Goal: Information Seeking & Learning: Learn about a topic

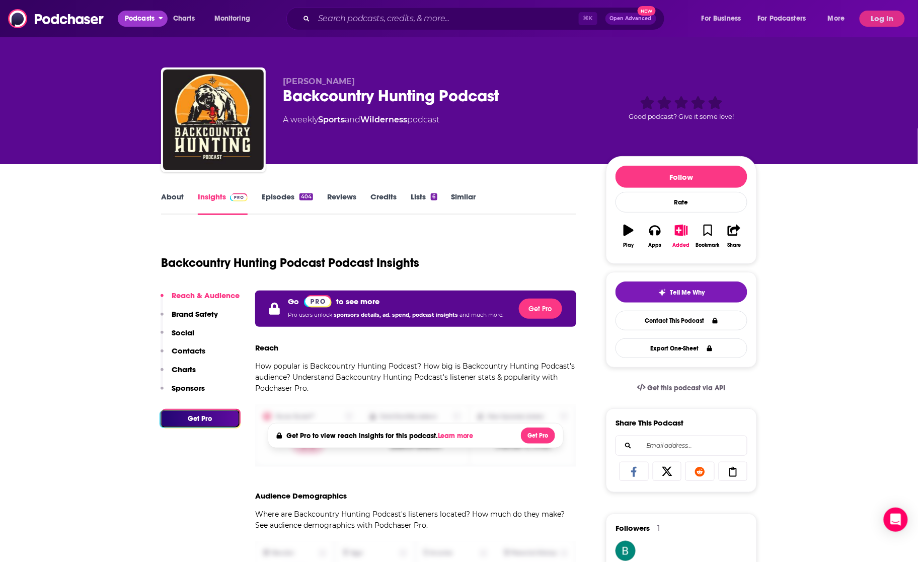
click at [147, 22] on span "Podcasts" at bounding box center [140, 19] width 30 height 14
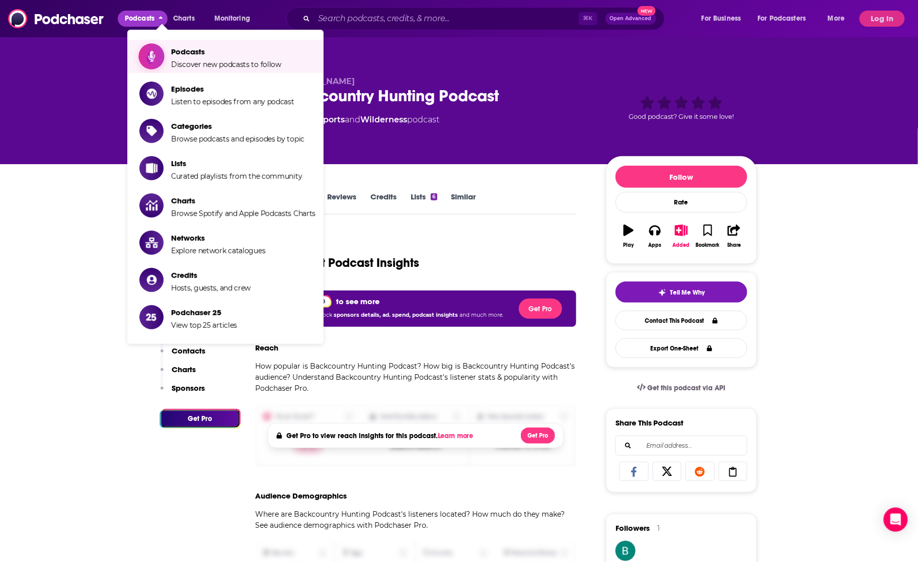
click at [179, 54] on span "Podcasts" at bounding box center [226, 52] width 110 height 10
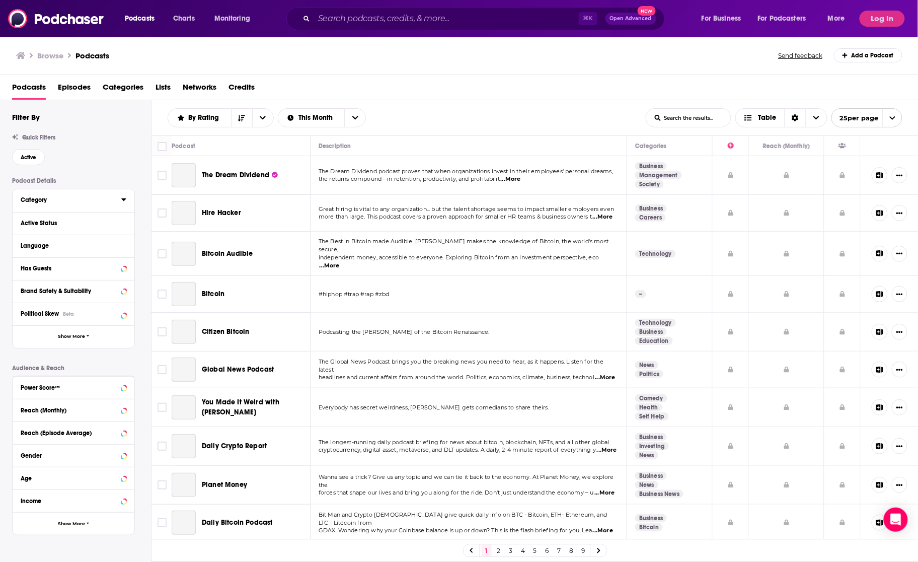
click at [41, 203] on div "Category" at bounding box center [68, 199] width 94 height 7
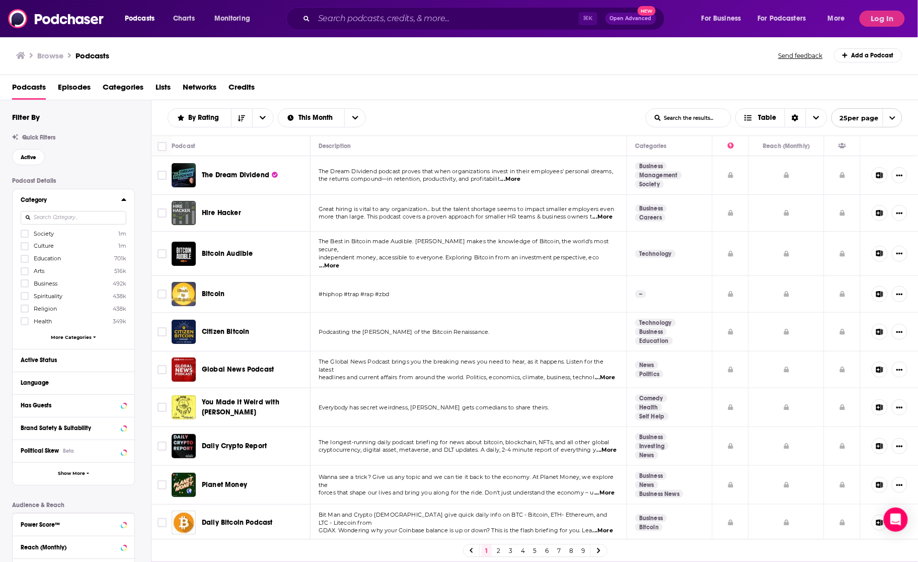
click at [83, 219] on input at bounding box center [74, 218] width 106 height 14
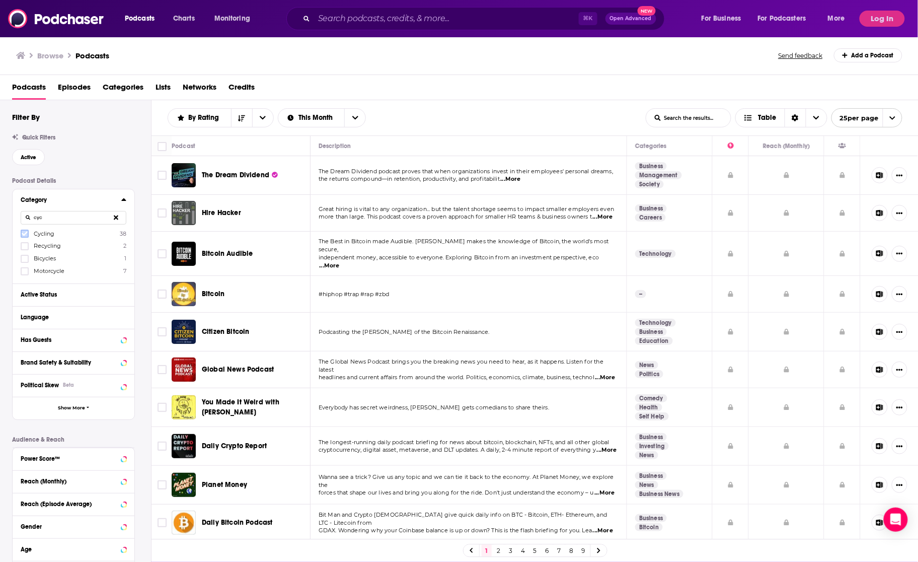
type input "cyc"
click at [25, 236] on icon at bounding box center [25, 234] width 6 height 5
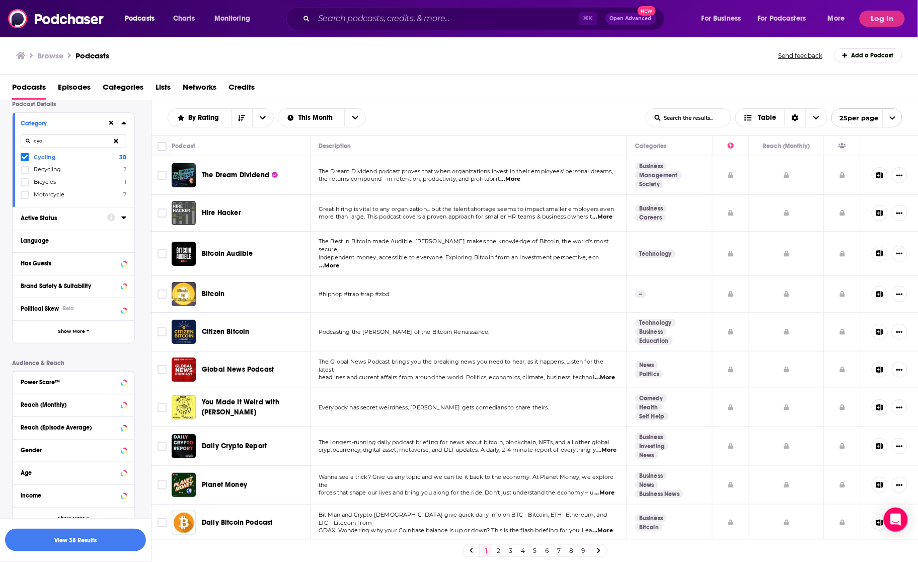
scroll to position [76, 0]
click at [68, 550] on button "View 38 Results" at bounding box center [75, 539] width 141 height 23
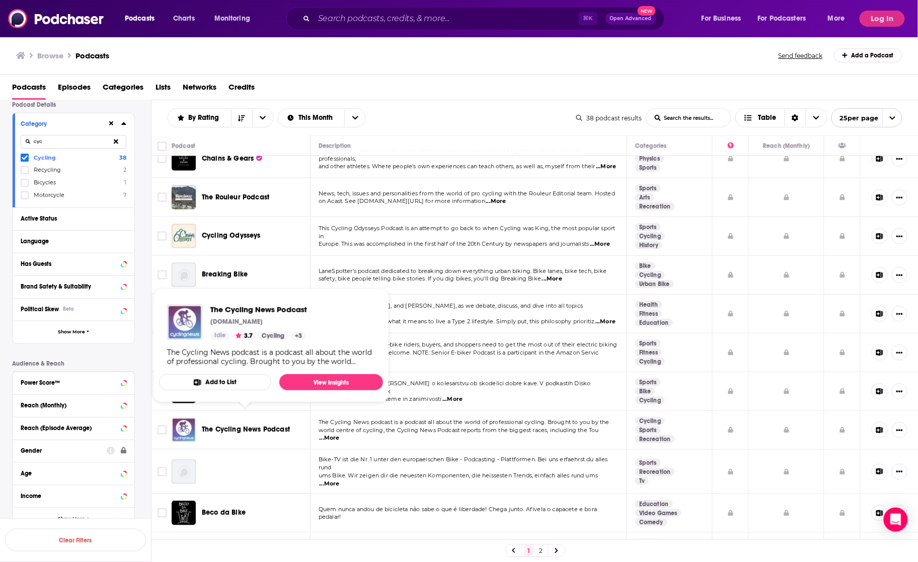
scroll to position [562, 0]
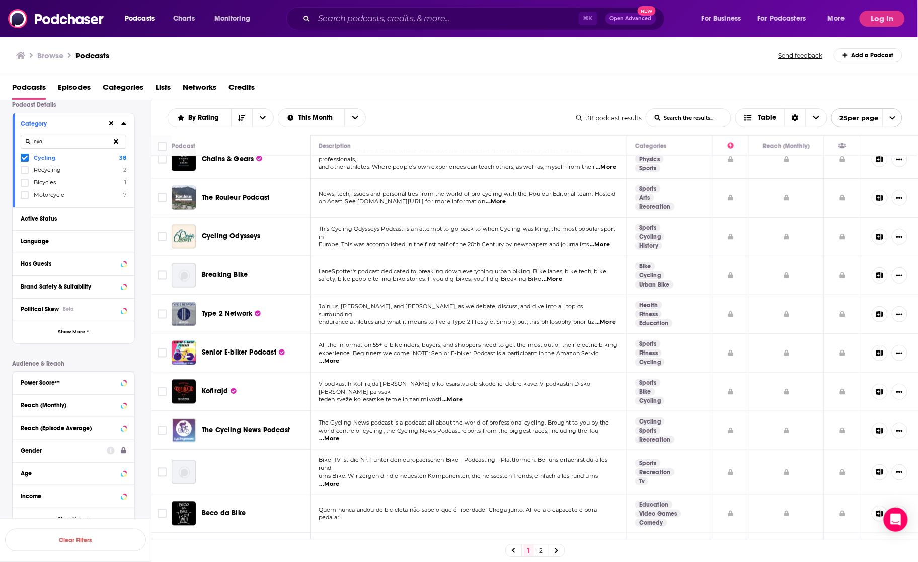
click at [539, 551] on link "2" at bounding box center [541, 551] width 10 height 12
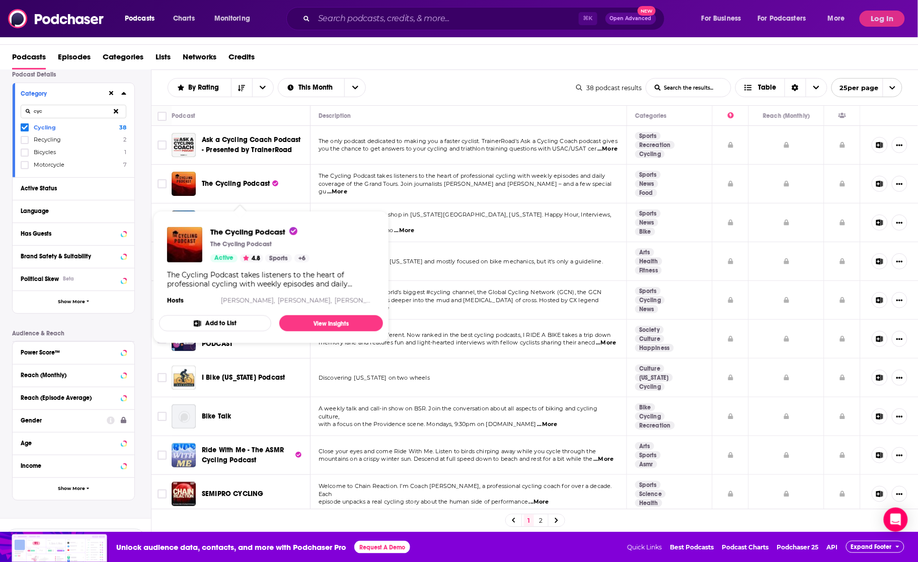
click at [237, 188] on span "The Cycling Podcast" at bounding box center [236, 183] width 68 height 9
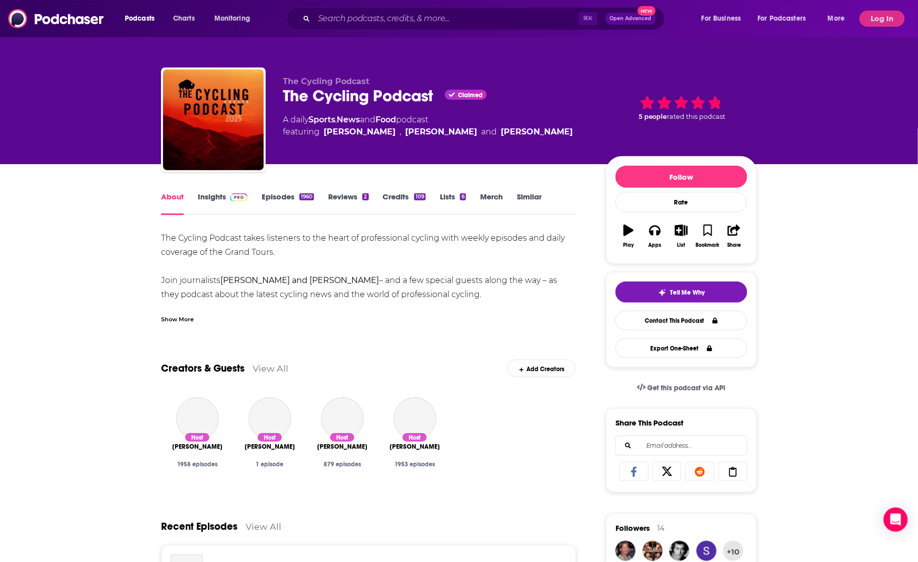
click at [211, 196] on link "Insights" at bounding box center [223, 203] width 50 height 23
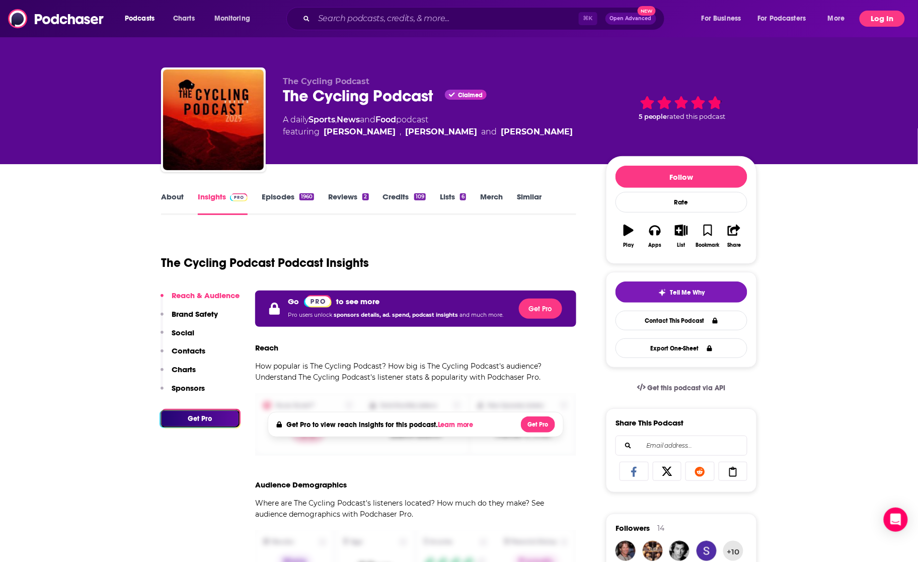
click at [877, 24] on button "Log In" at bounding box center [882, 19] width 45 height 16
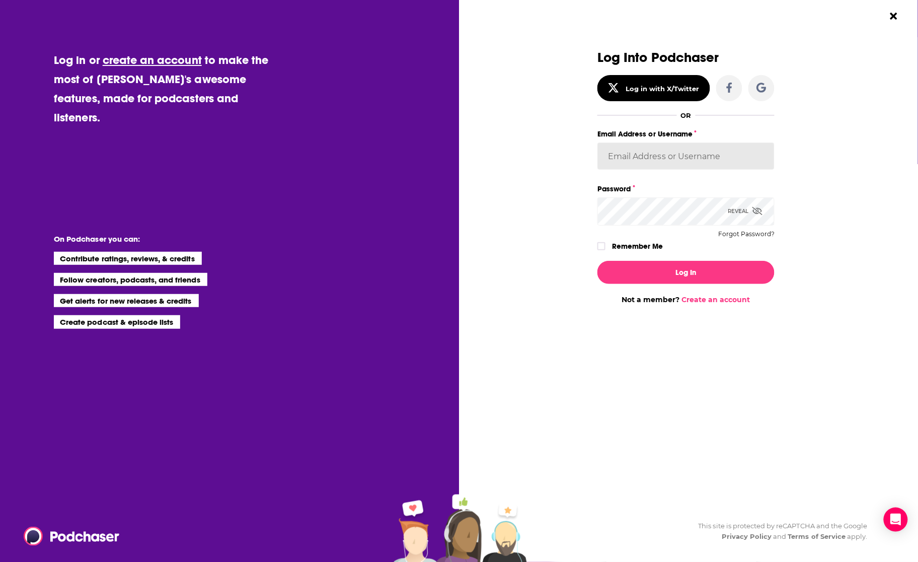
type input "backbonemedia"
click at [675, 272] on button "Log In" at bounding box center [685, 272] width 177 height 23
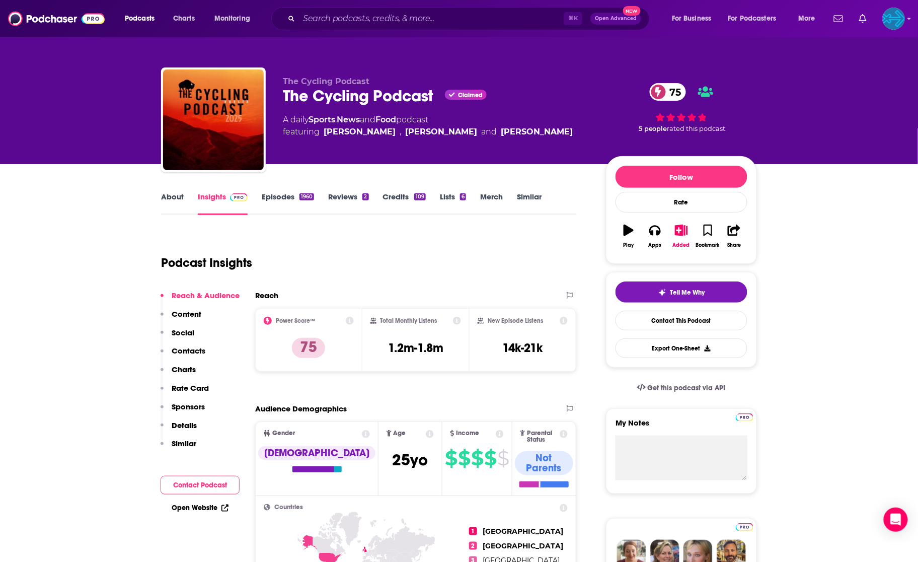
click at [290, 192] on link "Episodes 1960" at bounding box center [288, 203] width 52 height 23
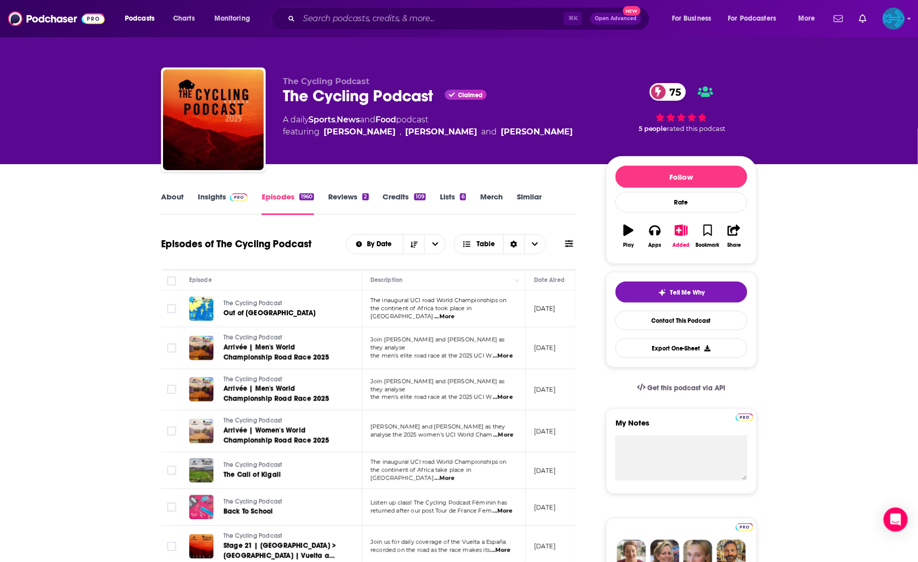
click at [205, 197] on link "Insights" at bounding box center [223, 203] width 50 height 23
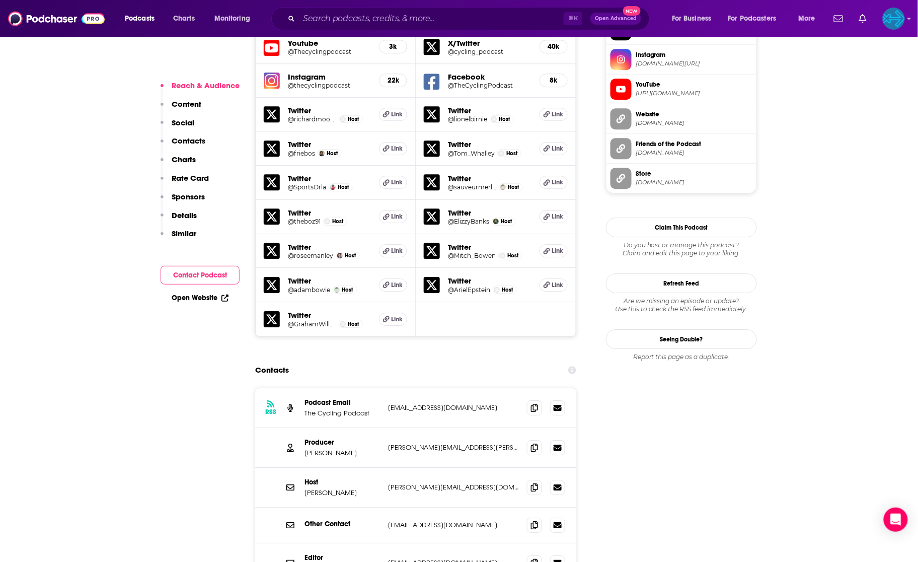
scroll to position [960, 0]
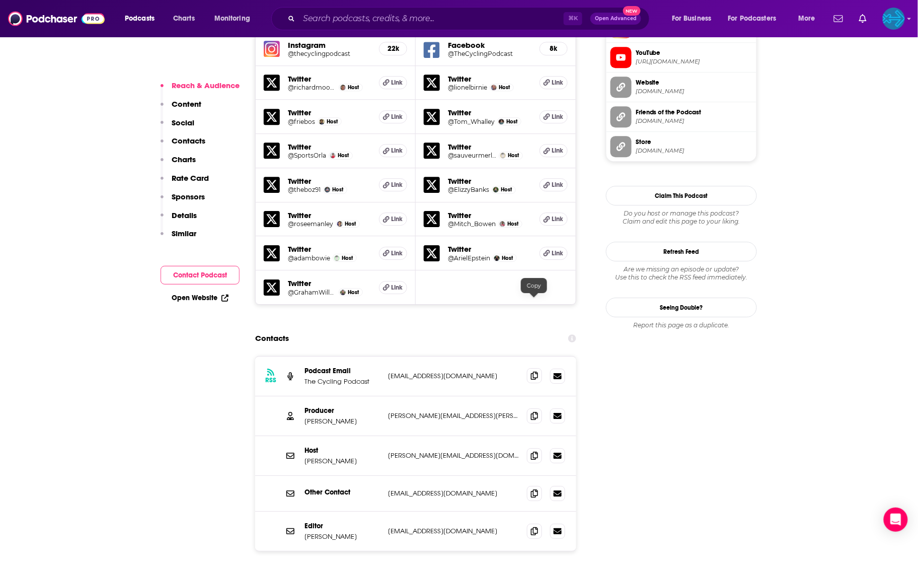
click at [534, 371] on icon at bounding box center [534, 375] width 7 height 8
click at [535, 371] on icon at bounding box center [534, 375] width 7 height 8
click at [535, 411] on icon at bounding box center [534, 415] width 7 height 8
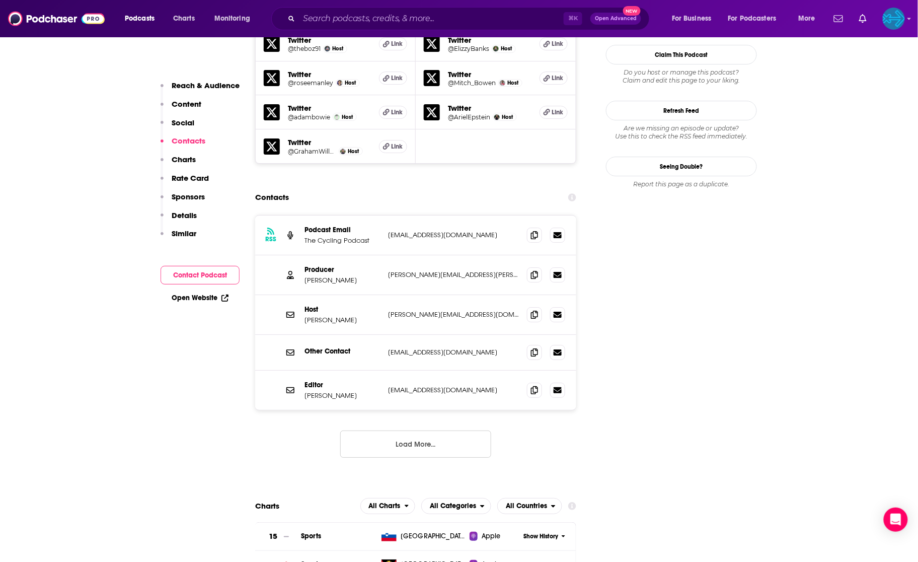
scroll to position [1139, 0]
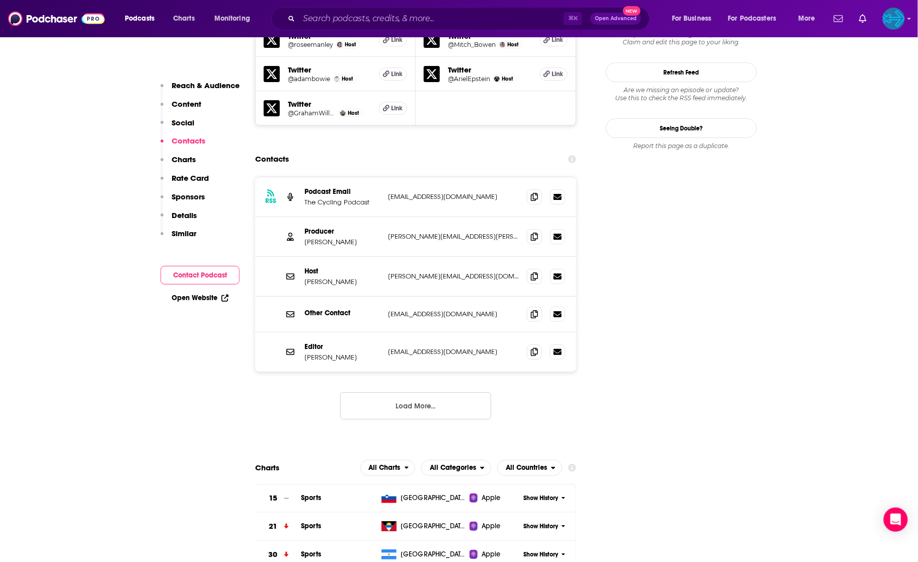
click at [289, 272] on icon at bounding box center [290, 276] width 8 height 8
click at [531, 347] on icon at bounding box center [534, 351] width 7 height 8
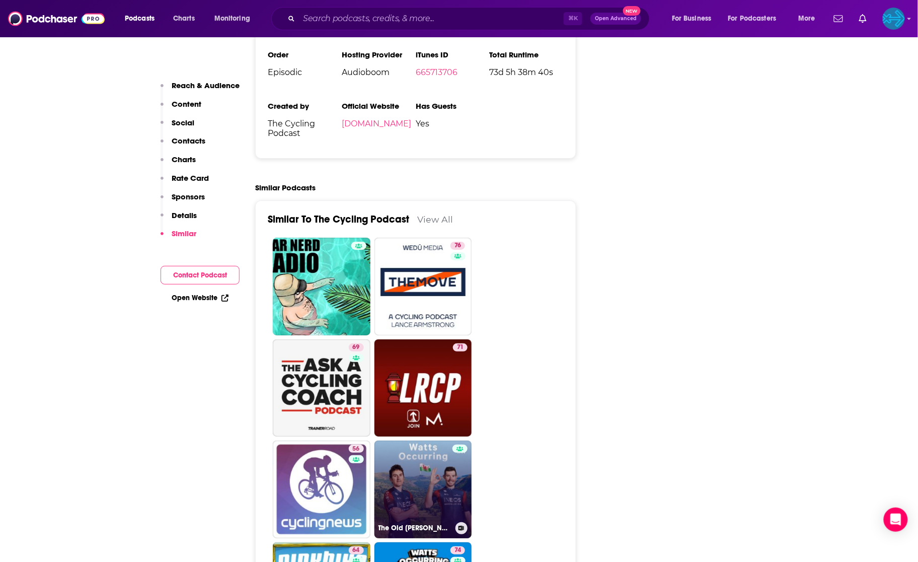
scroll to position [2533, 0]
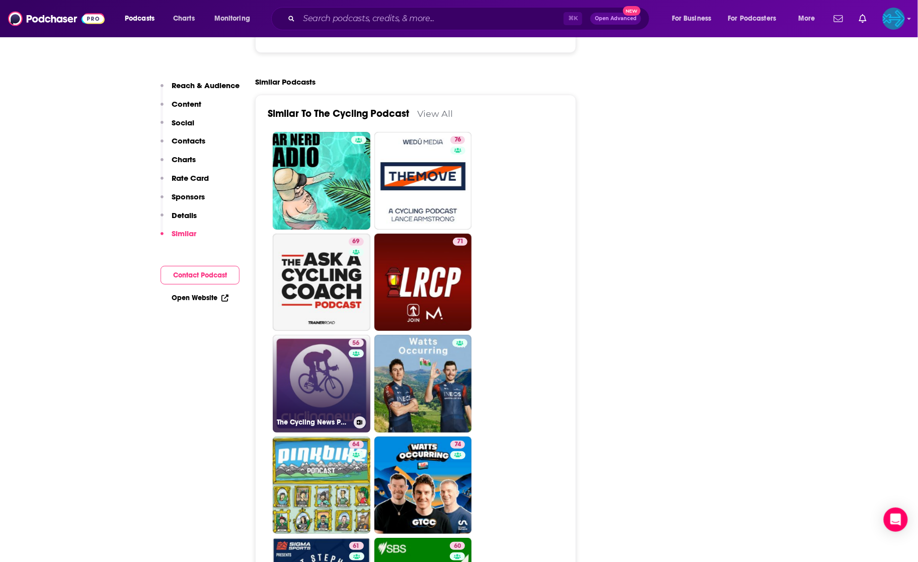
click at [331, 335] on link "56 The Cycling News Podcast" at bounding box center [322, 384] width 98 height 98
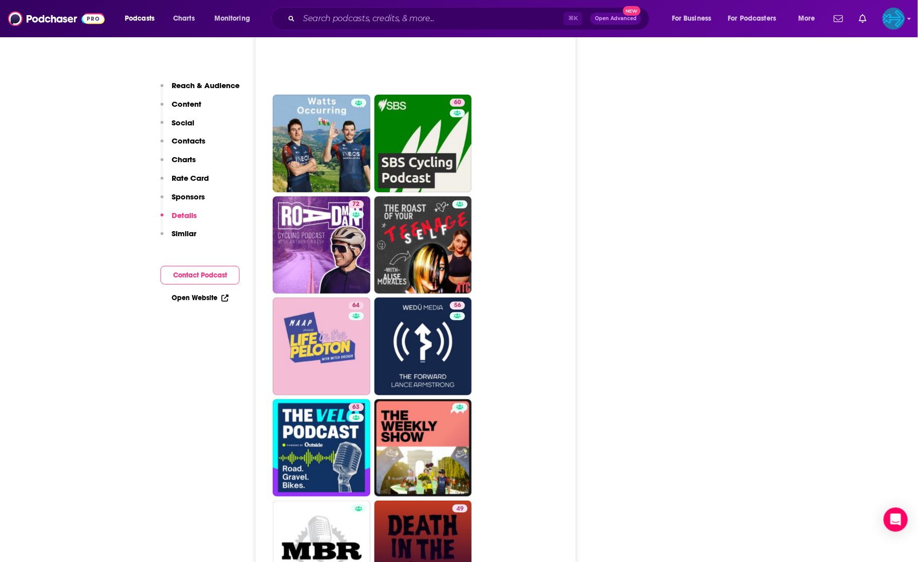
scroll to position [2716, 0]
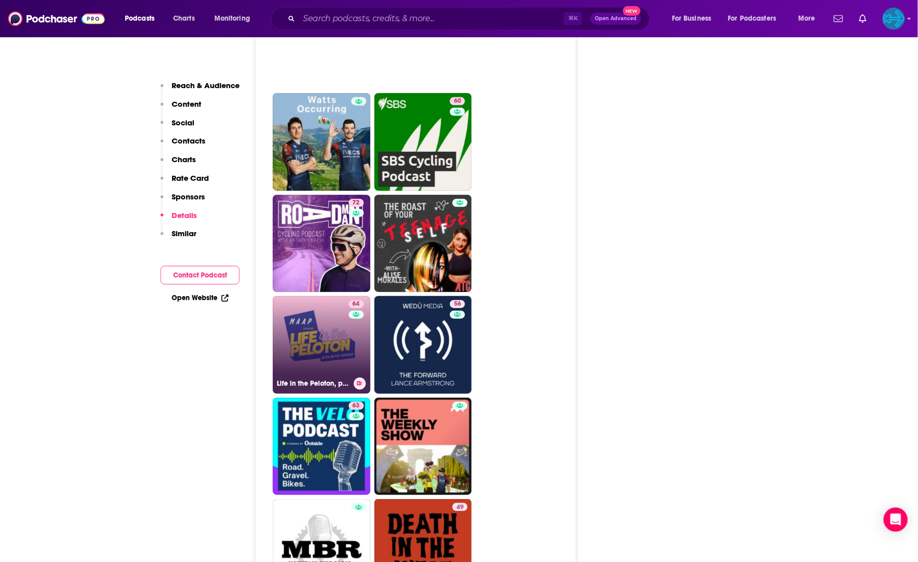
click at [331, 301] on link "64 Life in the Peloton, presented by MAAP" at bounding box center [322, 345] width 98 height 98
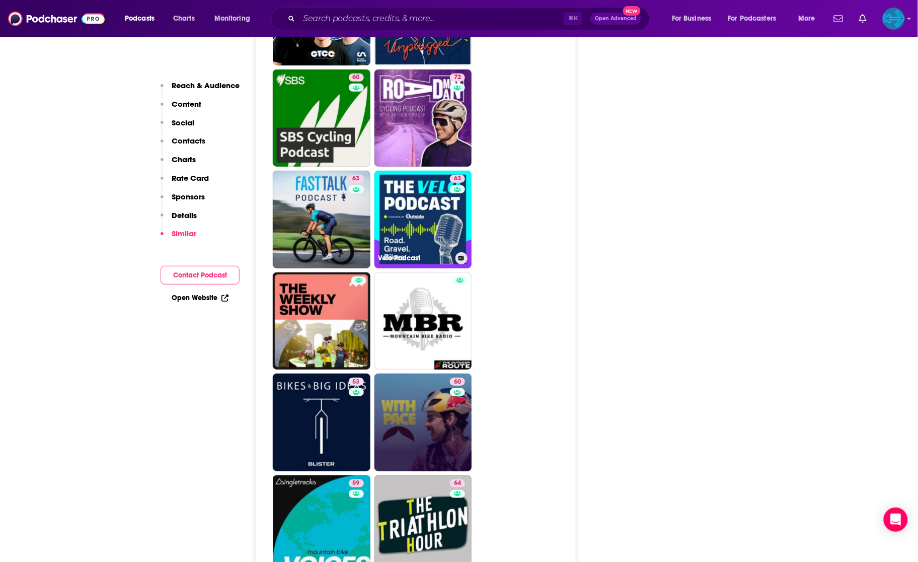
scroll to position [2709, 0]
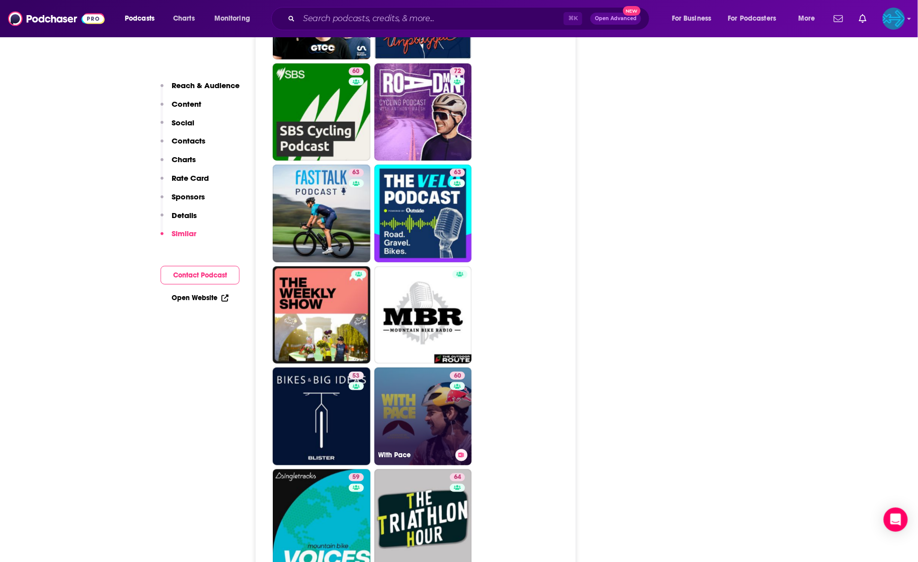
click at [422, 367] on link "60 With Pace" at bounding box center [423, 416] width 98 height 98
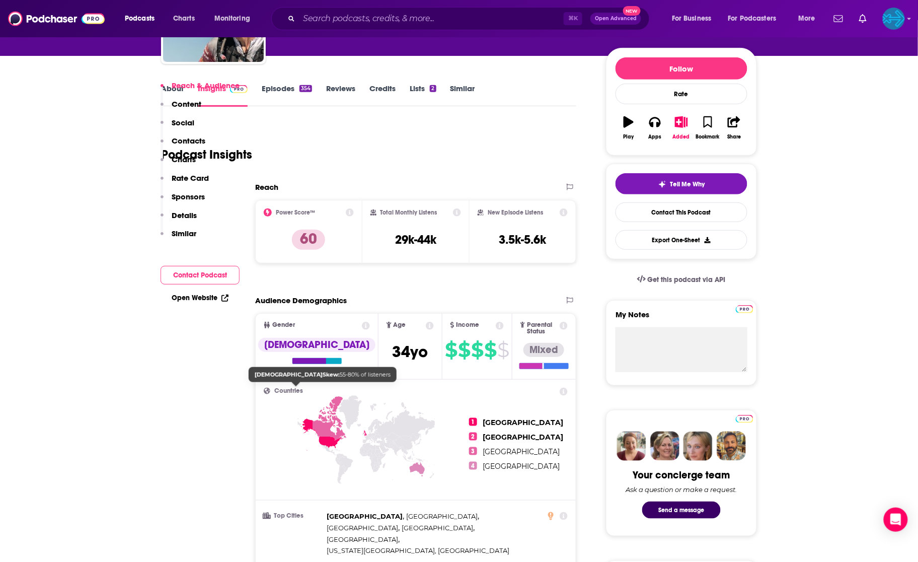
scroll to position [685, 0]
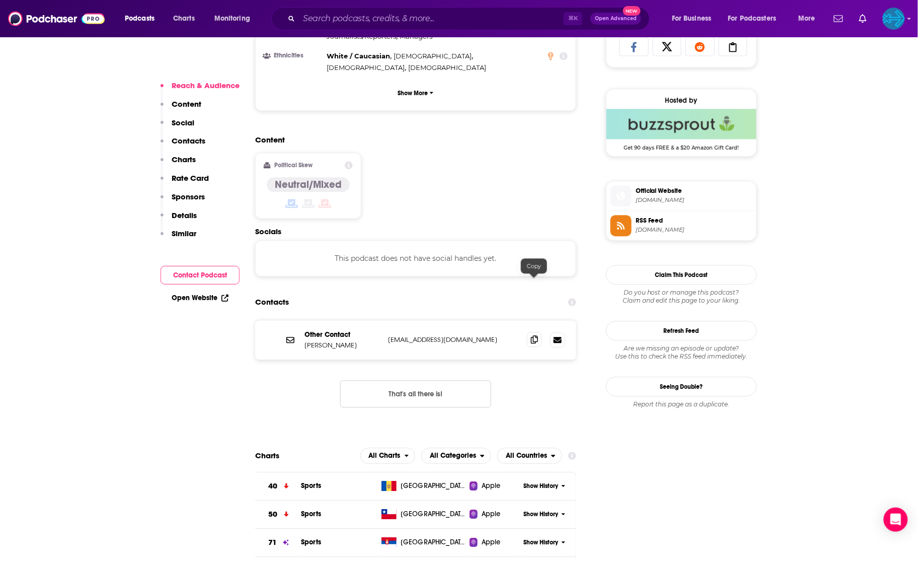
click at [532, 335] on icon at bounding box center [534, 339] width 7 height 8
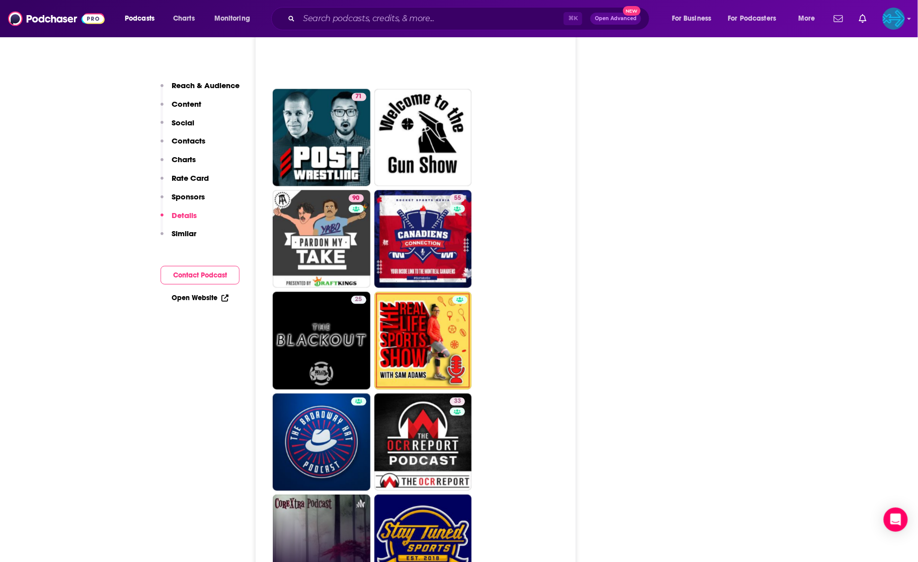
scroll to position [2804, 0]
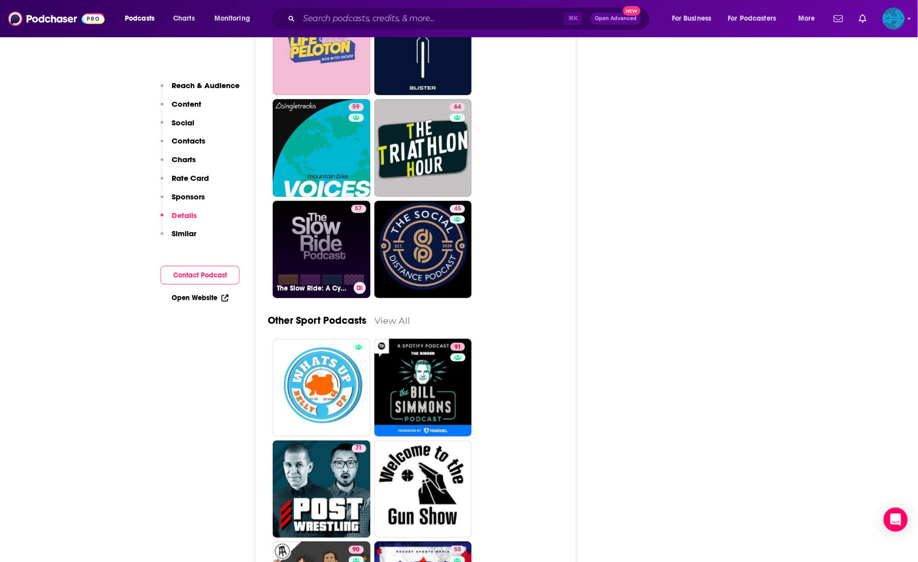
click at [331, 201] on link "57 The Slow Ride: A Cycling Podcast" at bounding box center [322, 250] width 98 height 98
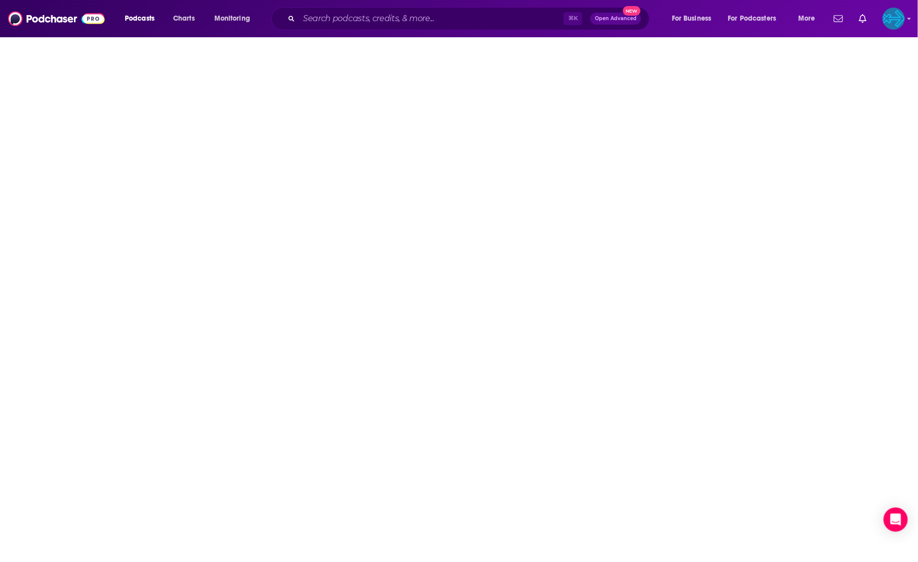
type input "[URL][DOMAIN_NAME]"
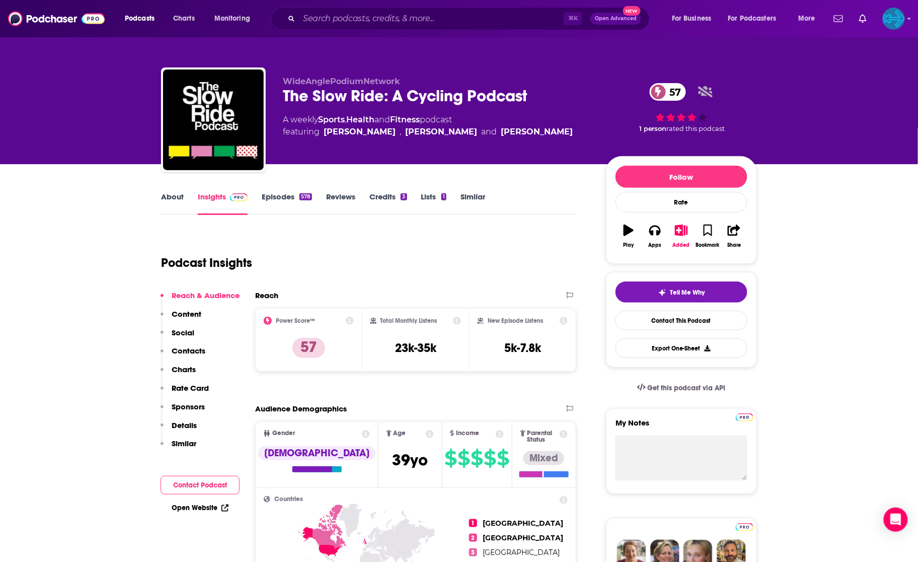
click at [279, 195] on link "Episodes 578" at bounding box center [287, 203] width 50 height 23
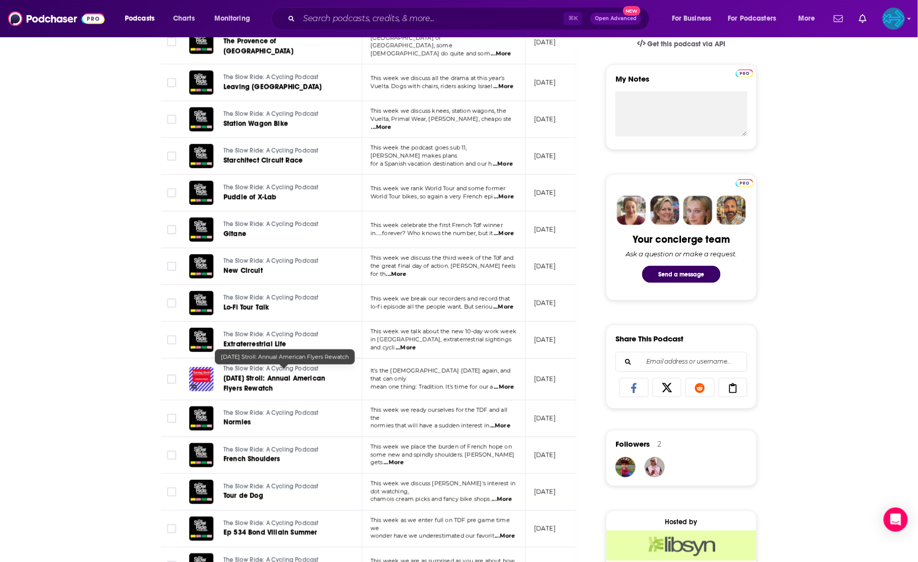
scroll to position [385, 0]
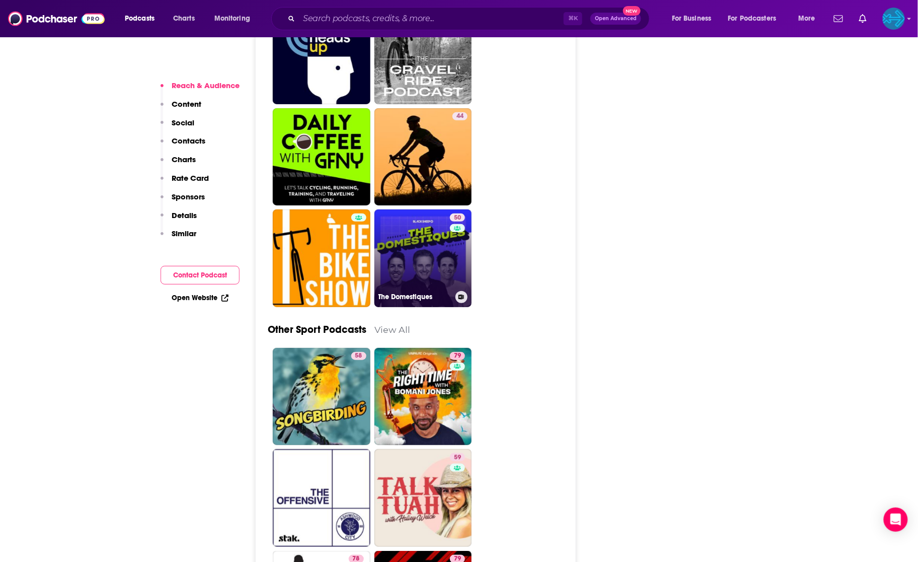
scroll to position [2588, 0]
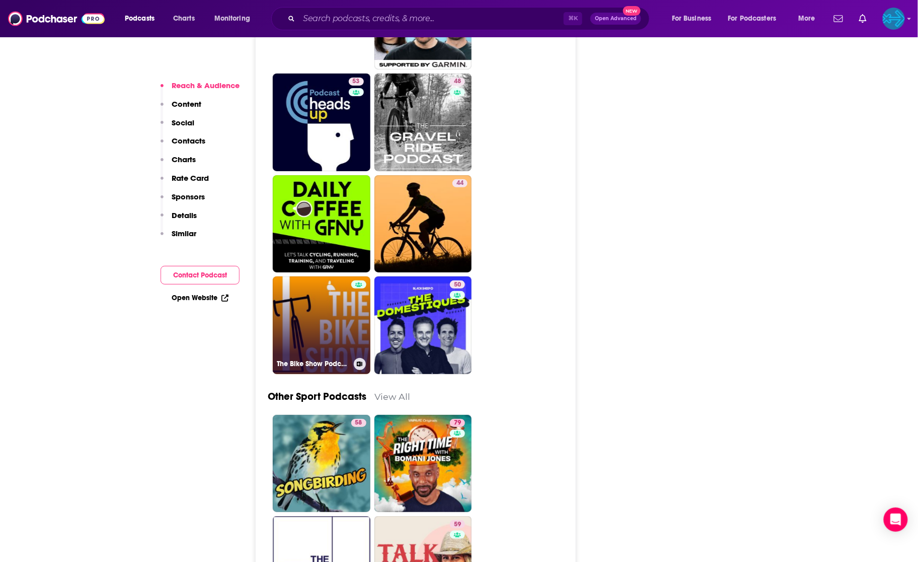
click at [338, 276] on link "The Bike Show Podcast" at bounding box center [322, 325] width 98 height 98
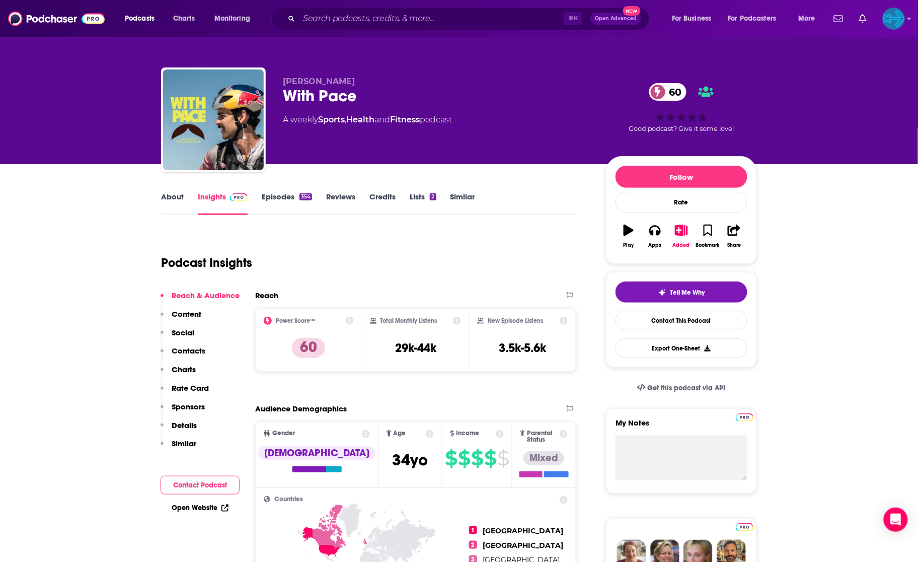
type input "[URL][DOMAIN_NAME]"
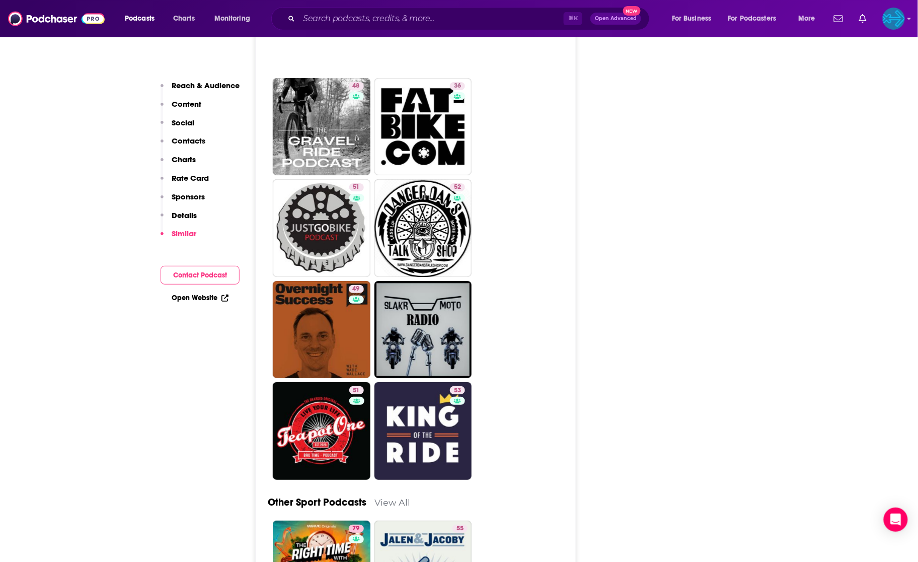
scroll to position [2561, 0]
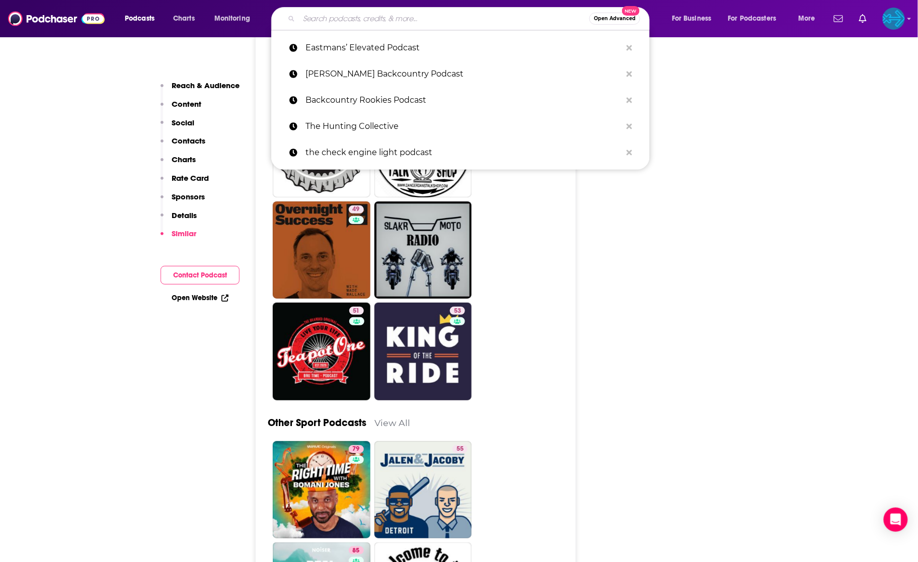
click at [351, 23] on input "Search podcasts, credits, & more..." at bounding box center [444, 19] width 290 height 16
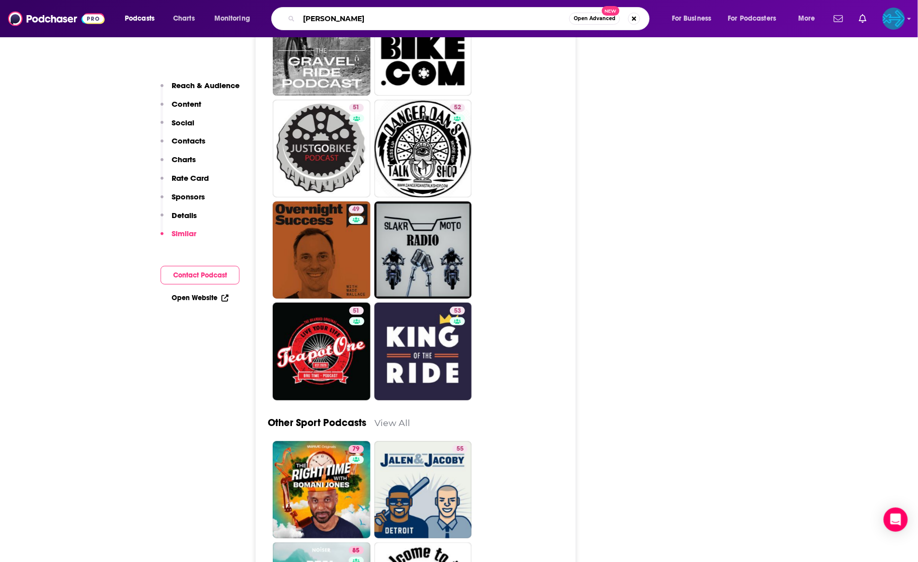
type input "[PERSON_NAME]"
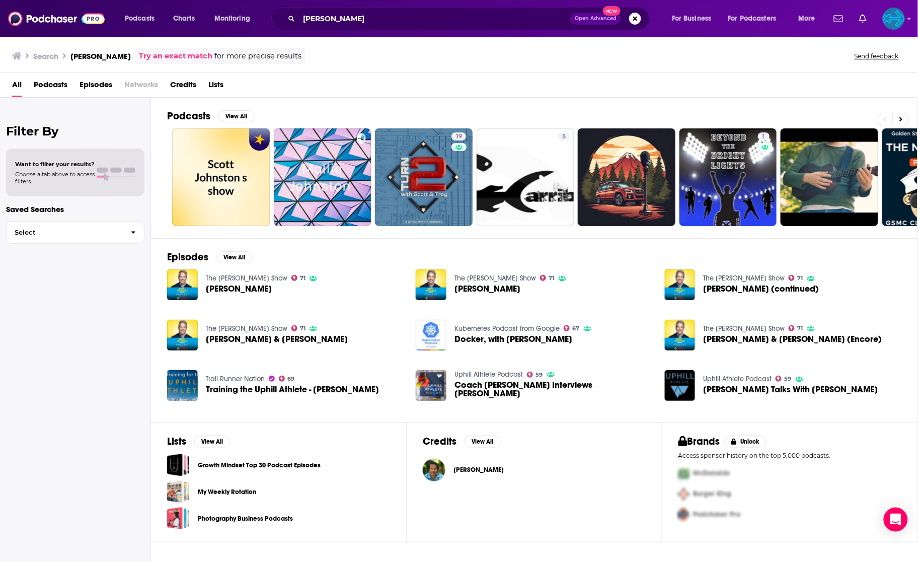
click at [102, 86] on span "Episodes" at bounding box center [96, 87] width 33 height 21
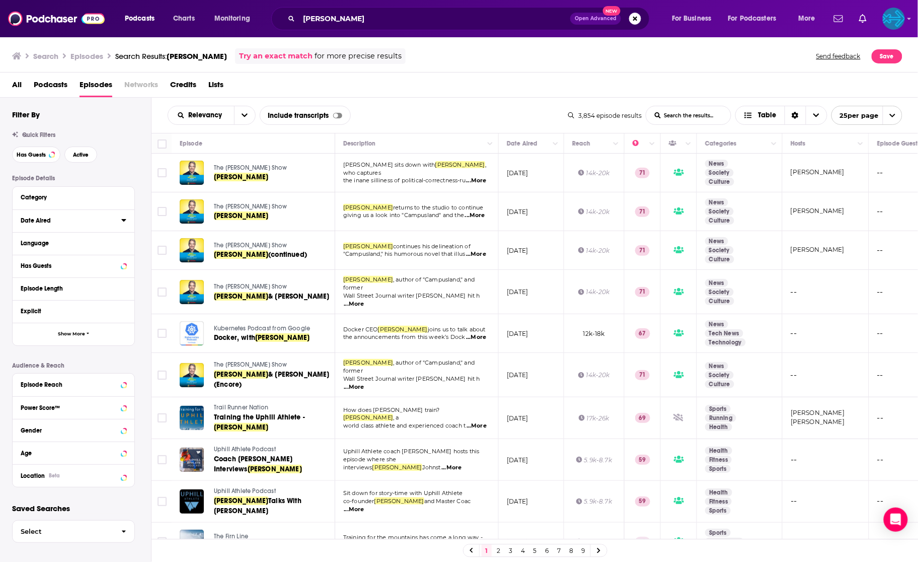
click at [33, 220] on div "Date Aired" at bounding box center [68, 220] width 94 height 7
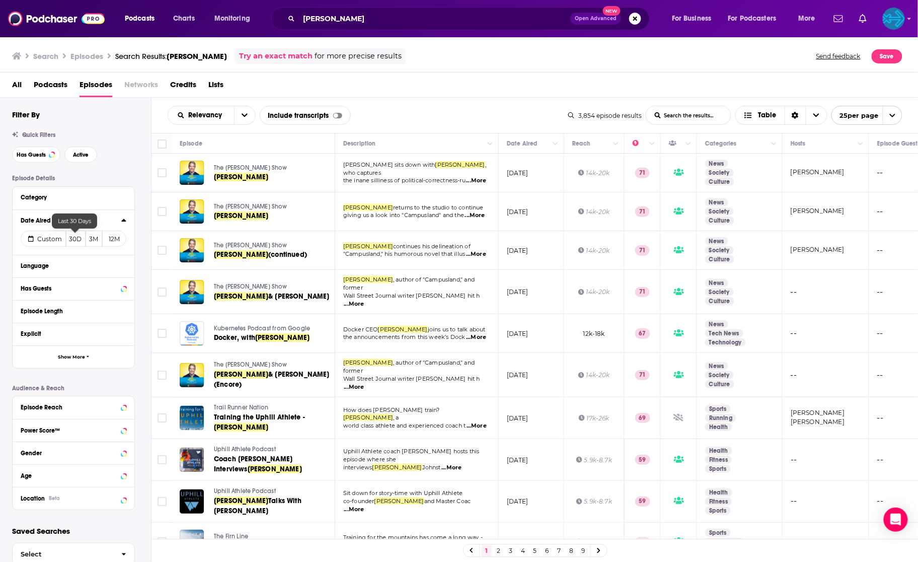
click at [77, 239] on button "30D" at bounding box center [76, 239] width 20 height 16
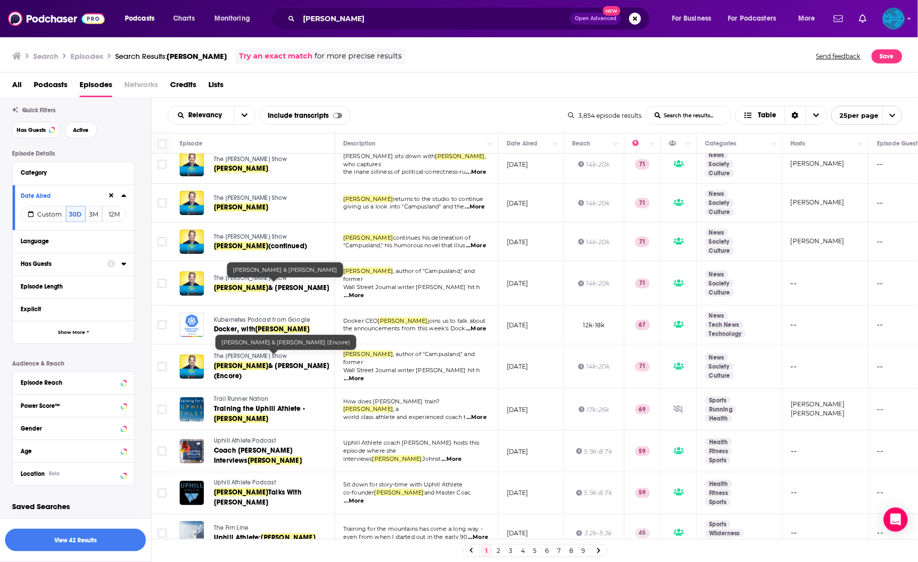
scroll to position [25, 0]
click at [51, 539] on button "View 42 Results" at bounding box center [75, 539] width 141 height 23
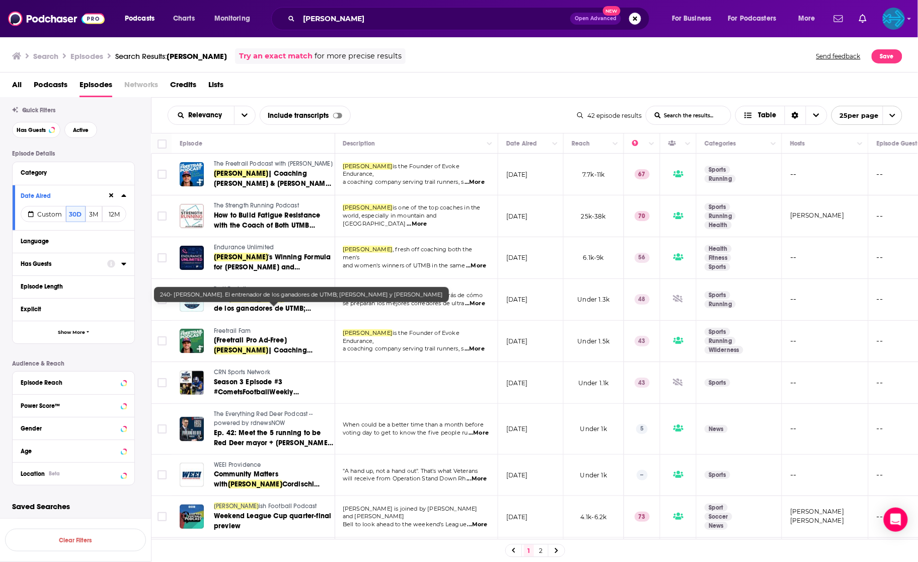
scroll to position [0, 1]
click at [368, 27] on div "[PERSON_NAME] Open Advanced New" at bounding box center [460, 18] width 378 height 23
click at [376, 19] on input "[PERSON_NAME]" at bounding box center [434, 19] width 271 height 16
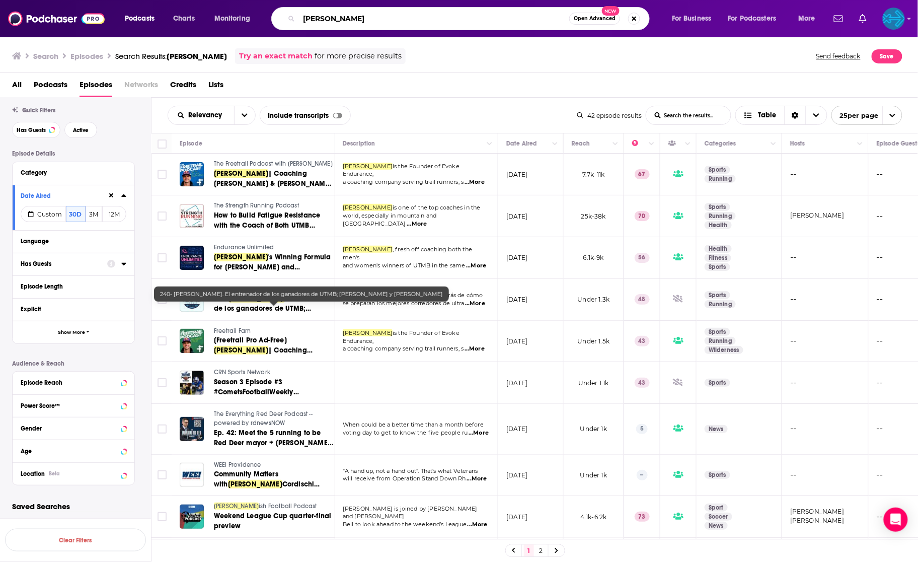
drag, startPoint x: 382, startPoint y: 19, endPoint x: 299, endPoint y: -32, distance: 97.6
click at [299, 0] on html "Podcasts Charts Monitoring [PERSON_NAME] Open Advanced New For Business For Pod…" at bounding box center [459, 281] width 918 height 562
type input "endurance unlimited"
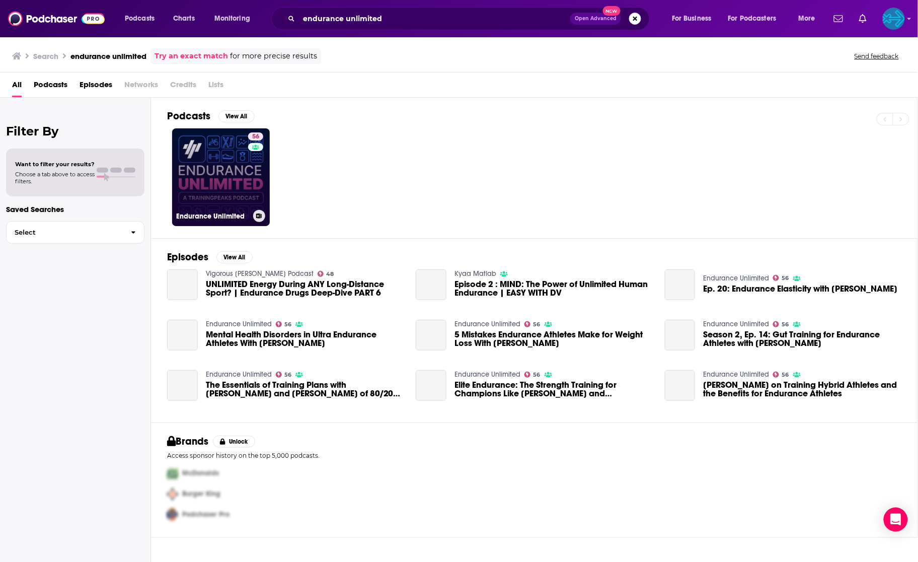
click at [220, 167] on link "56 Endurance Unlimited" at bounding box center [221, 177] width 98 height 98
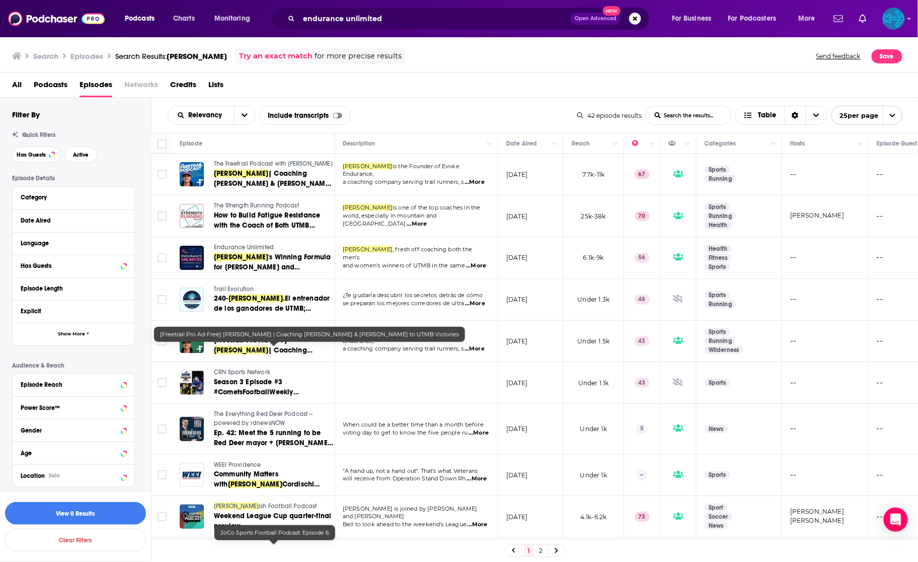
scroll to position [0, 1]
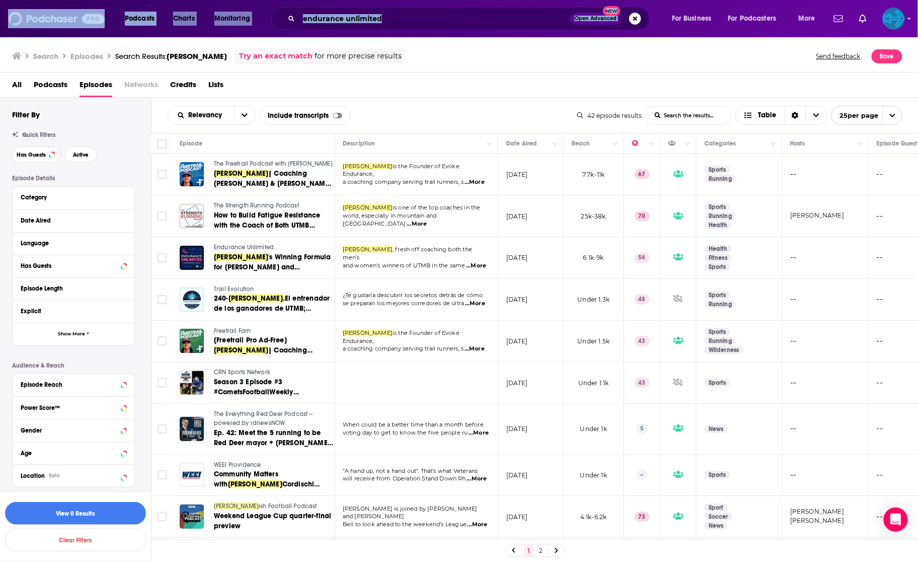
drag, startPoint x: 455, startPoint y: 29, endPoint x: 395, endPoint y: -15, distance: 74.3
click at [395, 0] on html "Podcasts Charts Monitoring endurance unlimited Open Advanced New For Business F…" at bounding box center [459, 281] width 918 height 562
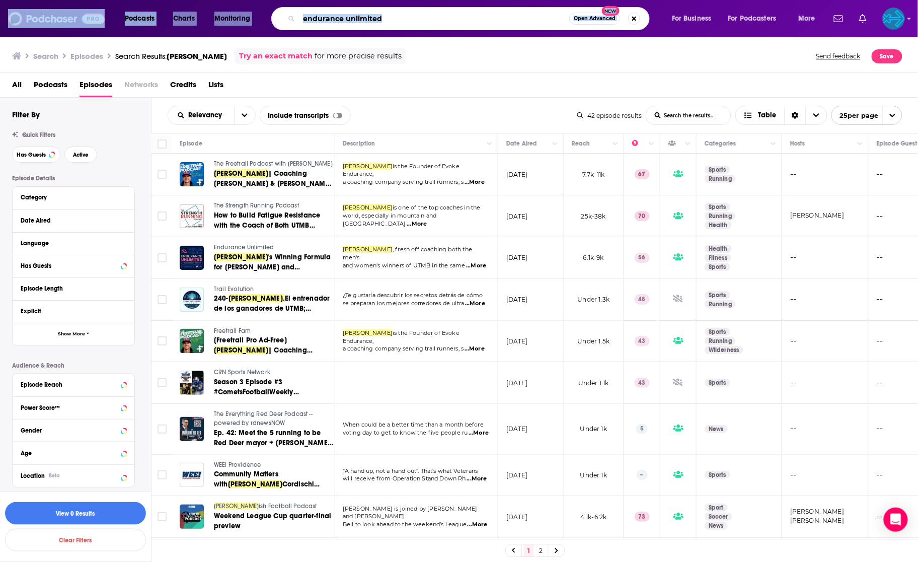
click at [430, 26] on input "endurance unlimited" at bounding box center [434, 19] width 270 height 16
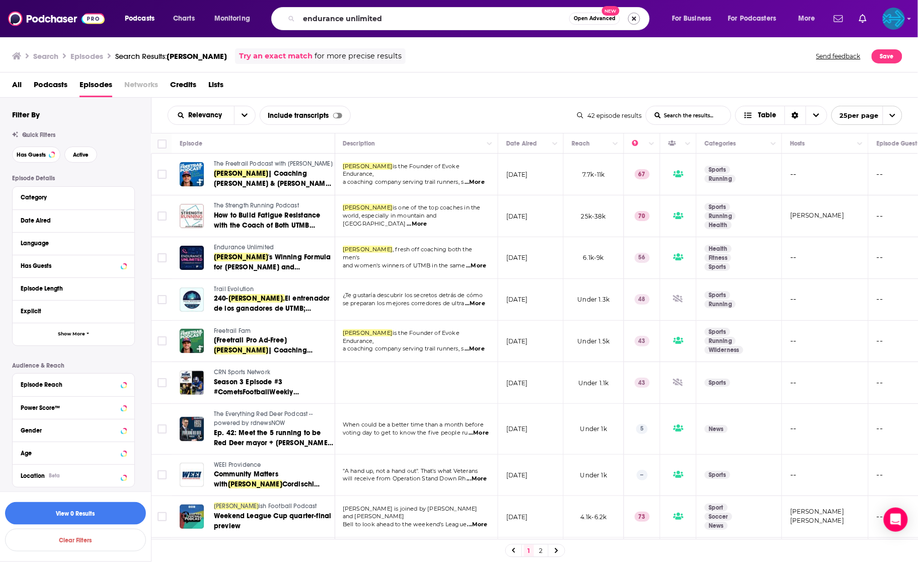
click at [631, 17] on button "Search podcasts, credits, & more..." at bounding box center [634, 19] width 12 height 12
type input "endurance nation"
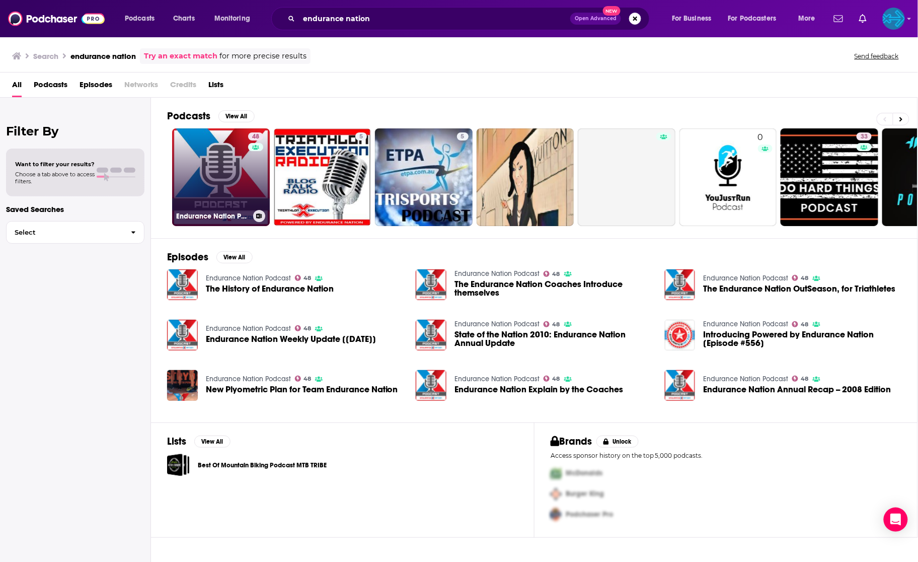
click at [225, 155] on link "48 Endurance Nation Podcast" at bounding box center [221, 177] width 98 height 98
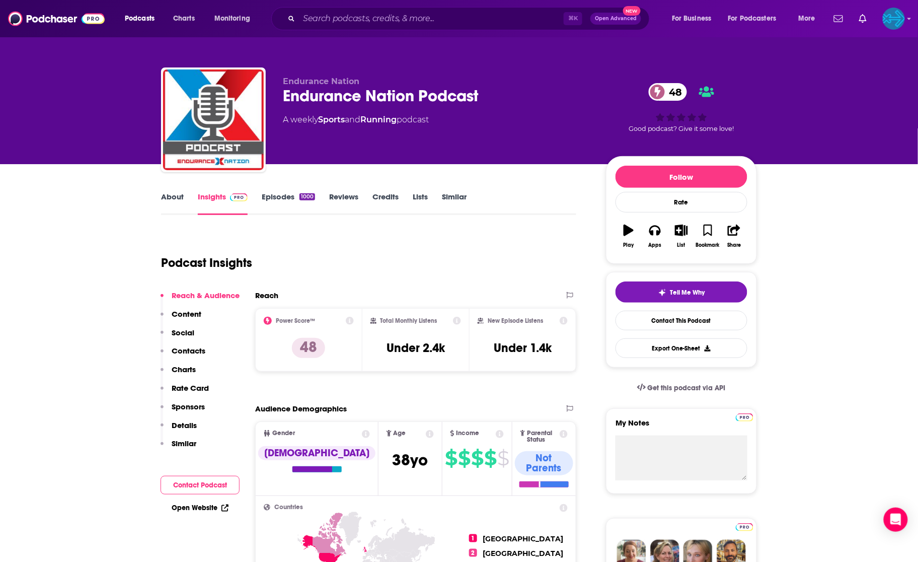
click at [284, 193] on link "Episodes 1000" at bounding box center [288, 203] width 53 height 23
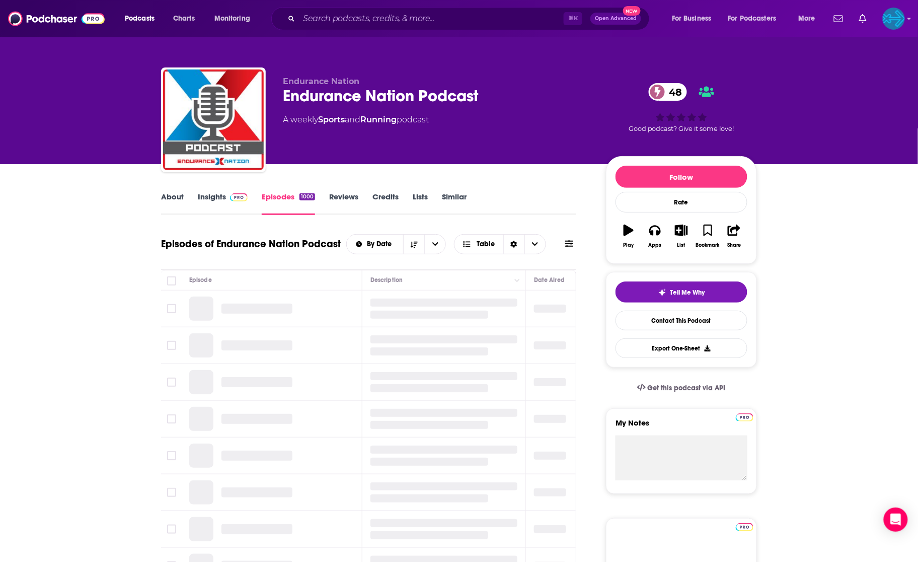
click at [281, 197] on link "Episodes 1000" at bounding box center [288, 203] width 53 height 23
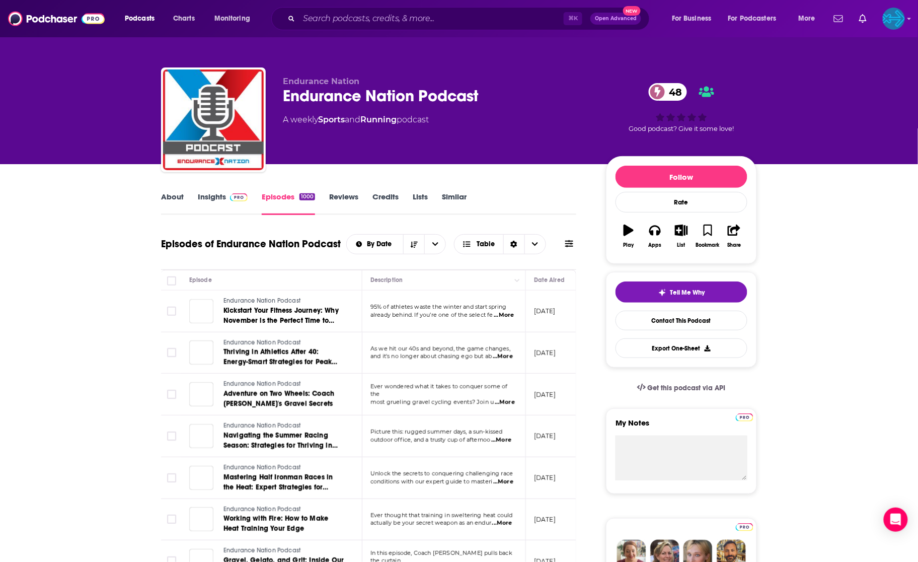
click at [176, 198] on link "About" at bounding box center [172, 203] width 23 height 23
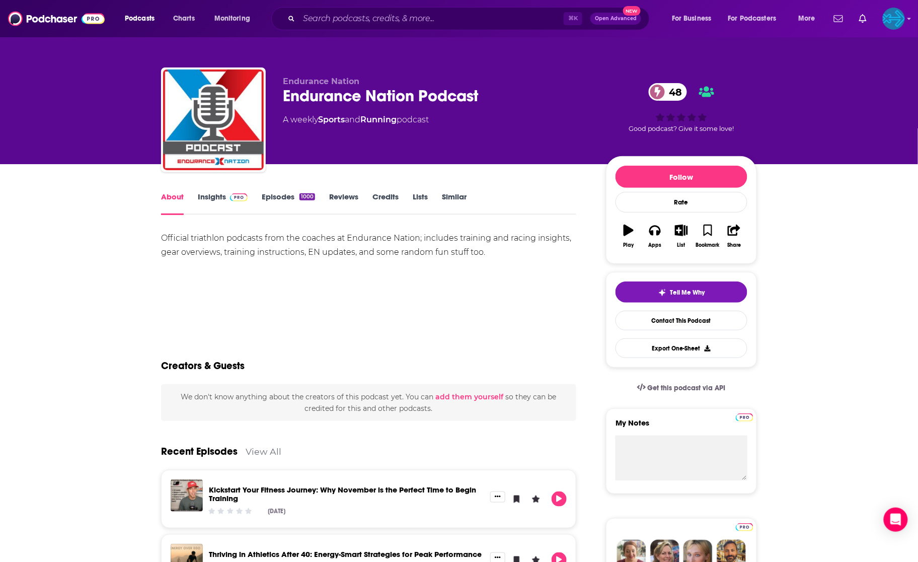
click at [215, 204] on link "Insights" at bounding box center [223, 203] width 50 height 23
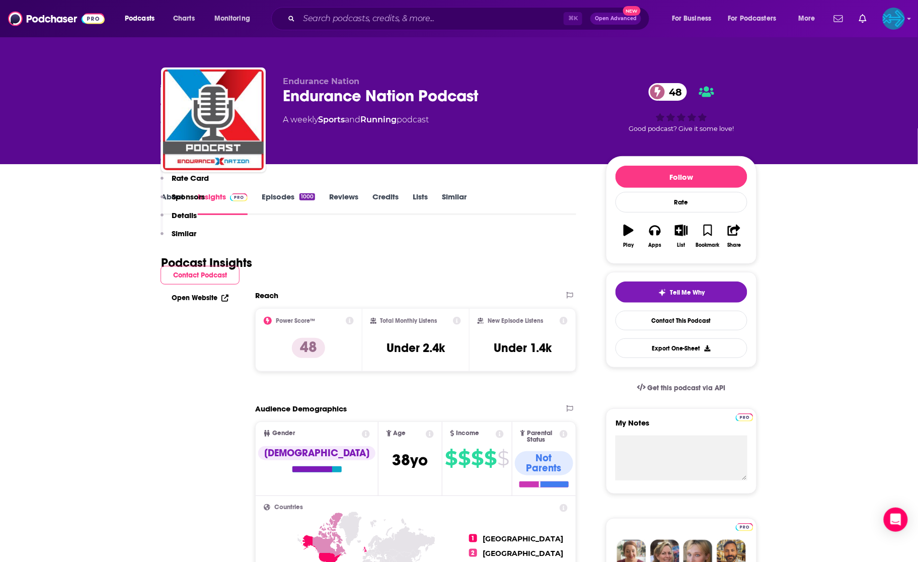
scroll to position [658, 0]
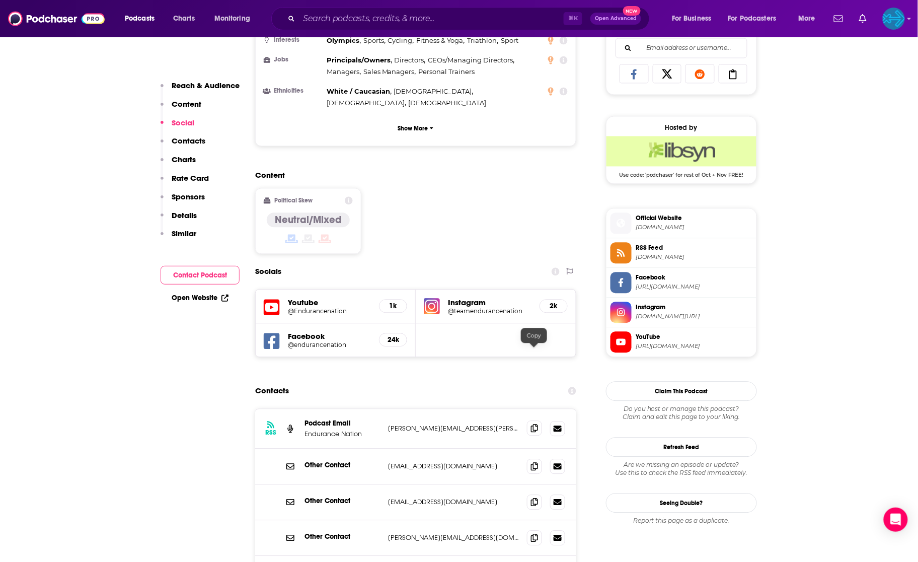
click at [537, 424] on icon at bounding box center [534, 428] width 7 height 8
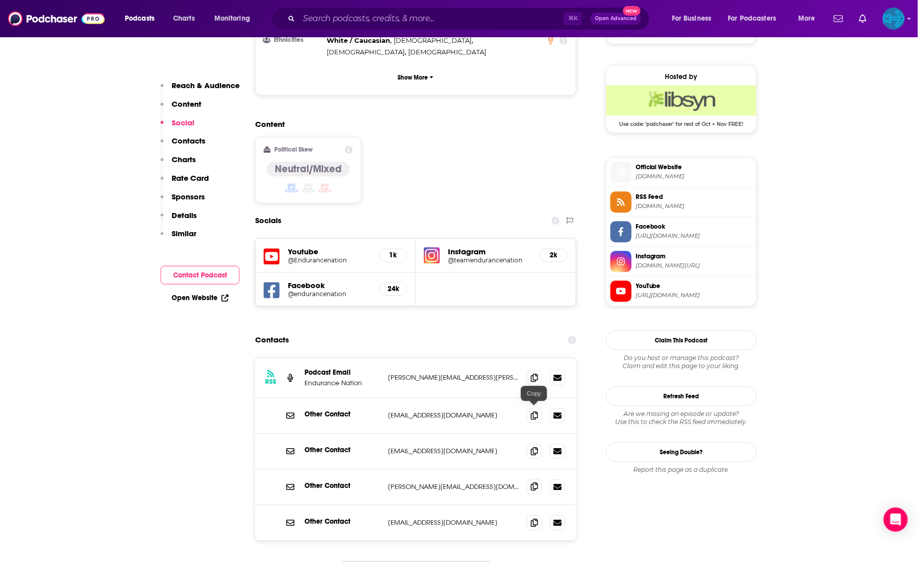
click at [535, 482] on icon at bounding box center [534, 486] width 7 height 8
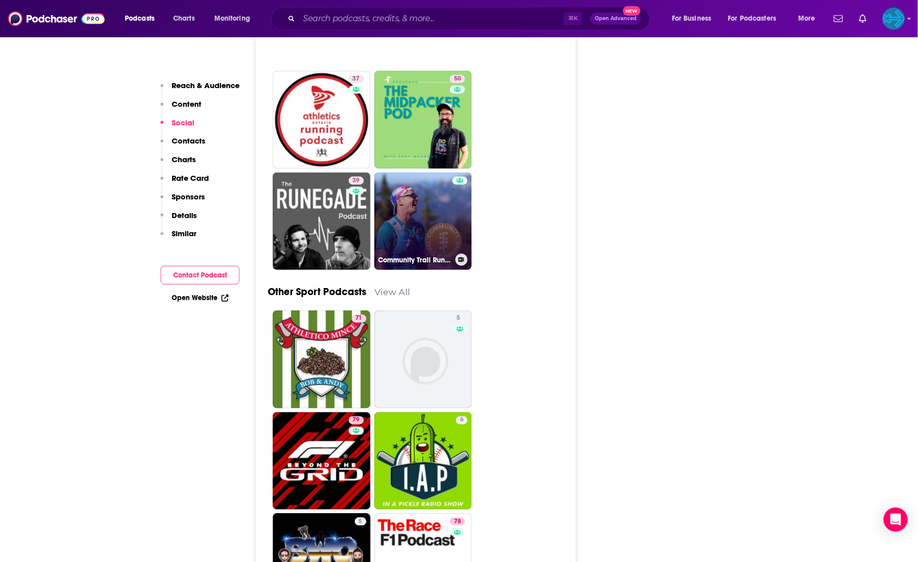
scroll to position [3047, 0]
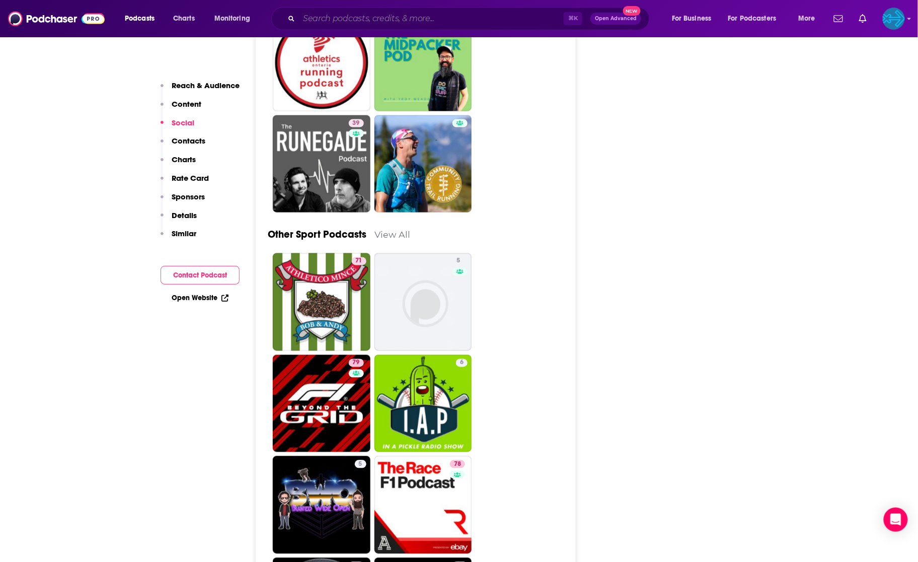
click at [368, 18] on input "Search podcasts, credits, & more..." at bounding box center [431, 19] width 265 height 16
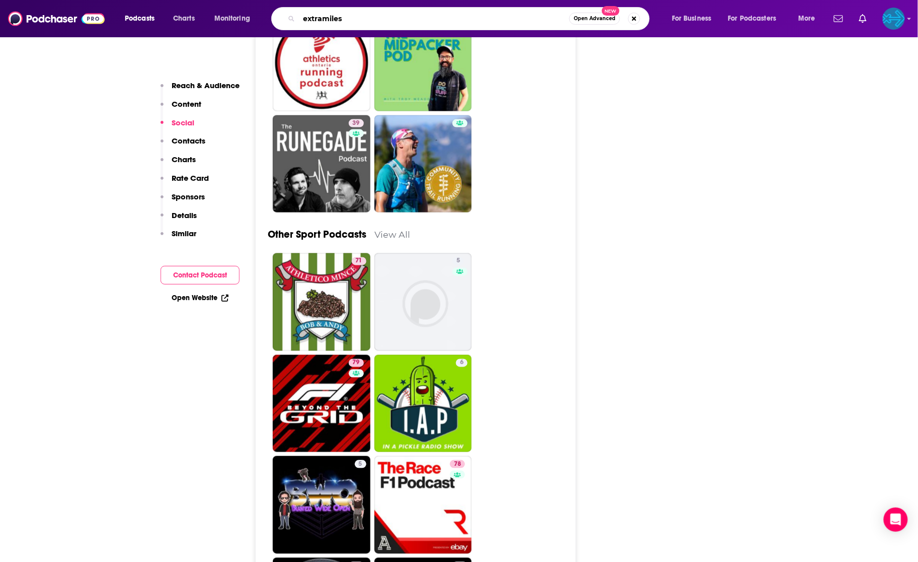
type input "extramilest"
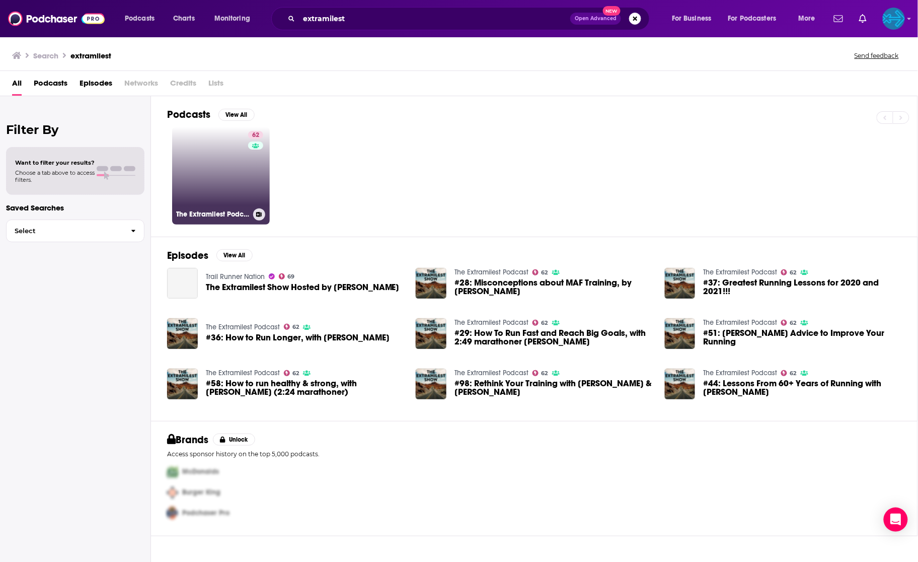
click at [230, 178] on link "62 The Extramilest Podcast" at bounding box center [221, 176] width 98 height 98
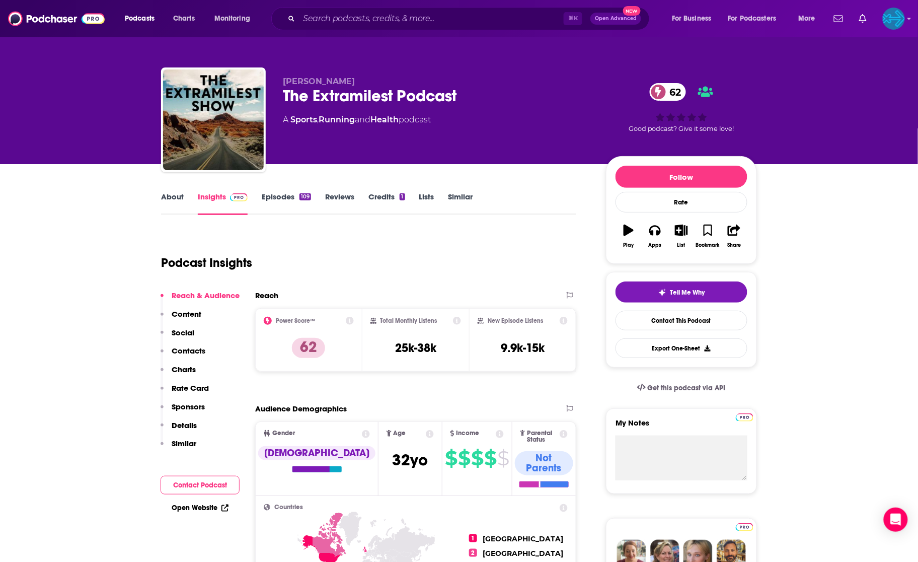
click at [279, 198] on link "Episodes 109" at bounding box center [286, 203] width 49 height 23
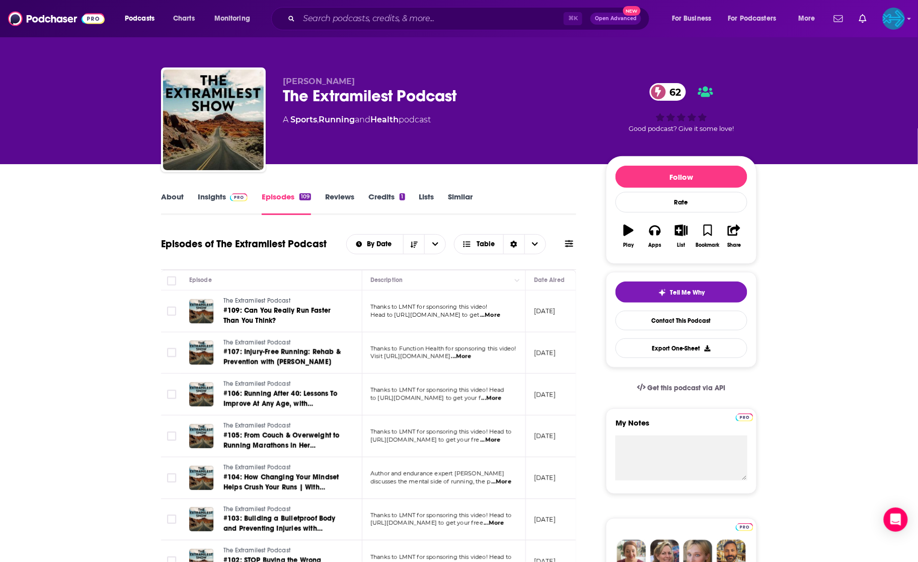
click at [226, 200] on span at bounding box center [237, 197] width 22 height 10
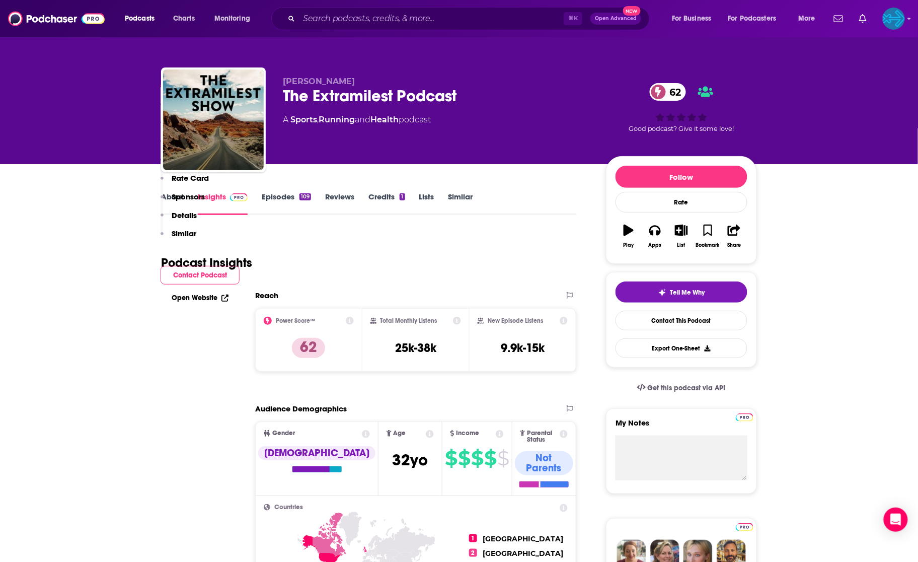
scroll to position [794, 0]
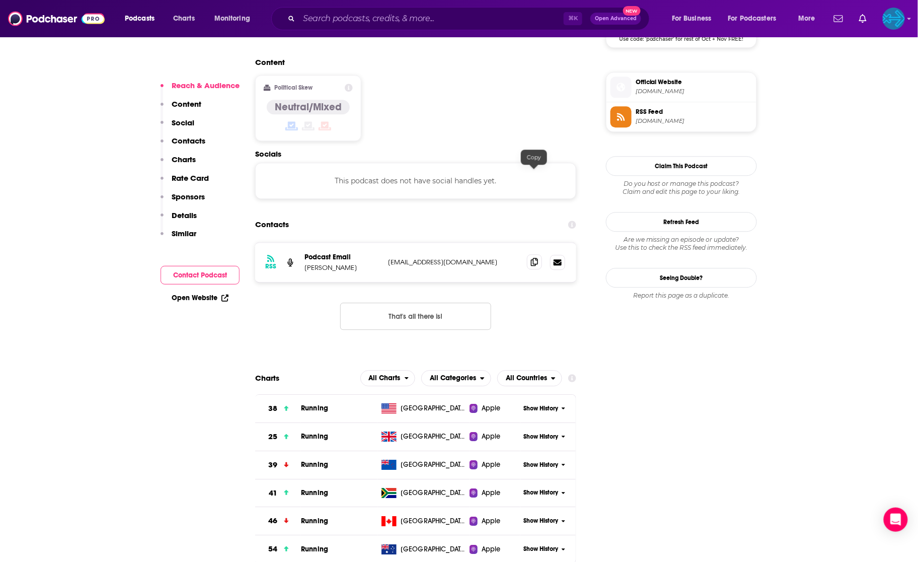
click at [536, 258] on icon at bounding box center [534, 262] width 7 height 8
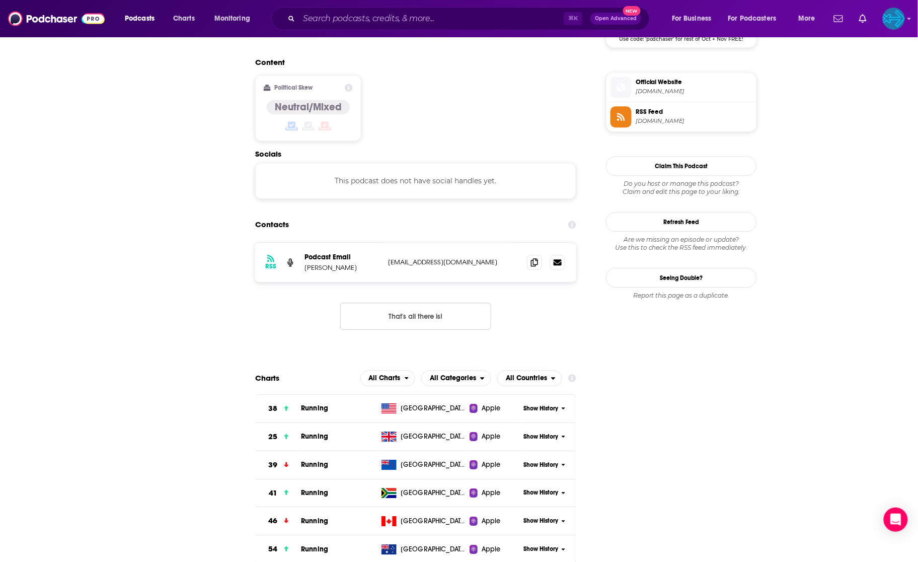
scroll to position [0, 0]
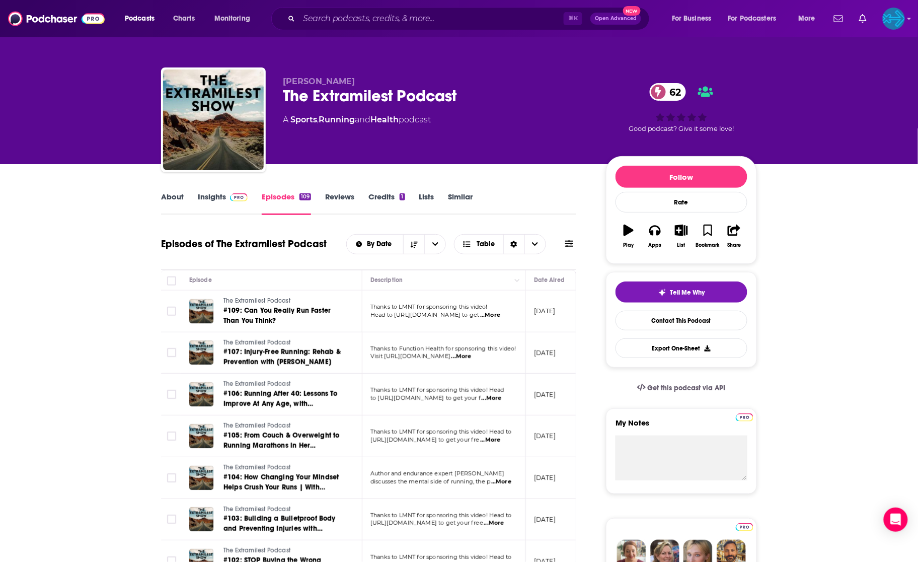
click at [220, 192] on link "Insights" at bounding box center [223, 203] width 50 height 23
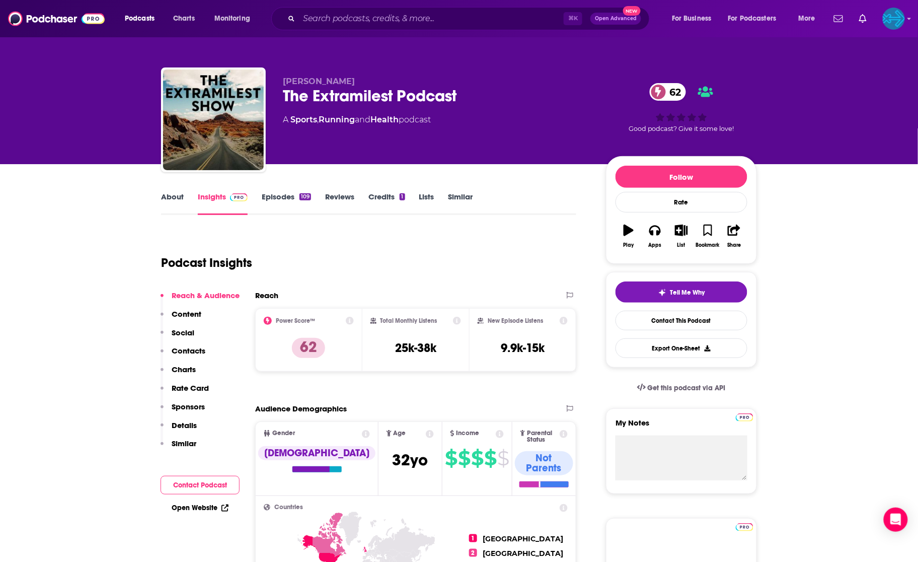
click at [217, 197] on link "Insights" at bounding box center [223, 203] width 50 height 23
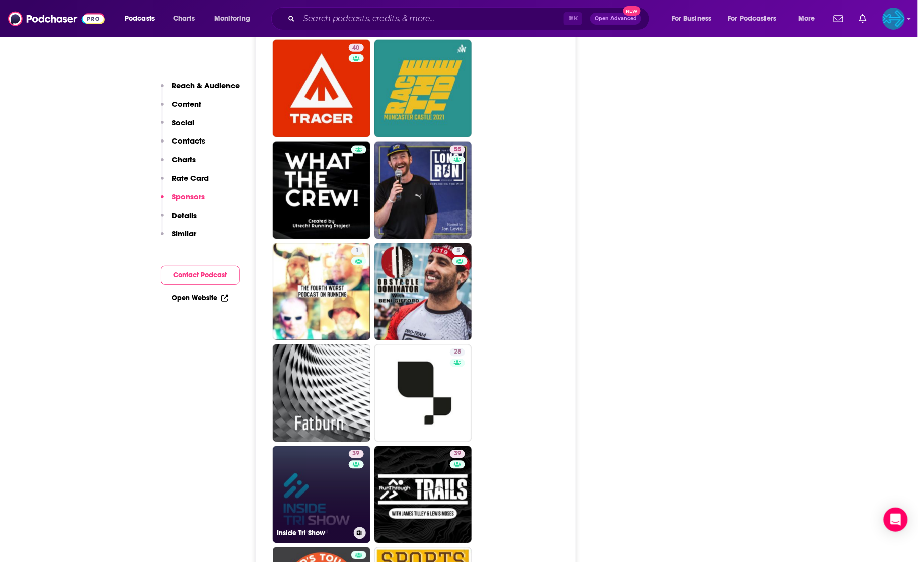
scroll to position [4521, 0]
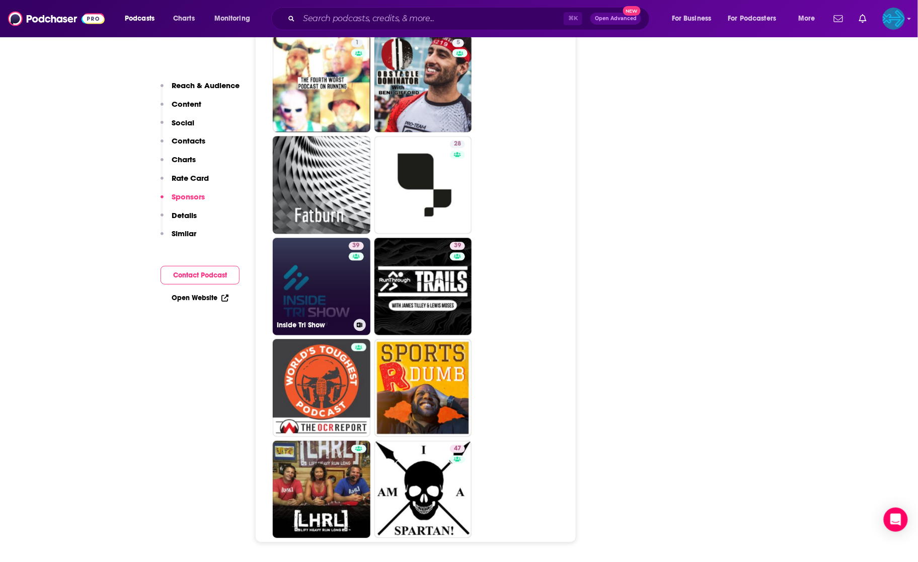
click at [340, 238] on link "39 Inside Tri Show" at bounding box center [322, 287] width 98 height 98
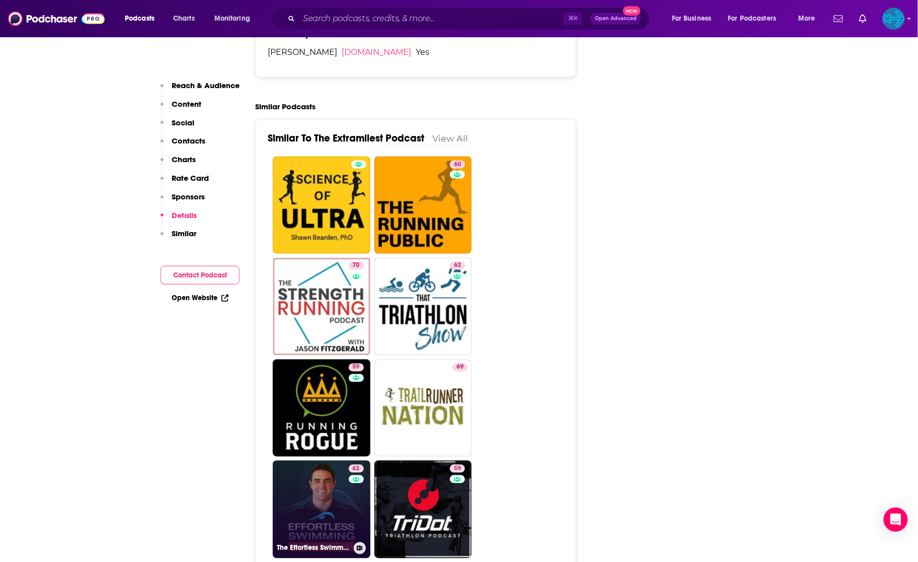
scroll to position [1699, 0]
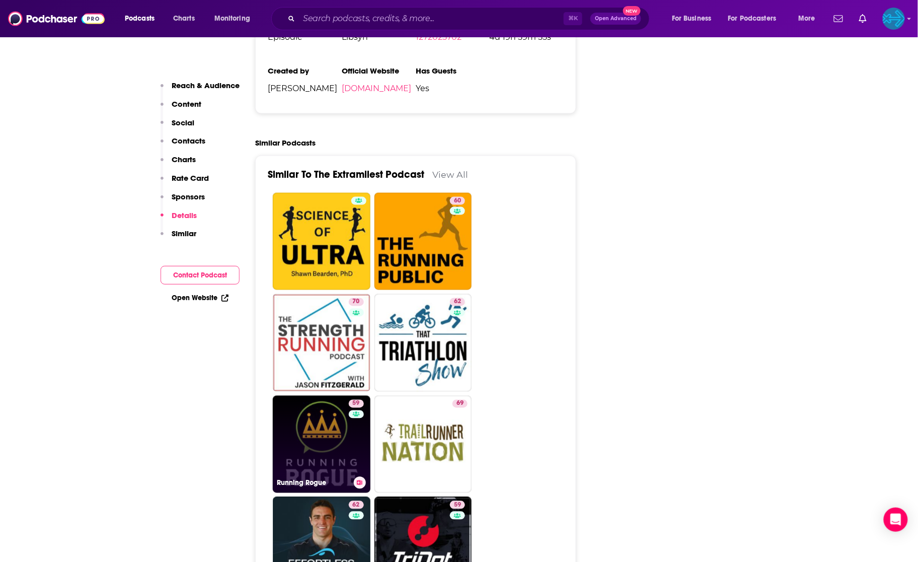
click at [318, 396] on link "59 Running Rogue" at bounding box center [322, 445] width 98 height 98
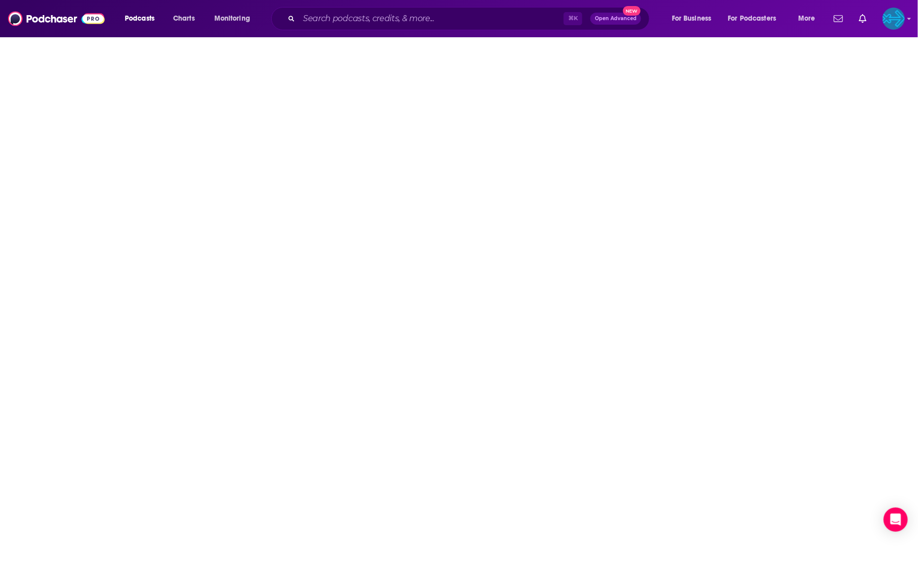
type input "[URL][DOMAIN_NAME]"
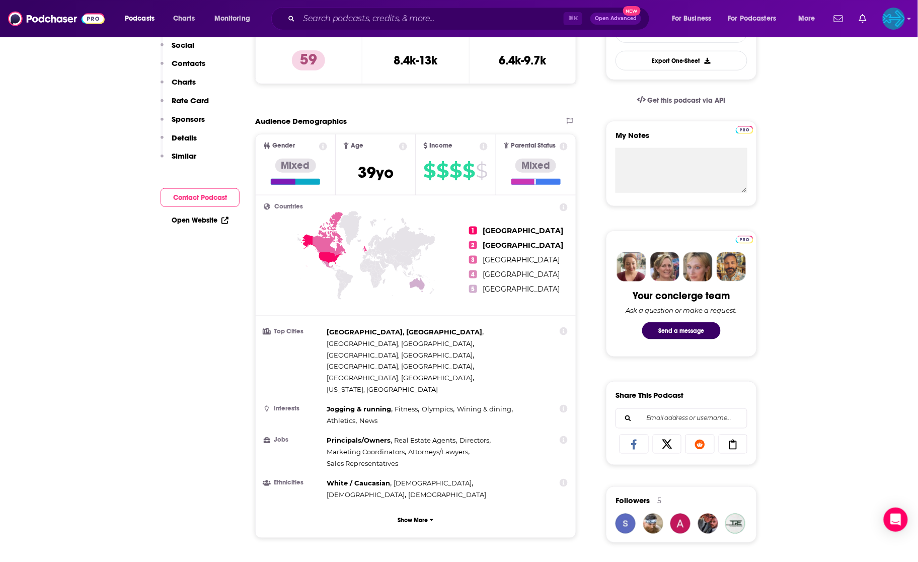
scroll to position [17, 0]
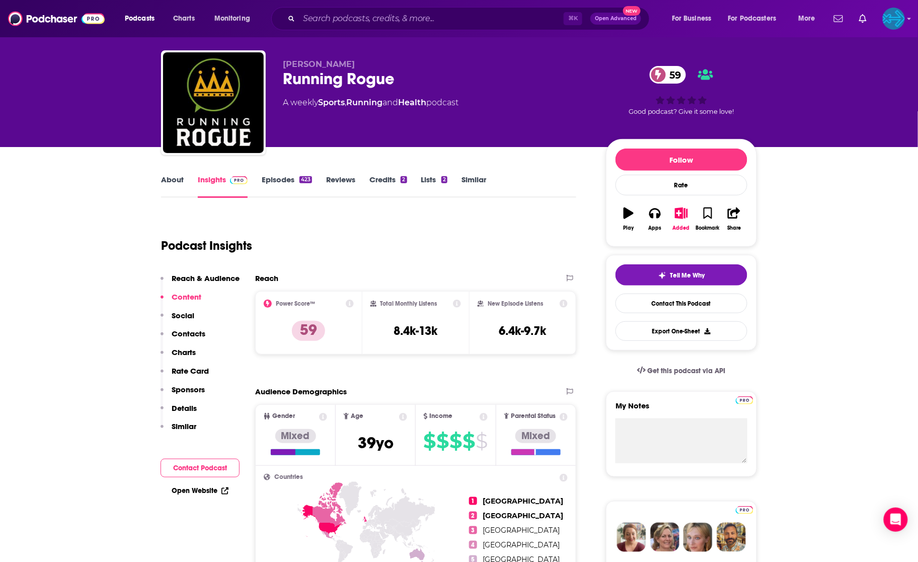
click at [281, 182] on link "Episodes 423" at bounding box center [287, 186] width 50 height 23
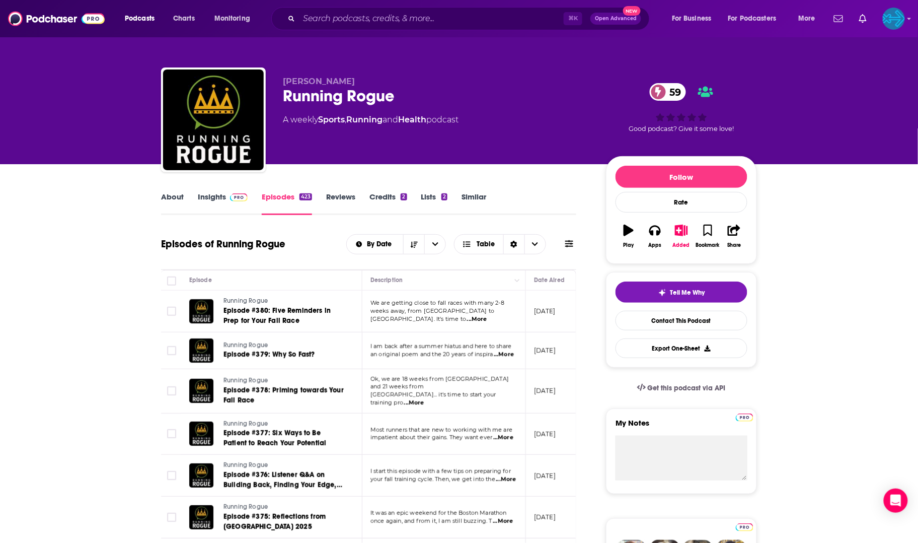
click at [219, 201] on link "Insights" at bounding box center [223, 203] width 50 height 23
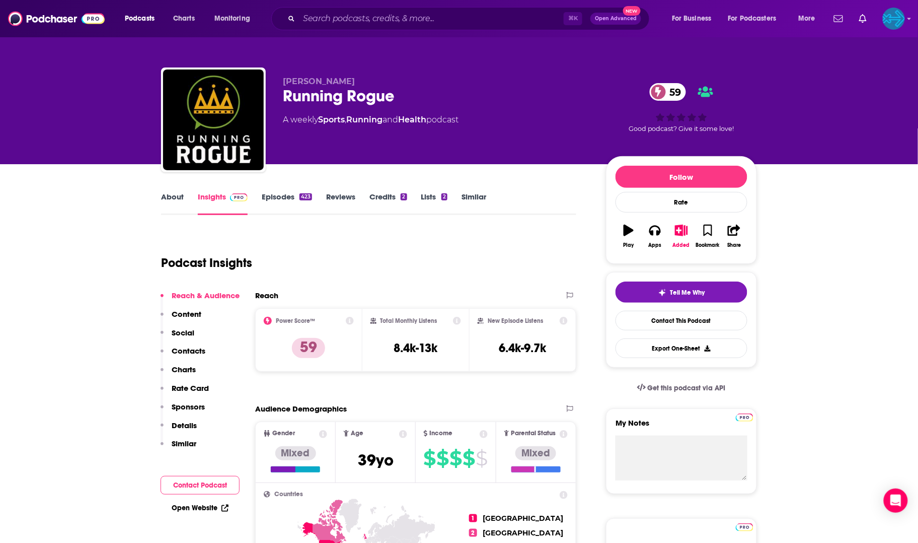
click at [214, 197] on link "Insights" at bounding box center [223, 203] width 50 height 23
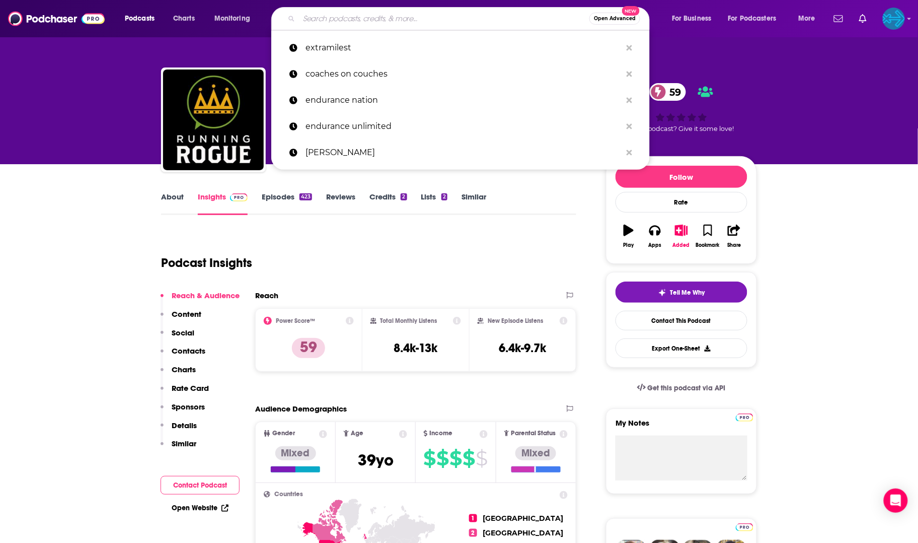
click at [417, 15] on input "Search podcasts, credits, & more..." at bounding box center [444, 19] width 290 height 16
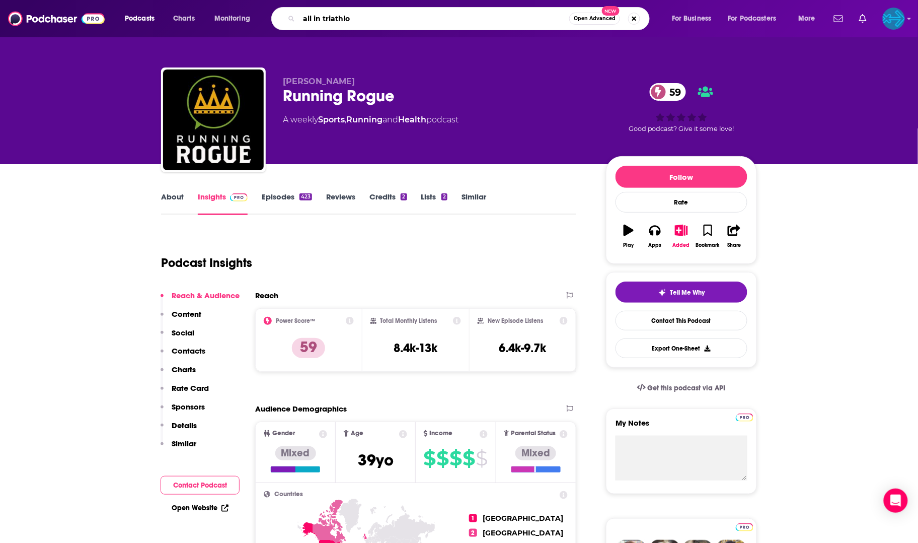
type input "all in triathlon"
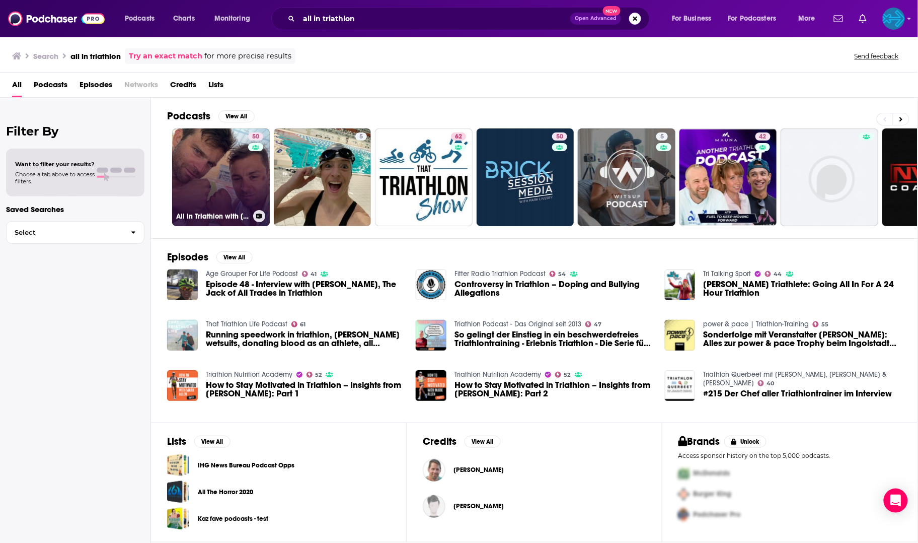
click at [239, 180] on link "50 All in Triathlon with [PERSON_NAME] and [PERSON_NAME]" at bounding box center [221, 177] width 98 height 98
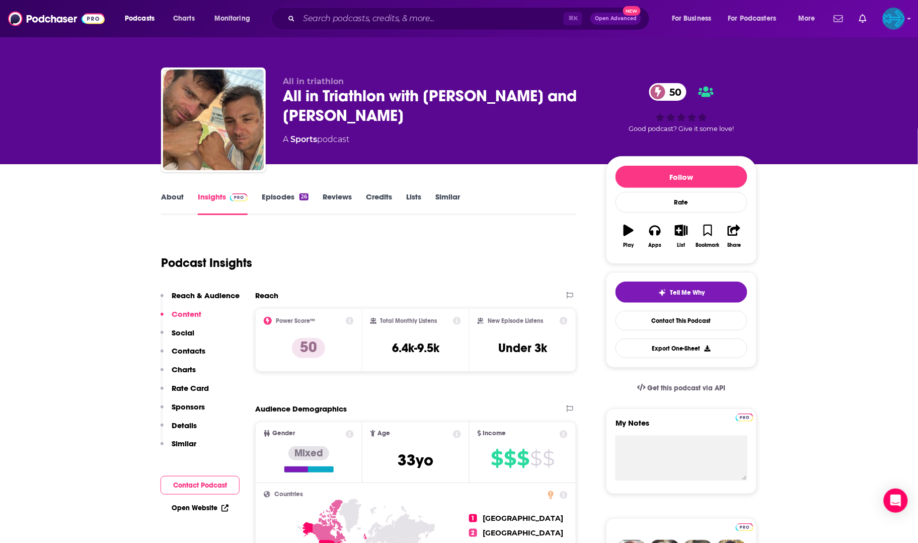
click at [283, 196] on link "Episodes 26" at bounding box center [285, 203] width 47 height 23
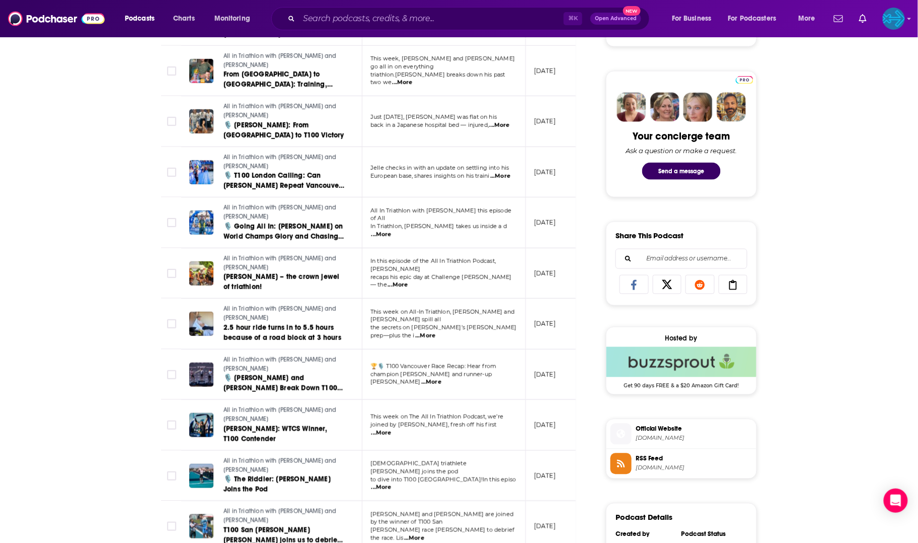
scroll to position [529, 0]
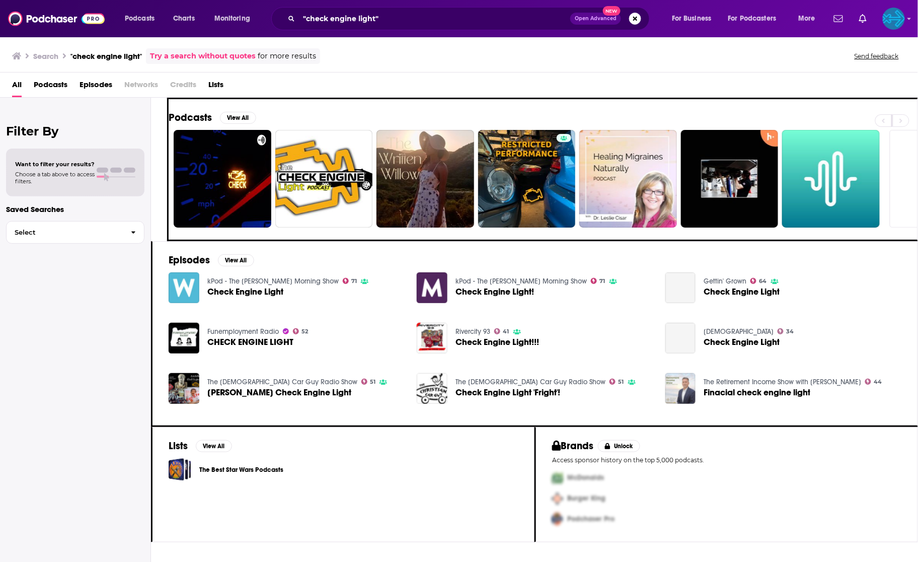
click at [334, 23] on input ""check engine light"" at bounding box center [434, 19] width 271 height 16
click at [399, 32] on div "Podcasts Charts Monitoring "check engine light" Open Advanced New For Business …" at bounding box center [459, 18] width 918 height 37
click at [402, 18] on input ""check engine light"" at bounding box center [434, 19] width 271 height 16
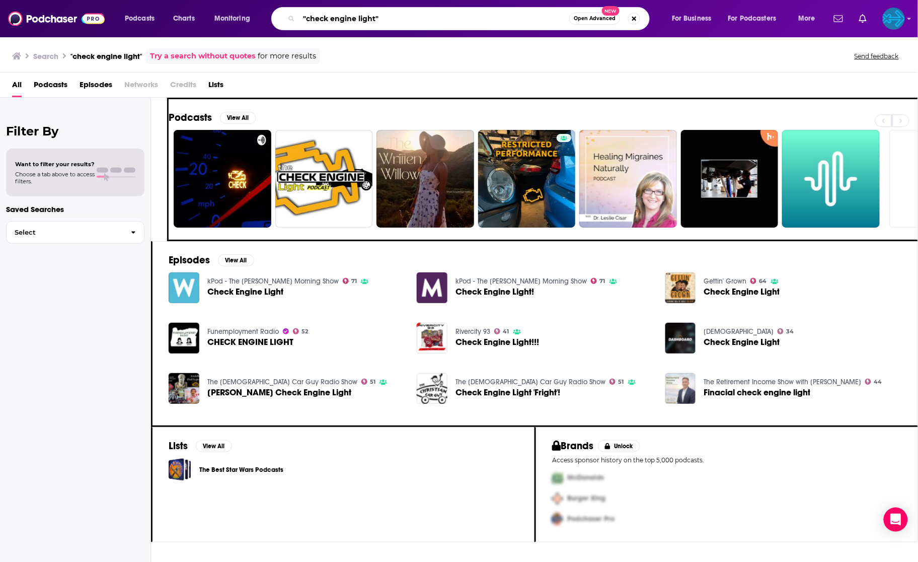
drag, startPoint x: 402, startPoint y: 18, endPoint x: 305, endPoint y: -21, distance: 105.1
click at [305, 0] on html "Podcasts Charts Monitoring "check engine light" Open Advanced New For Business …" at bounding box center [459, 281] width 918 height 562
type input "coaches on couches"
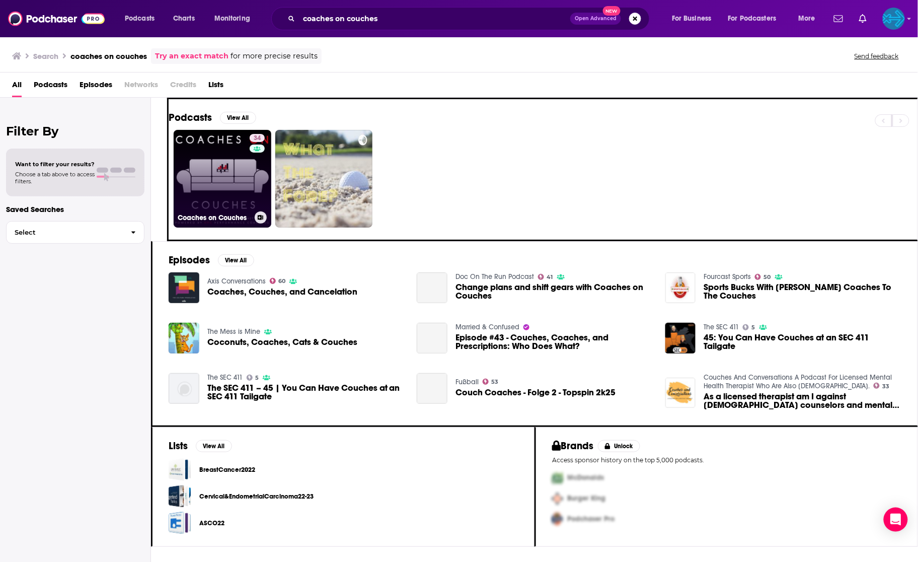
click at [225, 160] on link "34 Coaches on Couches" at bounding box center [223, 179] width 98 height 98
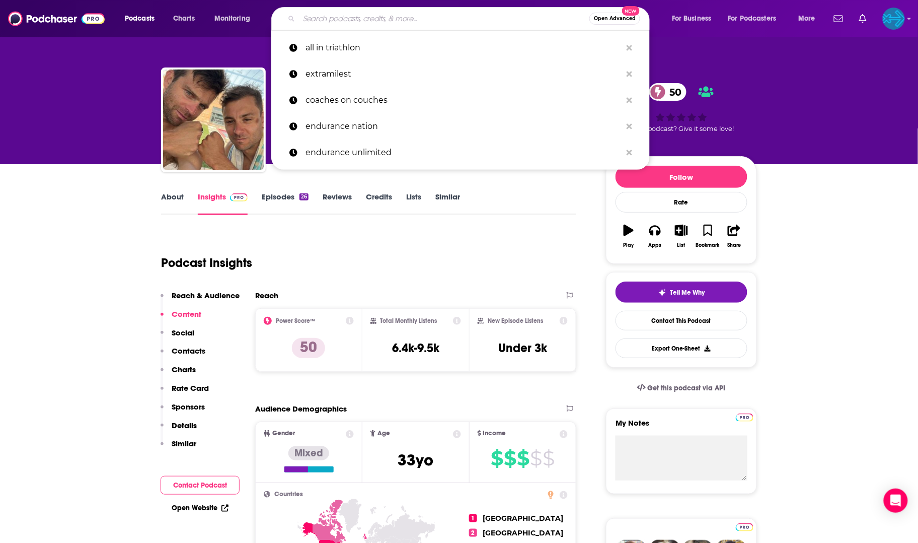
click at [337, 26] on input "Search podcasts, credits, & more..." at bounding box center [444, 19] width 290 height 16
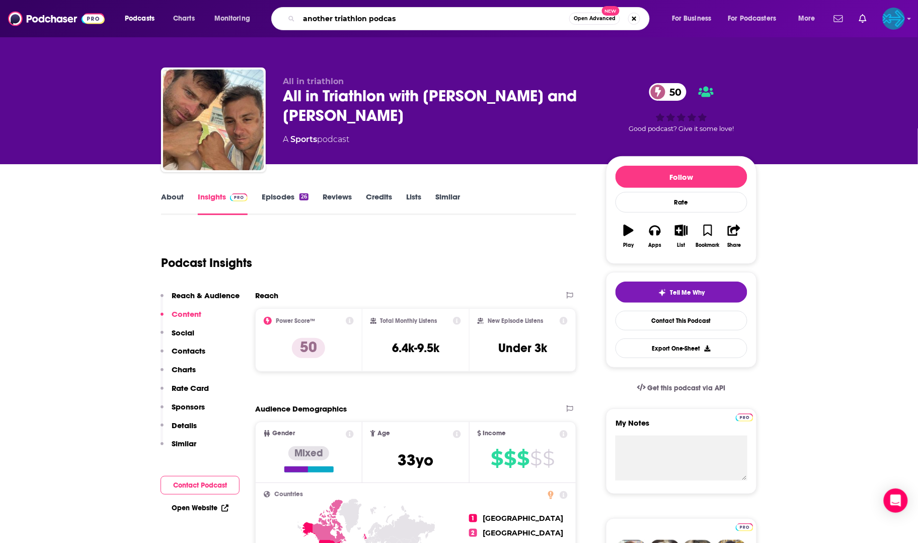
type input "another triathlon podcast"
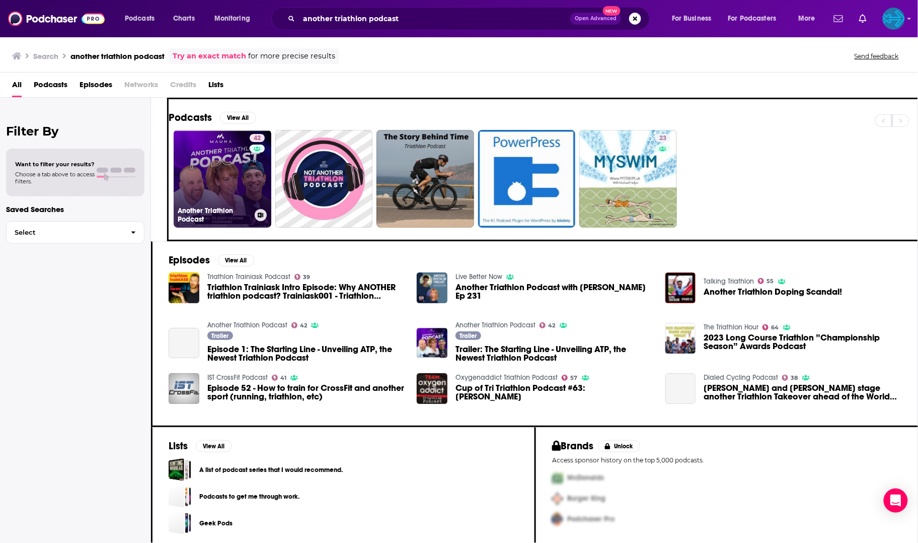
click at [229, 150] on link "42 Another Triathlon Podcast" at bounding box center [223, 179] width 98 height 98
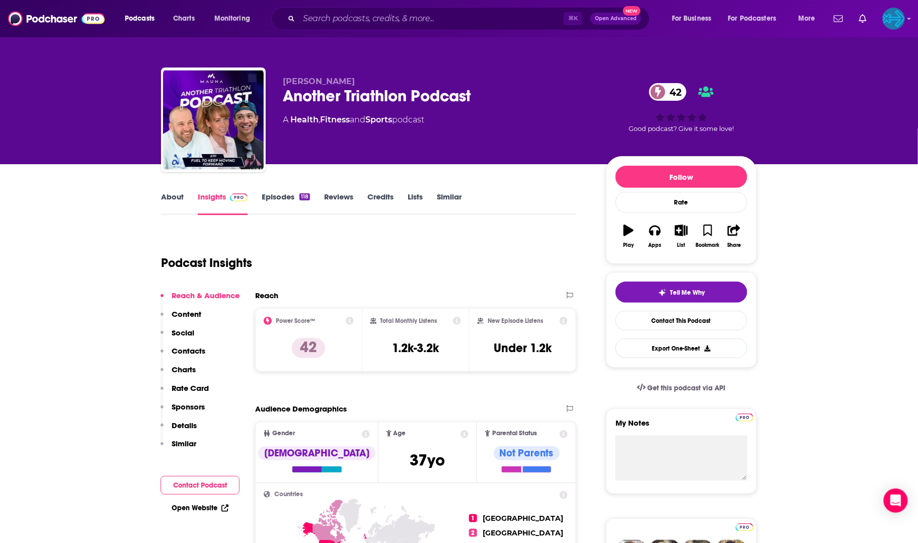
scroll to position [58, 0]
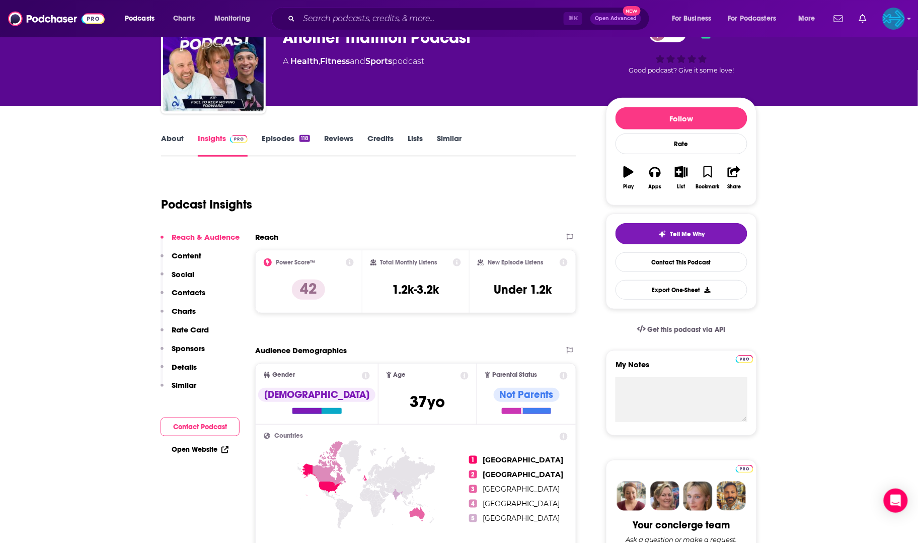
click at [280, 140] on link "Episodes 118" at bounding box center [286, 144] width 48 height 23
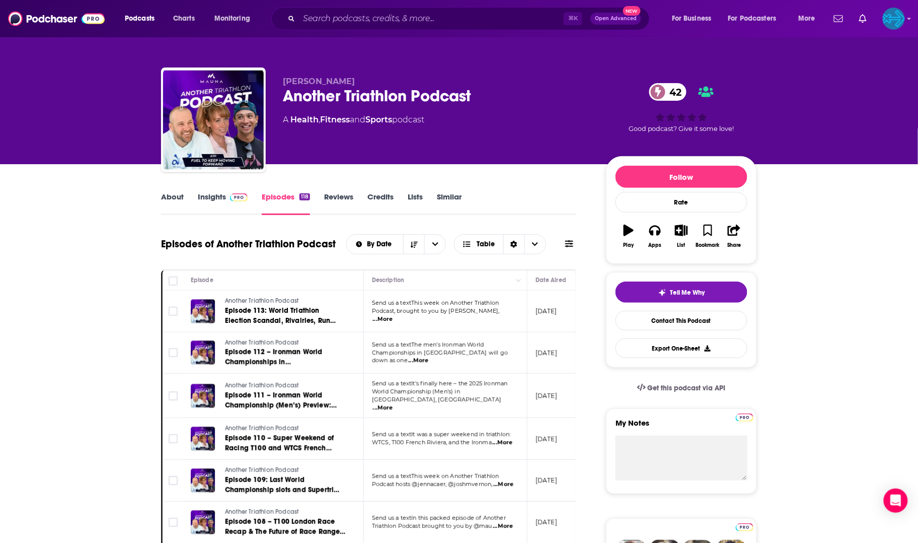
click at [219, 196] on link "Insights" at bounding box center [223, 203] width 50 height 23
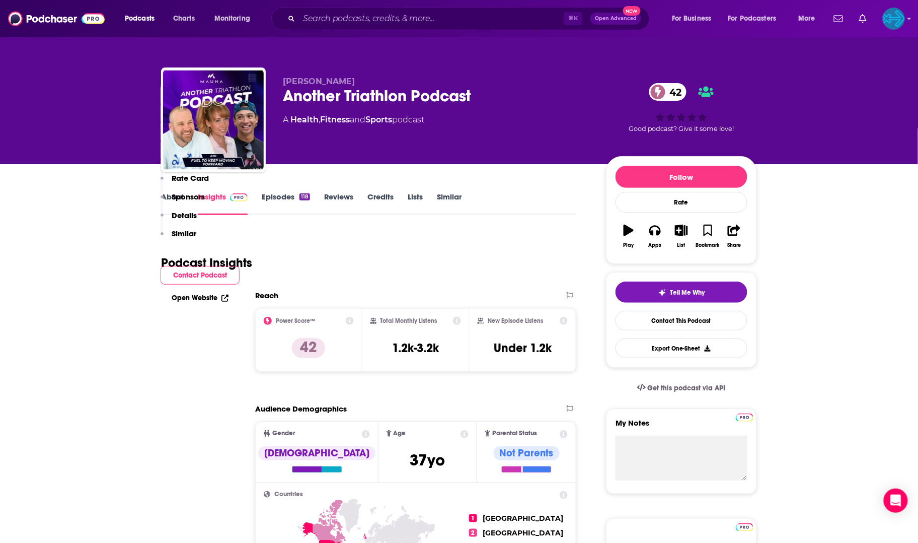
scroll to position [611, 0]
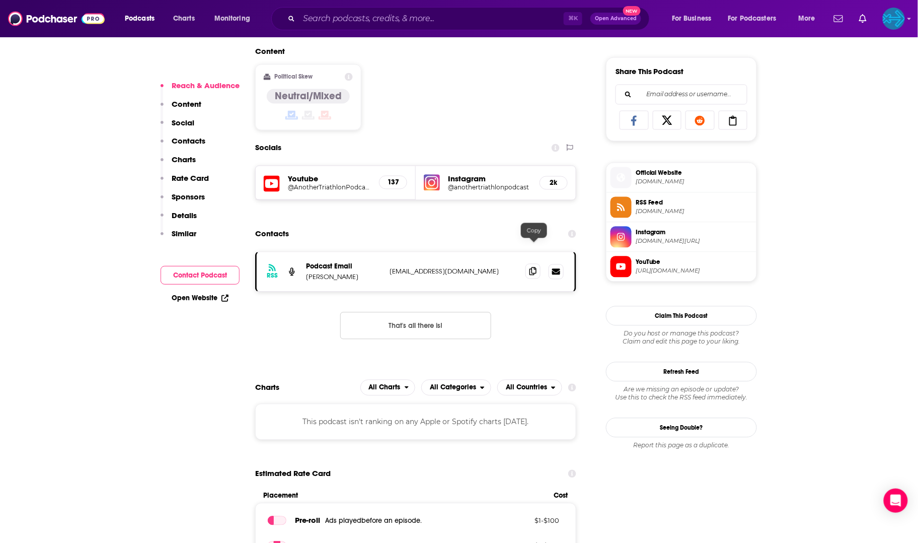
click at [533, 267] on icon at bounding box center [532, 271] width 7 height 8
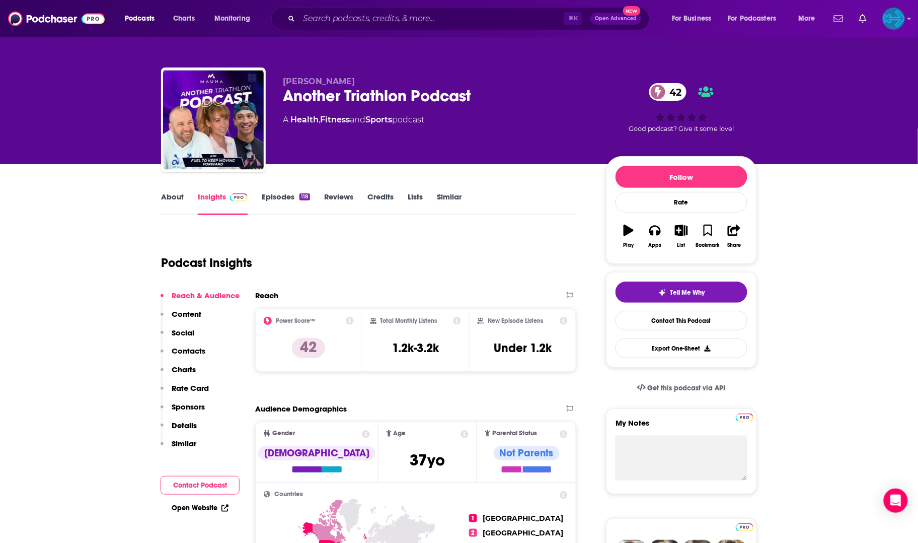
scroll to position [0, 0]
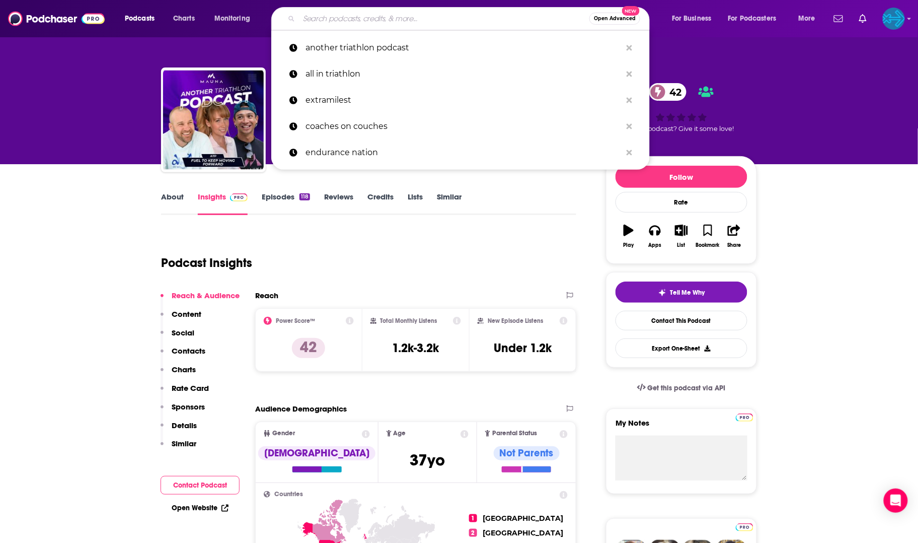
click at [327, 15] on input "Search podcasts, credits, & more..." at bounding box center [444, 19] width 290 height 16
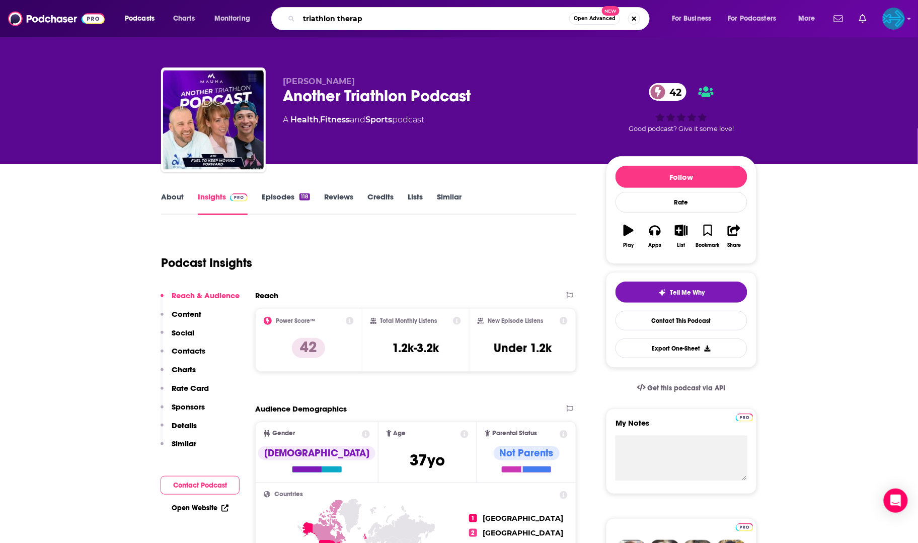
type input "triathlon therapy"
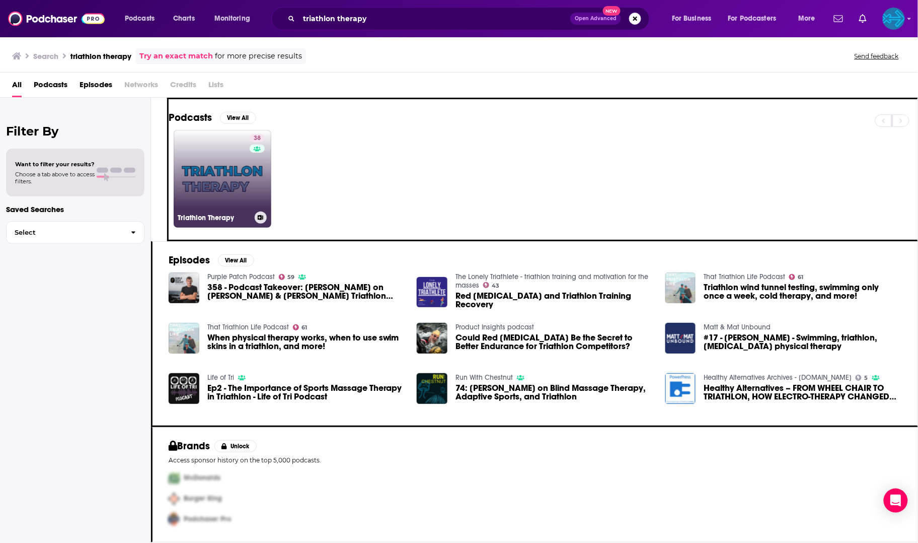
click at [242, 186] on link "38 Triathlon Therapy" at bounding box center [223, 179] width 98 height 98
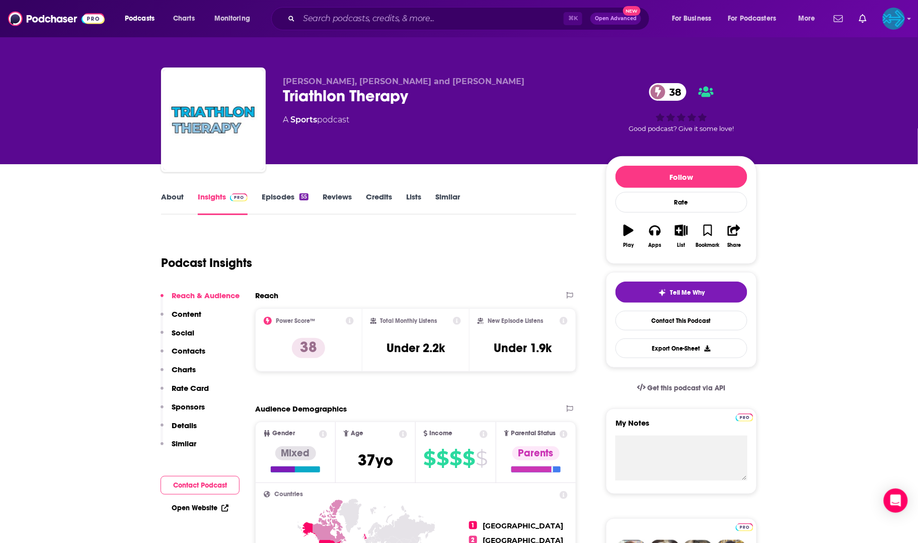
click at [273, 195] on link "Episodes 55" at bounding box center [285, 203] width 47 height 23
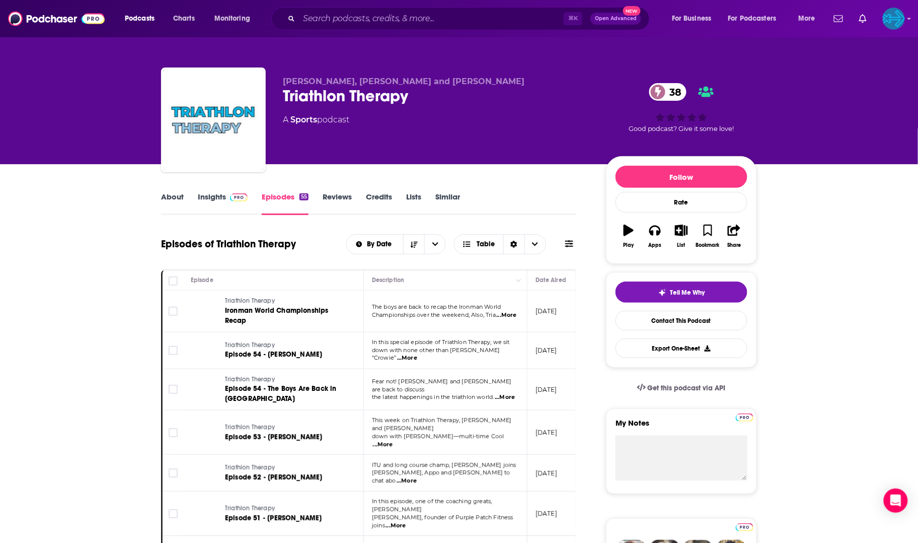
click at [216, 197] on link "Insights" at bounding box center [223, 203] width 50 height 23
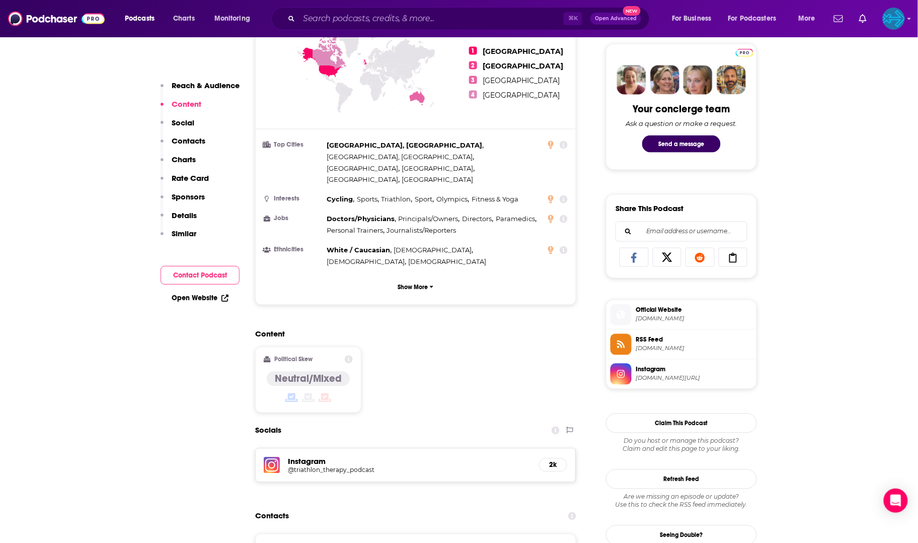
scroll to position [604, 0]
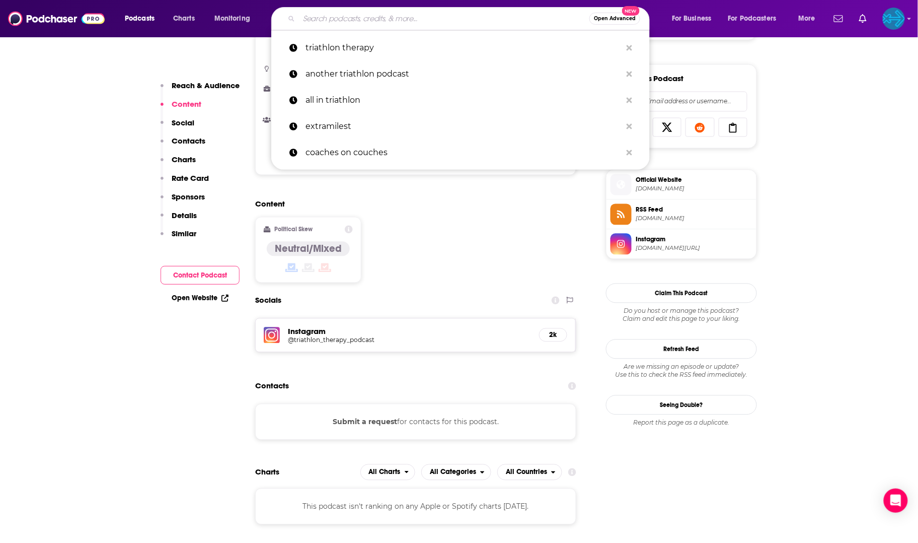
click at [332, 19] on input "Search podcasts, credits, & more..." at bounding box center [444, 19] width 290 height 16
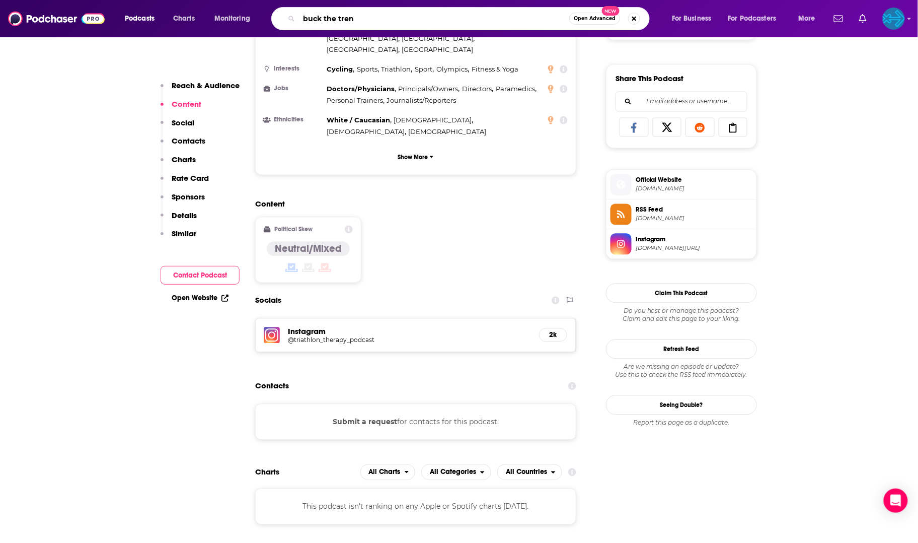
type input "buck the trend"
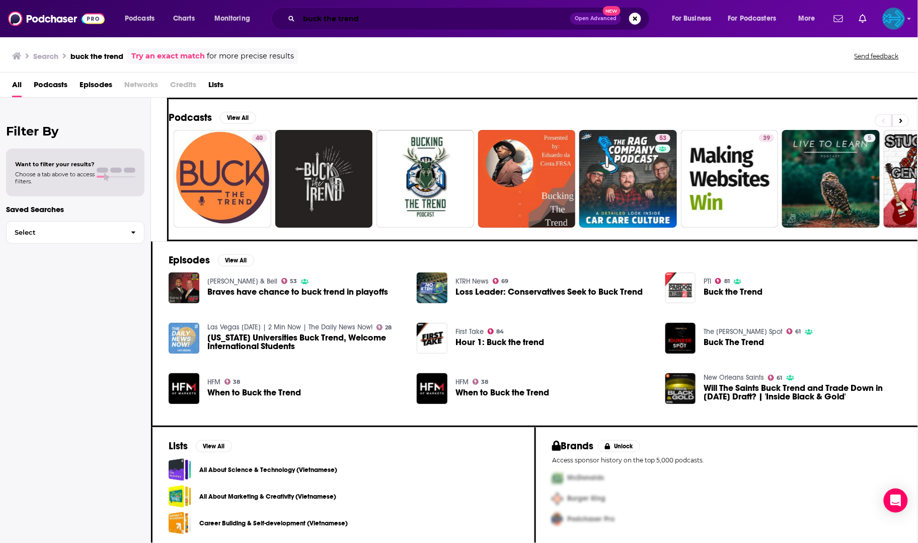
click at [395, 12] on input "buck the trend" at bounding box center [434, 19] width 271 height 16
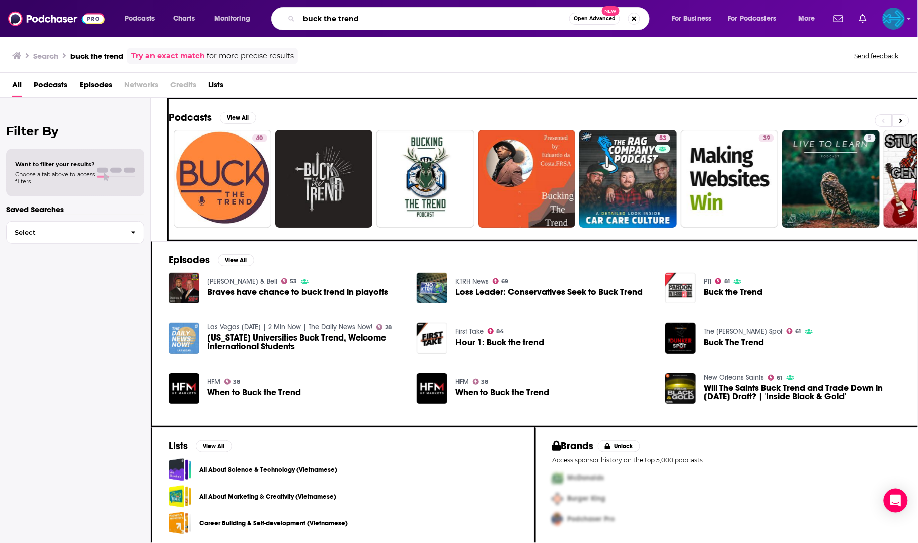
click at [394, 19] on input "buck the trend" at bounding box center [434, 19] width 270 height 16
type input "buck the trend podcast"
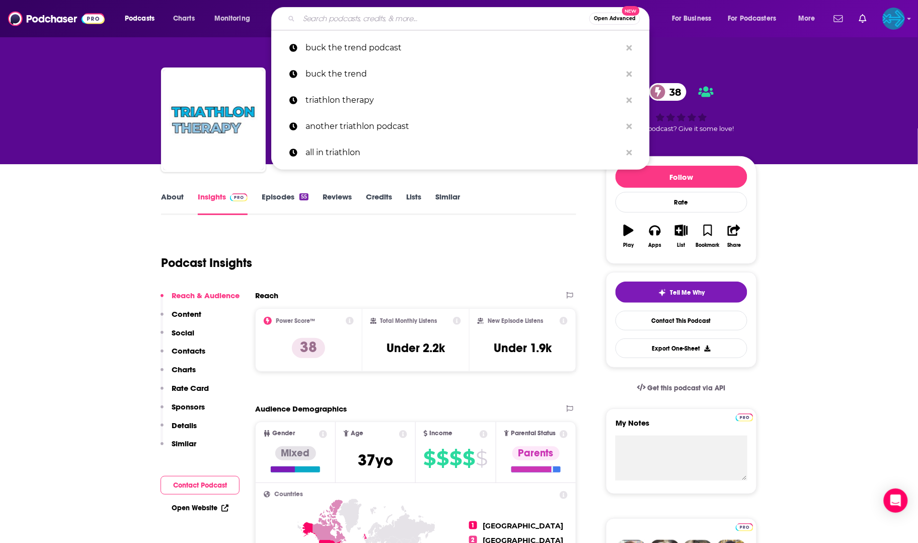
click at [367, 21] on input "Search podcasts, credits, & more..." at bounding box center [444, 19] width 290 height 16
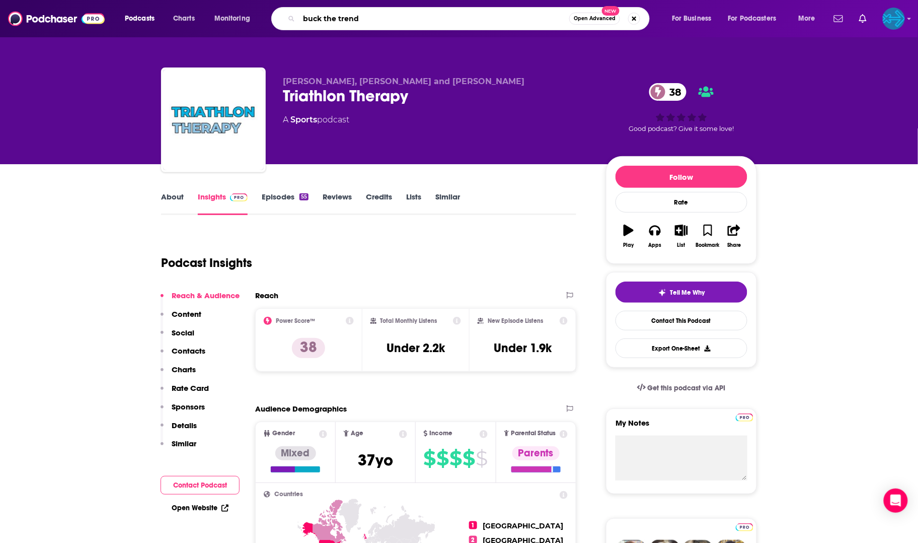
type input "buck the trend"
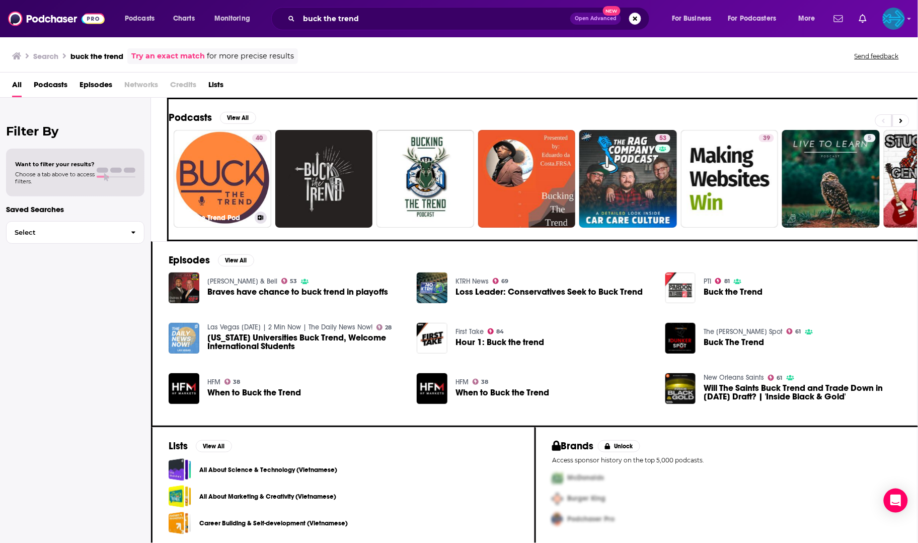
click at [198, 170] on link "40 Buck the Trend Pod" at bounding box center [223, 179] width 98 height 98
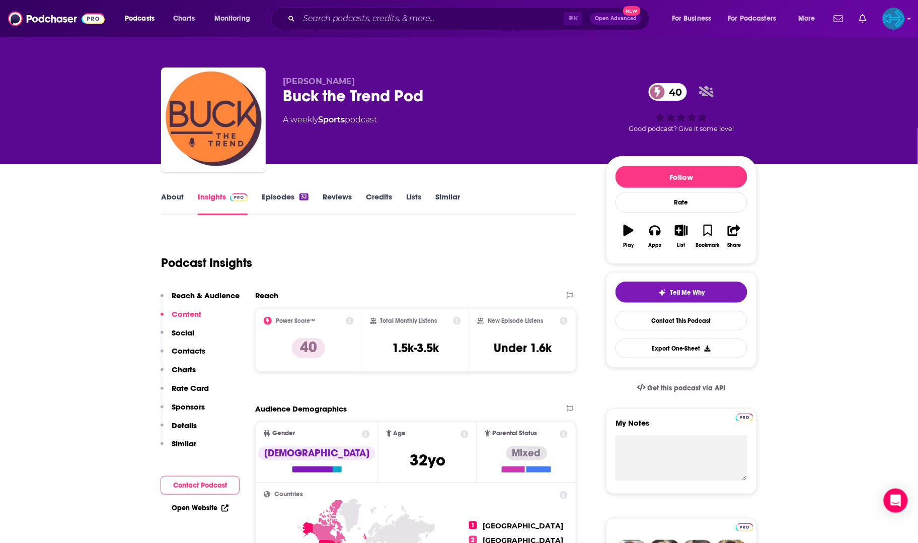
click at [273, 200] on link "Episodes 32" at bounding box center [285, 203] width 47 height 23
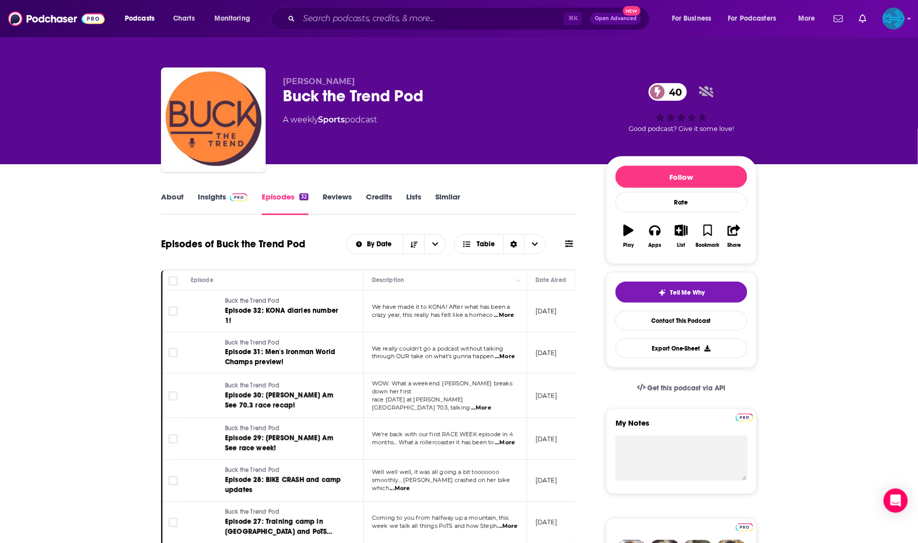
click at [216, 193] on link "Insights" at bounding box center [223, 203] width 50 height 23
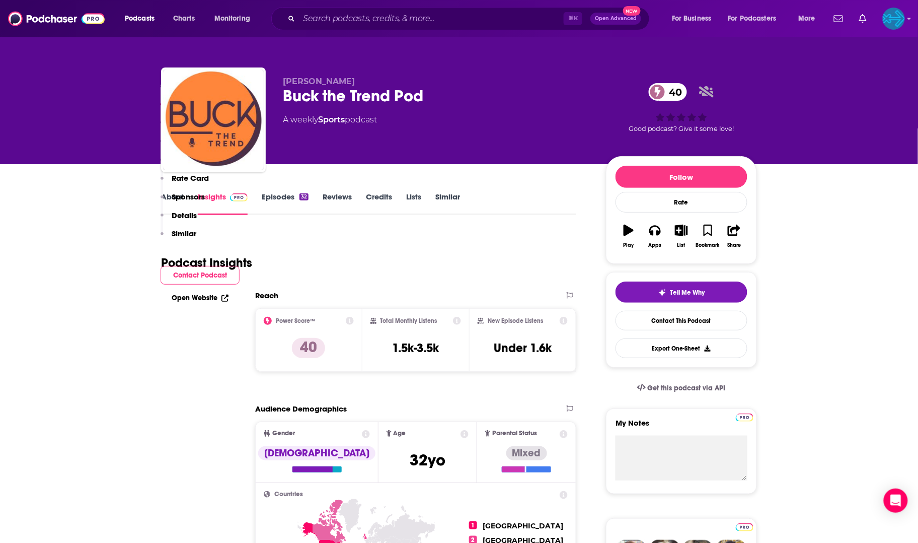
scroll to position [558, 0]
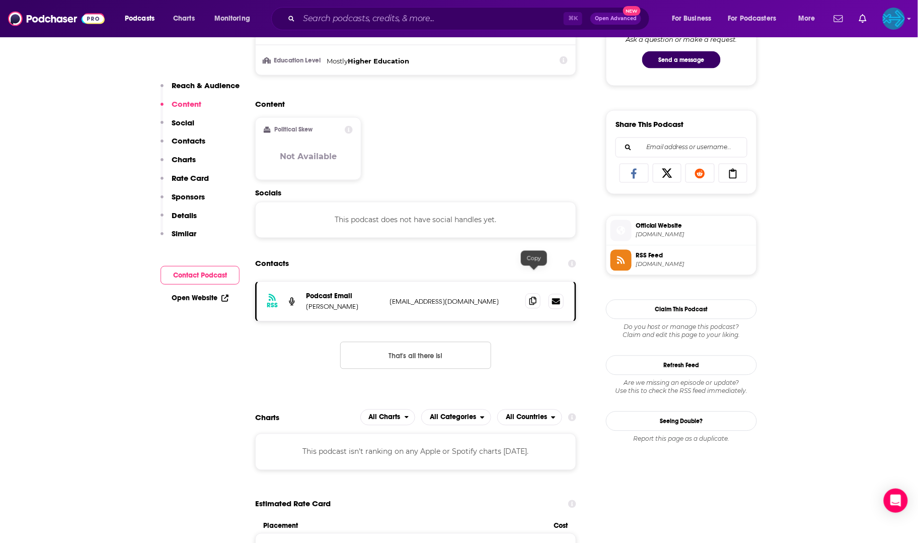
click at [537, 297] on icon at bounding box center [532, 301] width 7 height 8
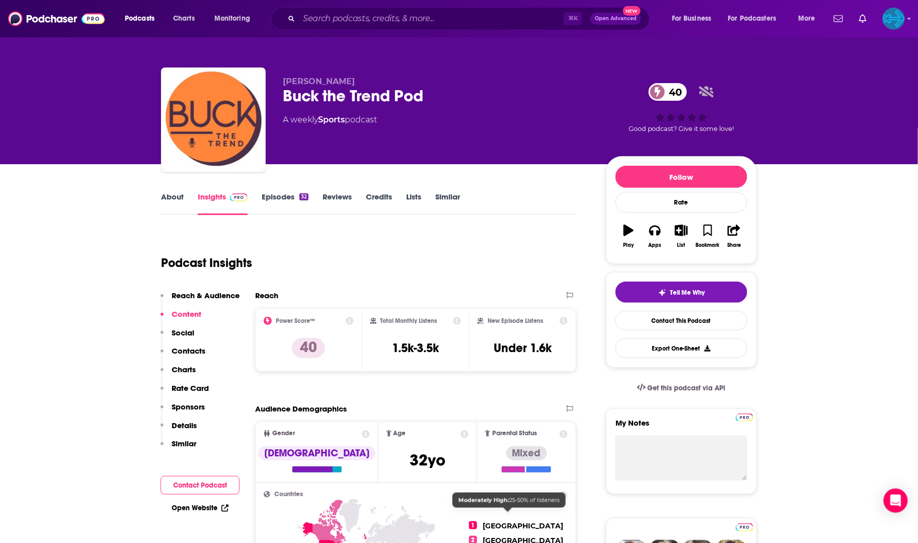
scroll to position [0, 0]
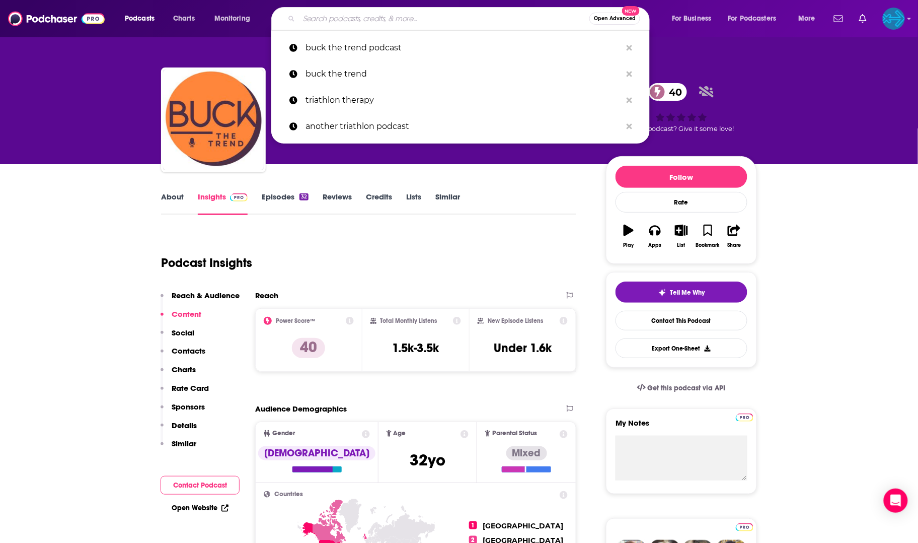
click at [354, 21] on input "Search podcasts, credits, & more..." at bounding box center [444, 19] width 290 height 16
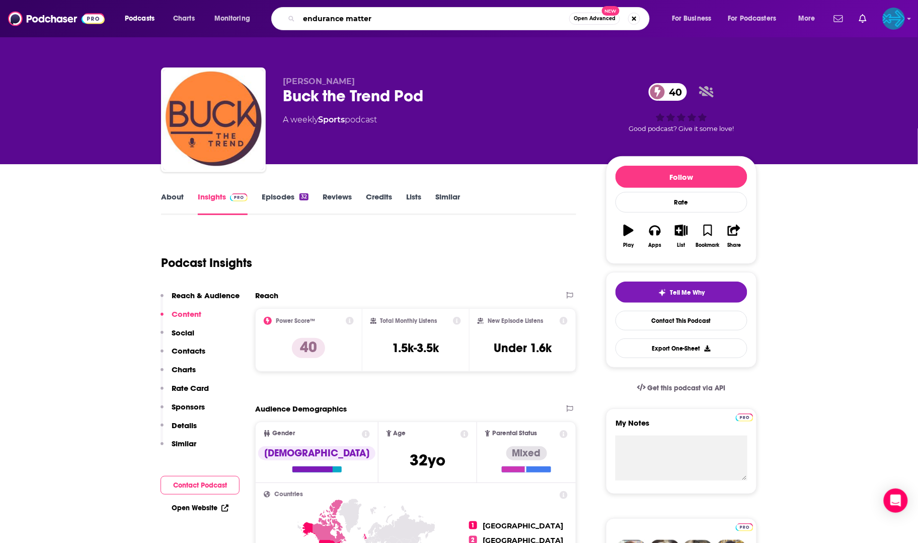
type input "endurance matters"
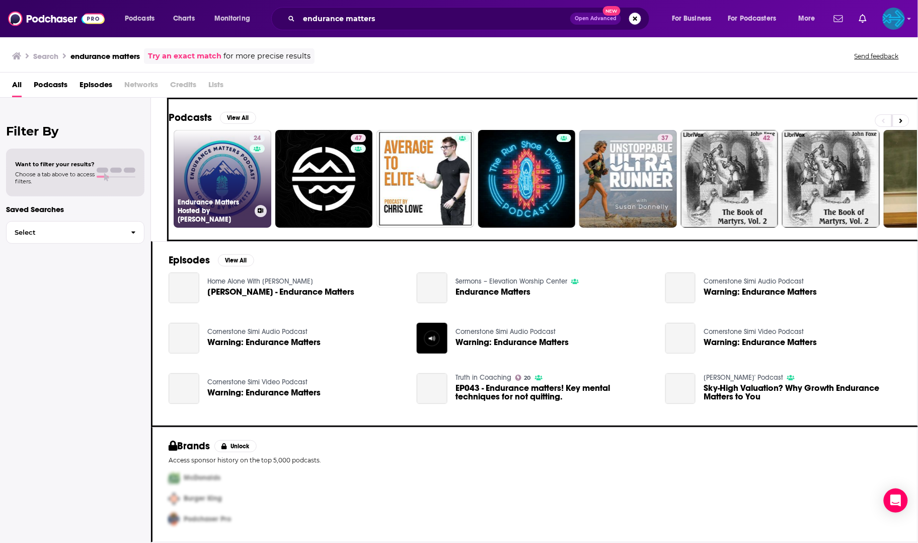
click at [210, 155] on link "24 Endurance Matters Hosted by BigMetz" at bounding box center [223, 179] width 98 height 98
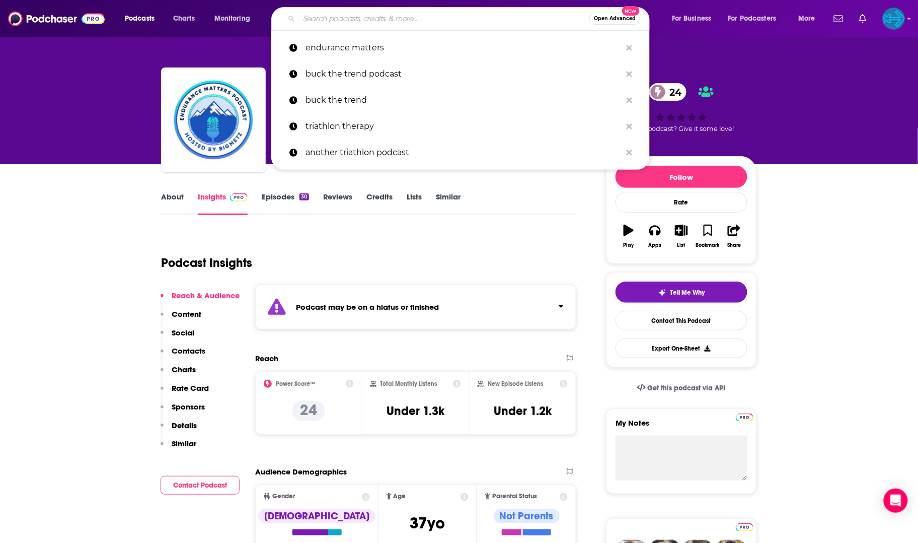
click at [411, 14] on input "Search podcasts, credits, & more..." at bounding box center [444, 19] width 290 height 16
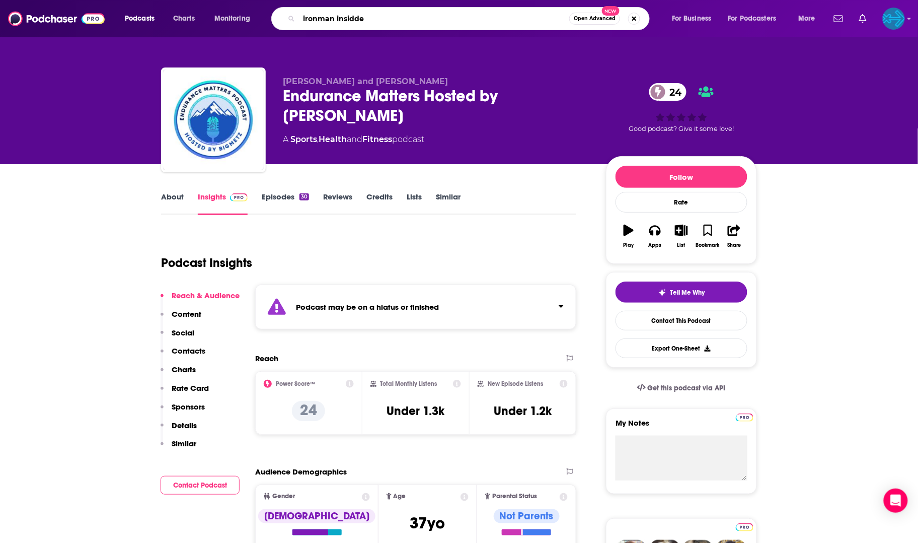
type input "ironman insidder"
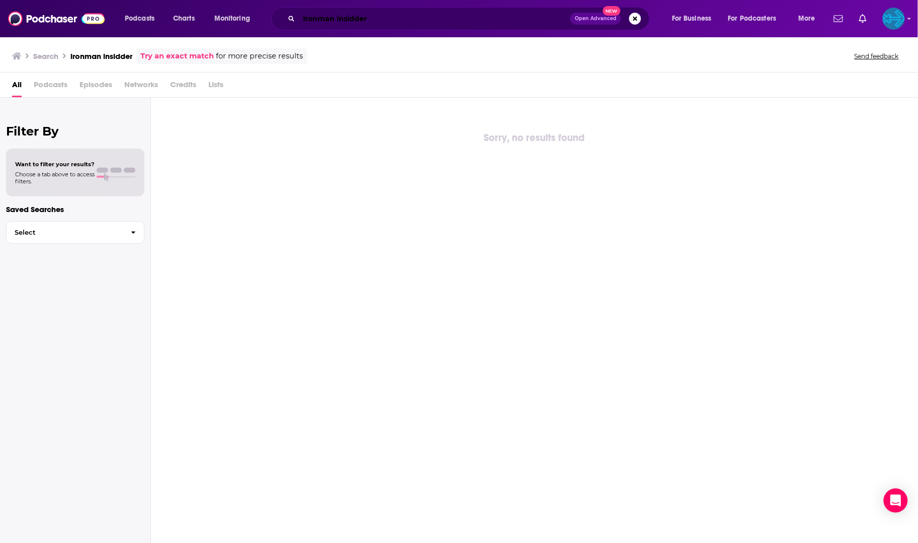
click at [358, 16] on input "ironman insidder" at bounding box center [434, 19] width 271 height 16
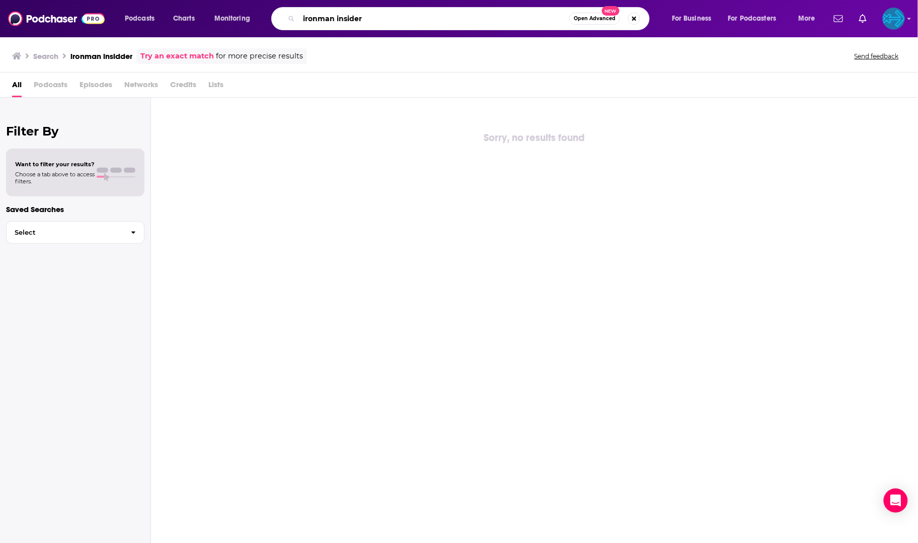
type input "ironman insider"
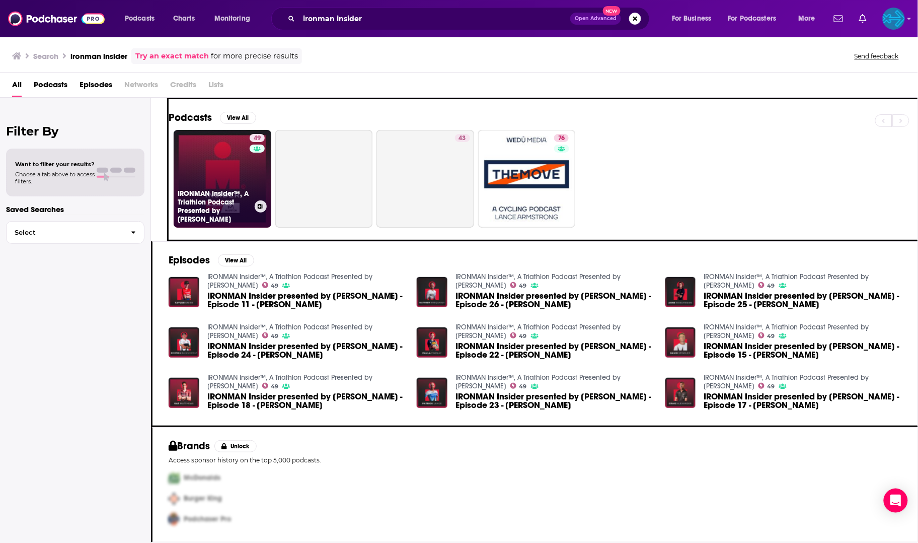
click at [229, 195] on link "49 IRONMAN Insider™, A Triathlon Podcast Presented by Maurten" at bounding box center [223, 179] width 98 height 98
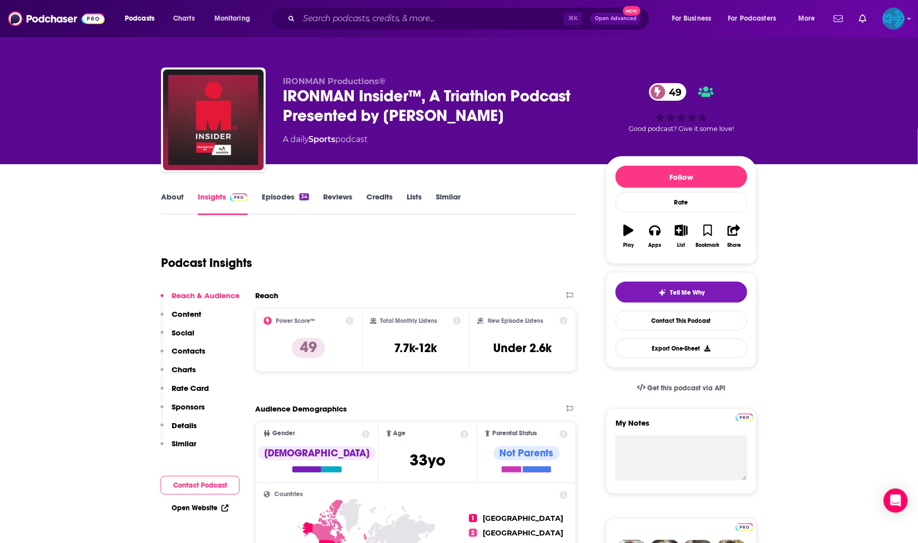
click at [285, 197] on link "Episodes 34" at bounding box center [285, 203] width 47 height 23
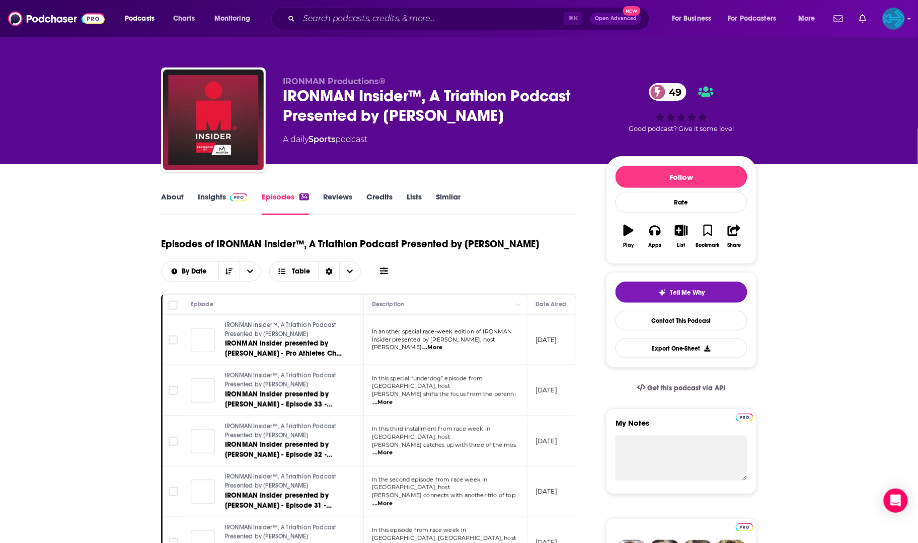
scroll to position [114, 0]
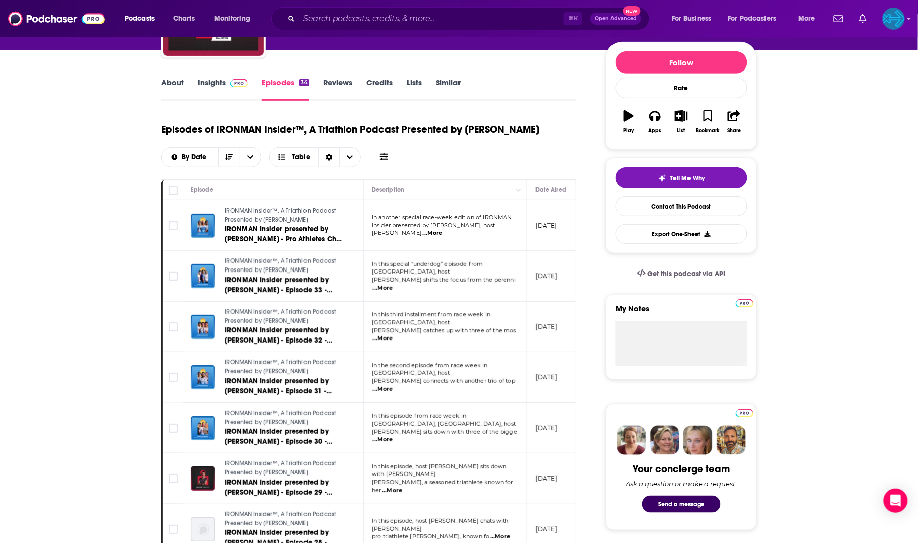
click at [219, 83] on link "Insights" at bounding box center [223, 89] width 50 height 23
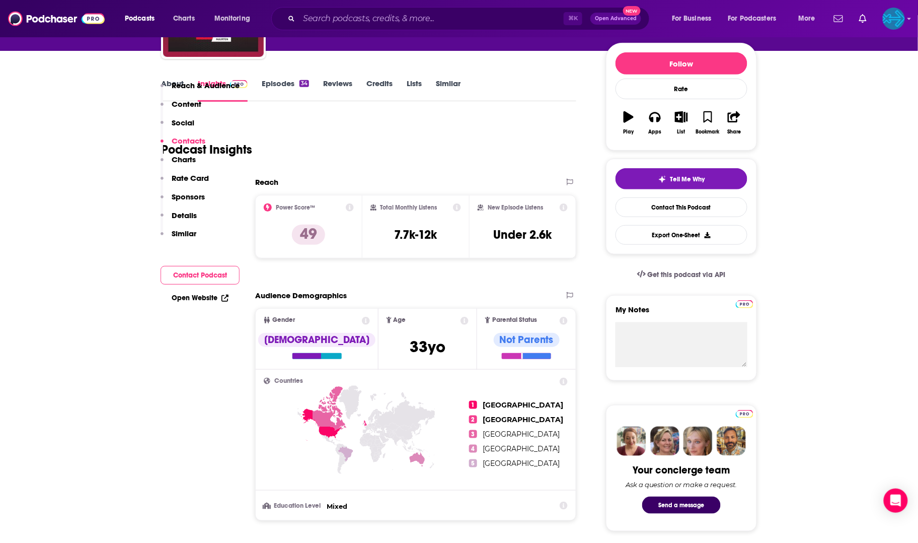
scroll to position [623, 0]
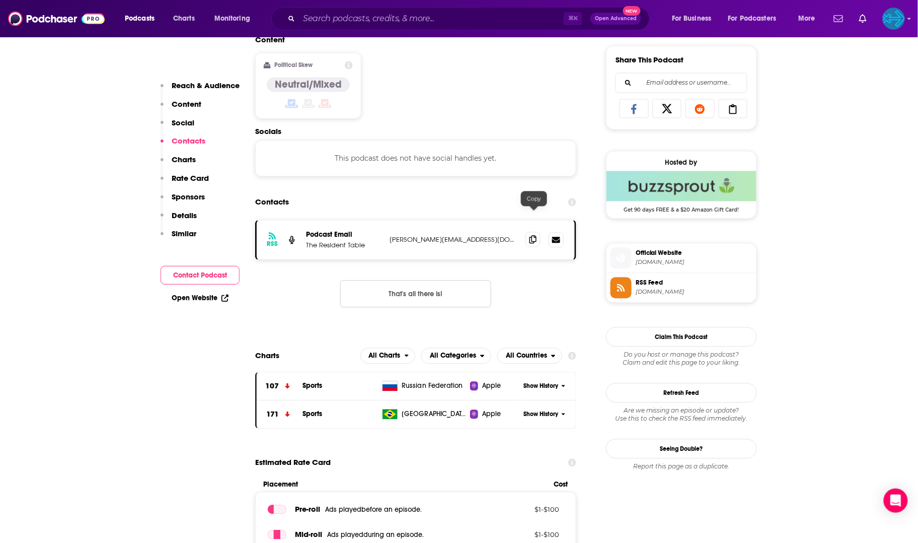
click at [534, 236] on icon at bounding box center [532, 240] width 7 height 8
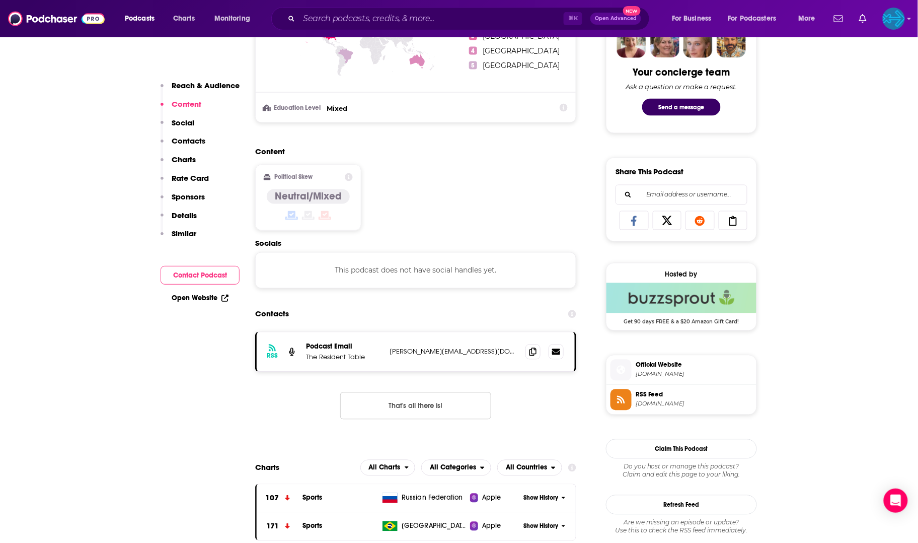
scroll to position [518, 0]
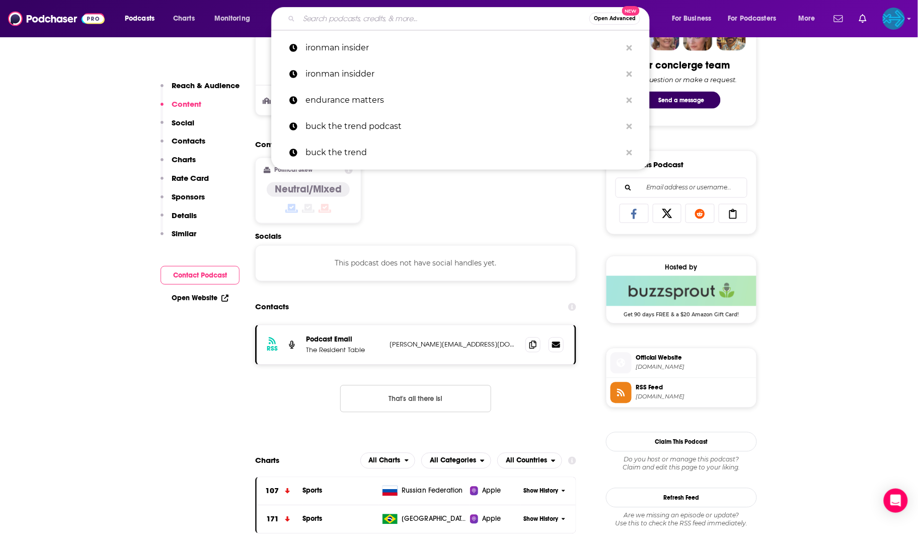
click at [351, 16] on input "Search podcasts, credits, & more..." at bounding box center [444, 19] width 290 height 16
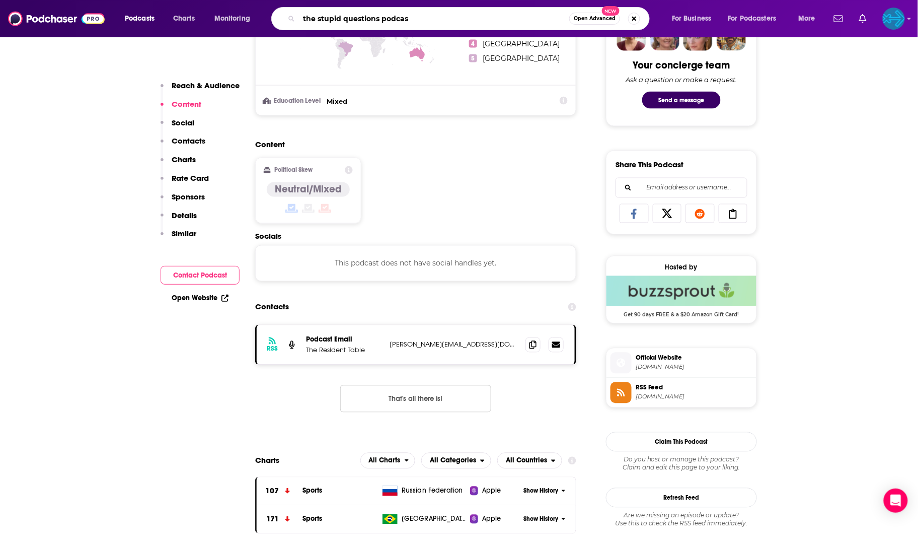
type input "the stupid questions podcast"
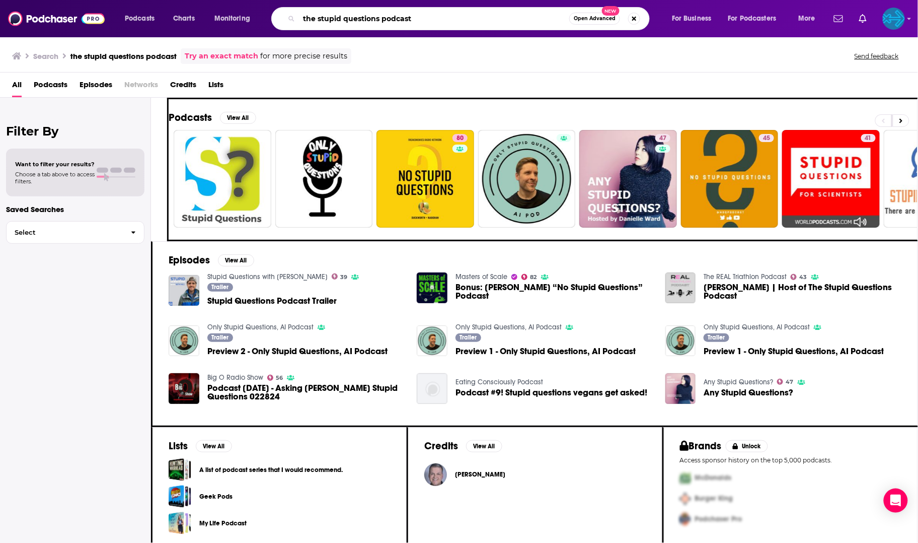
click at [422, 19] on input "the stupid questions podcast" at bounding box center [434, 19] width 270 height 16
click at [179, 284] on img "Stupid Questions Podcast Trailer" at bounding box center [184, 290] width 31 height 31
drag, startPoint x: 322, startPoint y: 22, endPoint x: 290, endPoint y: 8, distance: 34.7
click at [290, 8] on div "the stupid questions podcast Open Advanced New" at bounding box center [460, 18] width 378 height 23
drag, startPoint x: 431, startPoint y: 21, endPoint x: 371, endPoint y: 20, distance: 60.4
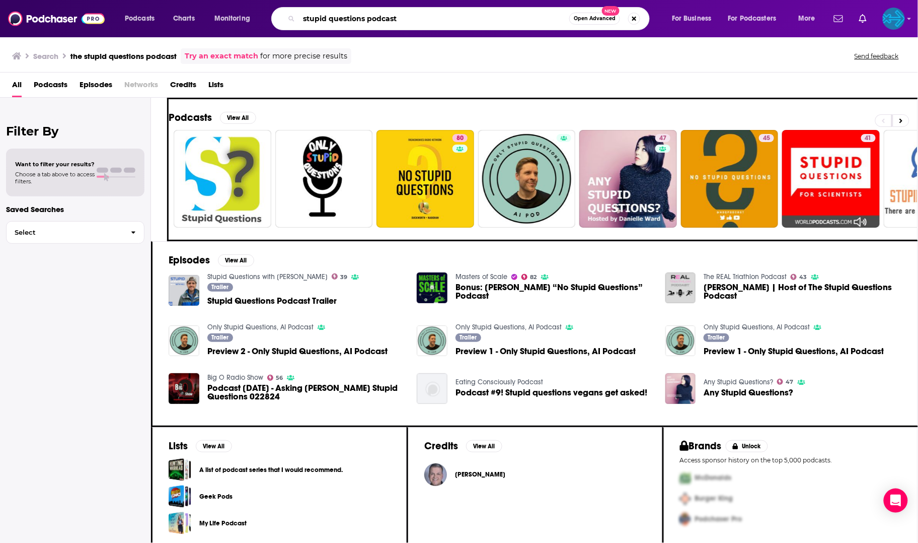
click at [371, 20] on input "stupid questions podcast" at bounding box center [434, 19] width 270 height 16
type input "stupid questions"
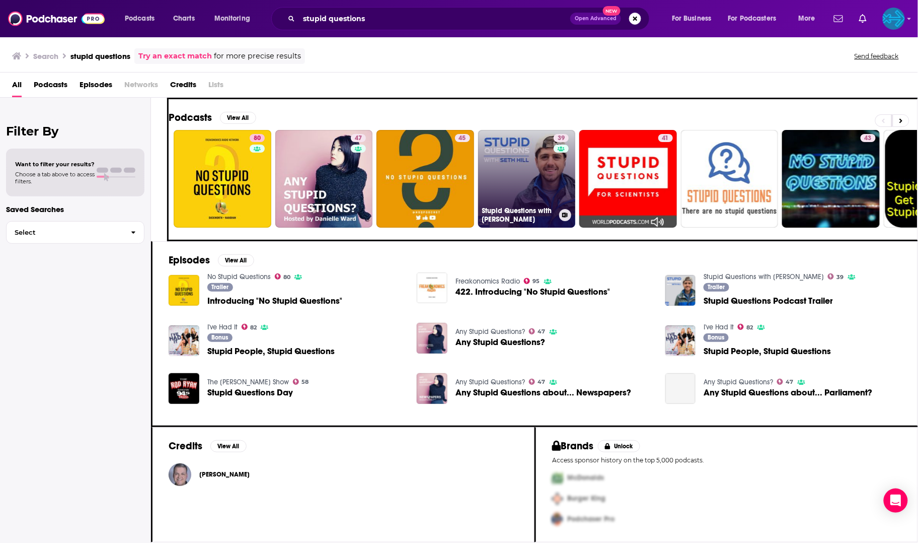
click at [529, 149] on link "39 Stupid Questions with Seth Hill" at bounding box center [527, 179] width 98 height 98
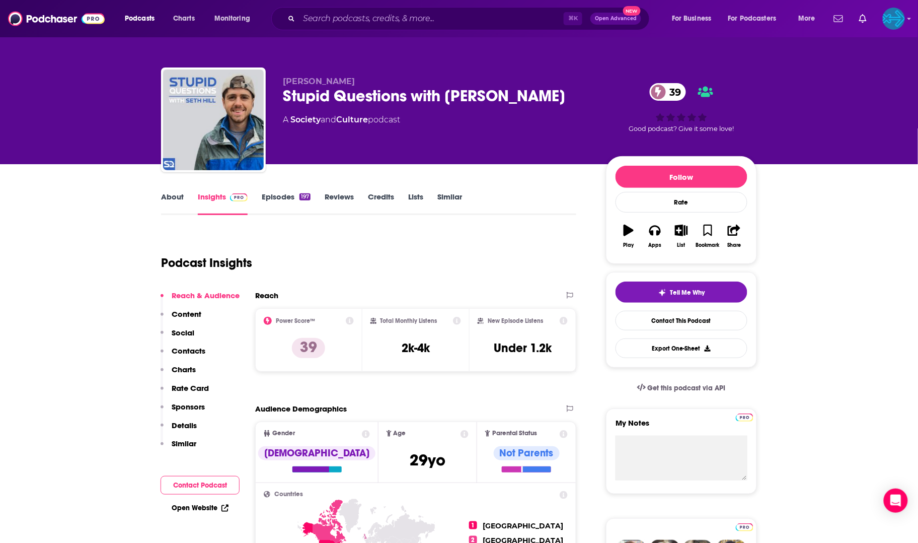
click at [284, 197] on link "Episodes 197" at bounding box center [286, 203] width 49 height 23
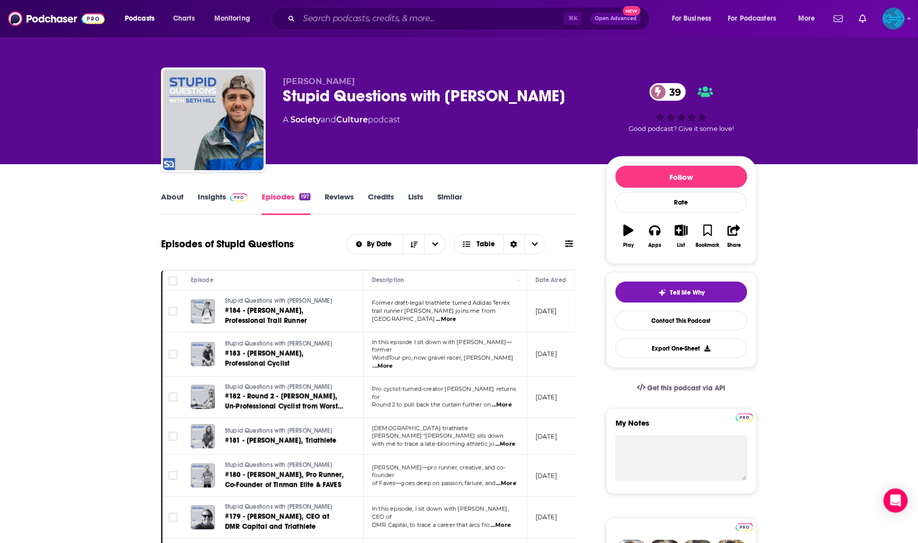
click at [212, 197] on link "Insights" at bounding box center [223, 203] width 50 height 23
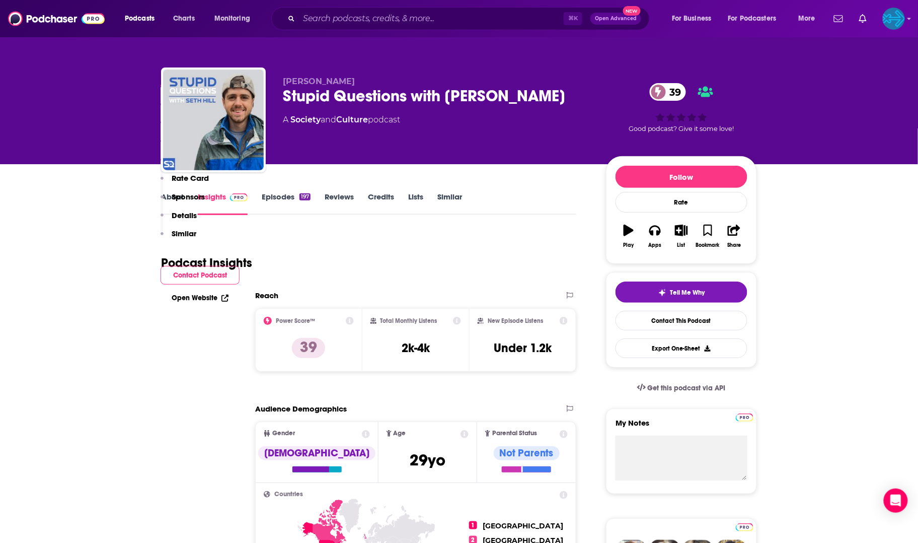
scroll to position [653, 0]
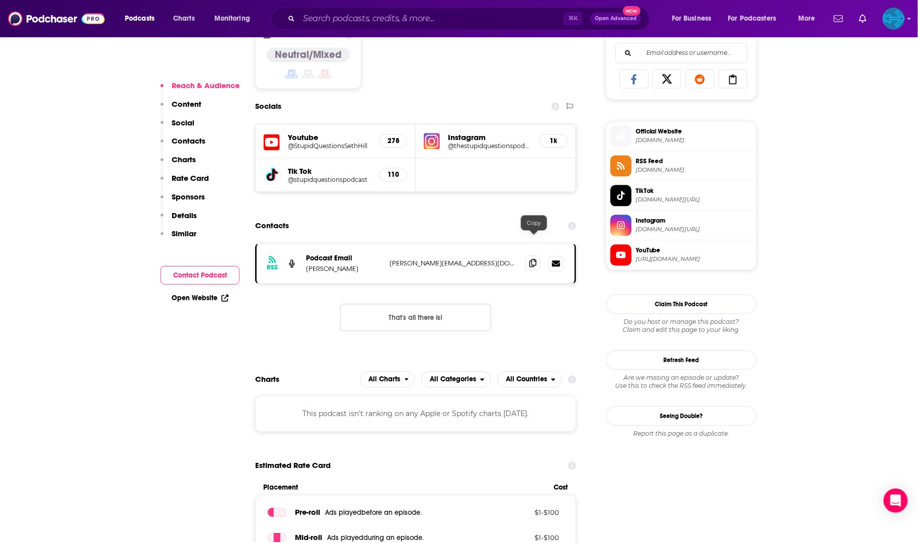
click at [533, 259] on icon at bounding box center [532, 263] width 7 height 8
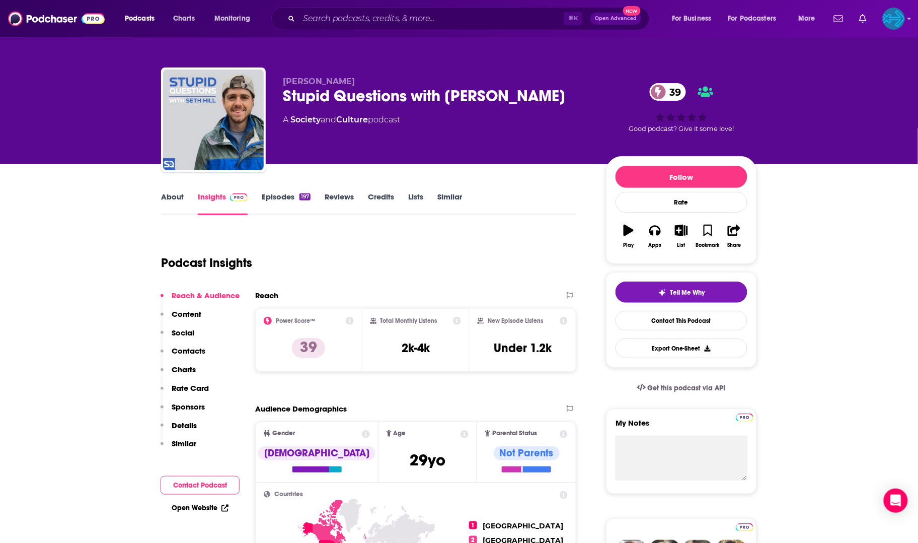
scroll to position [0, 0]
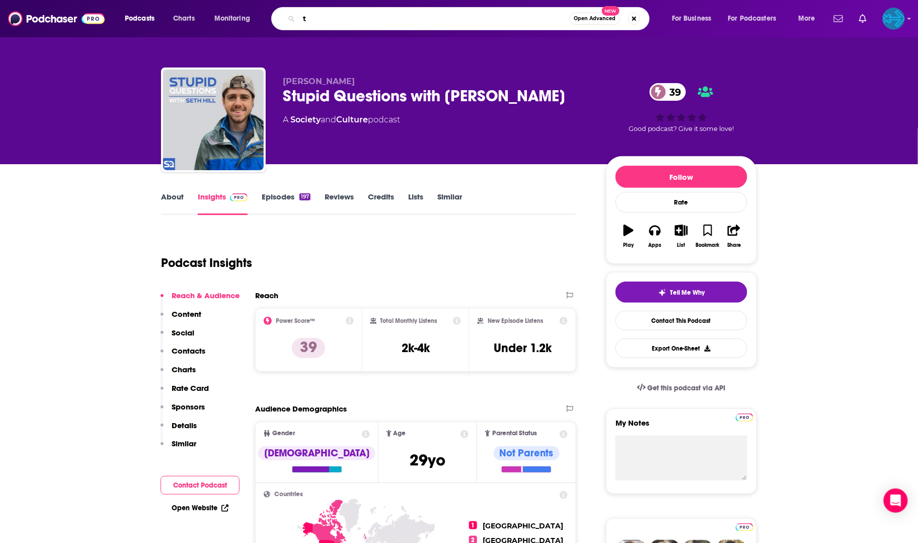
click at [347, 17] on input "t" at bounding box center [434, 19] width 270 height 16
type input "the triathlon hour"
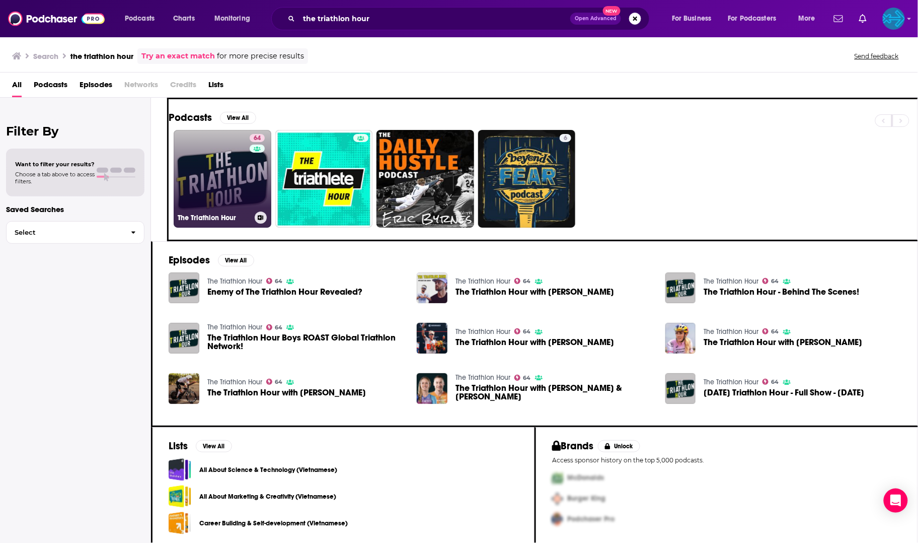
click at [229, 160] on link "64 The Triathlon Hour" at bounding box center [223, 179] width 98 height 98
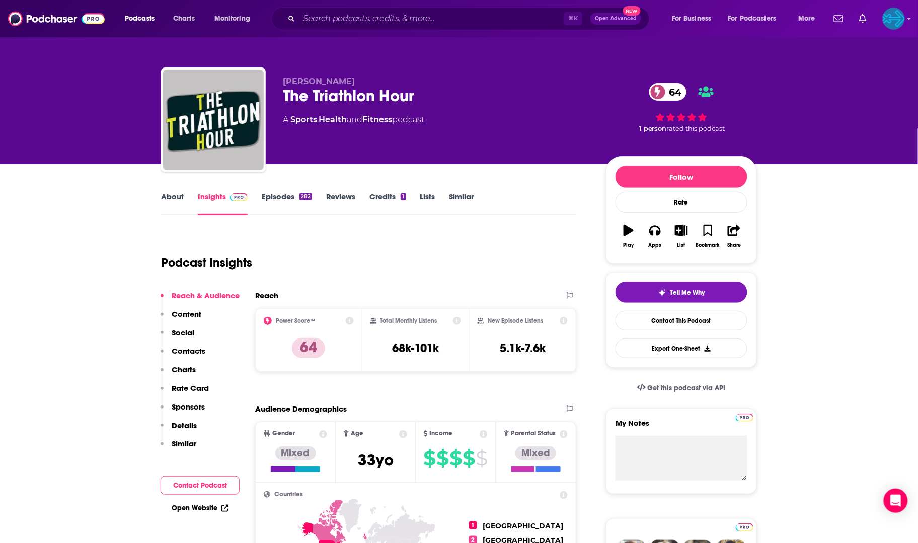
scroll to position [665, 0]
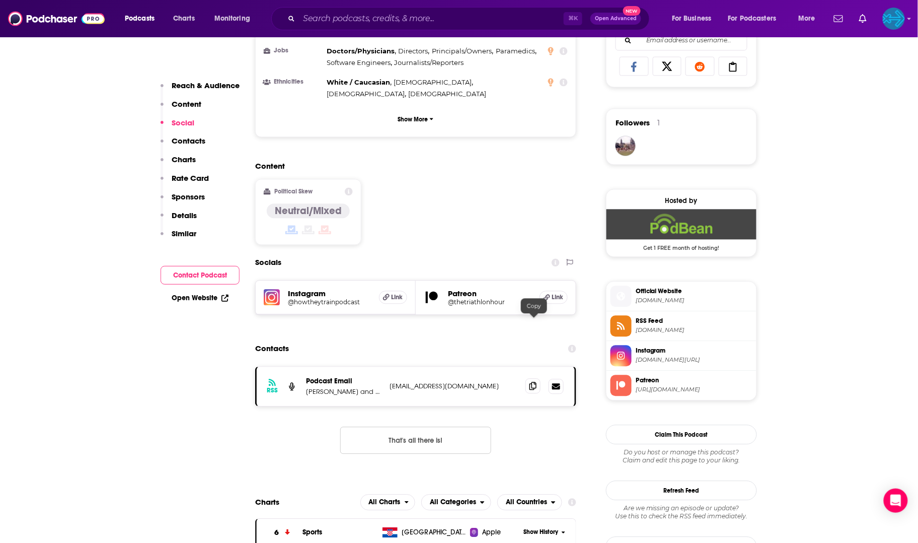
click at [533, 382] on icon at bounding box center [532, 386] width 7 height 8
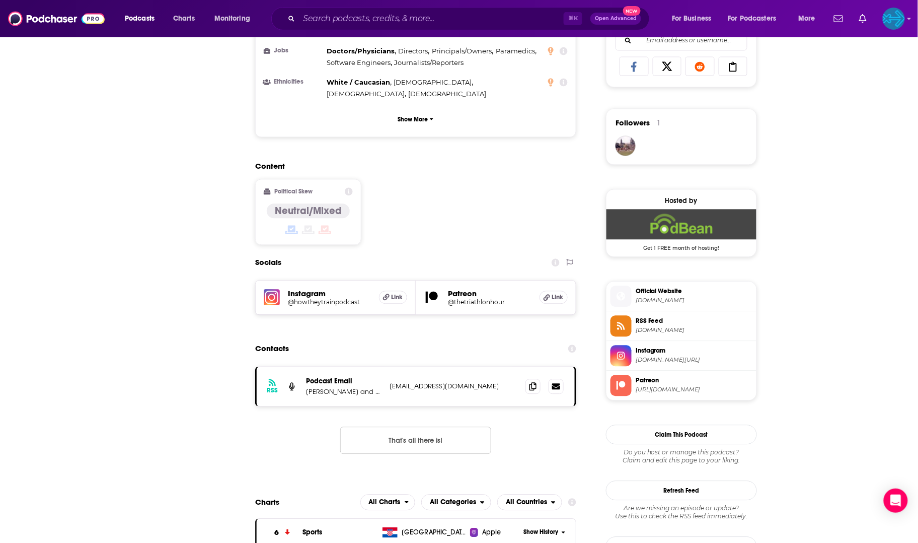
scroll to position [58, 0]
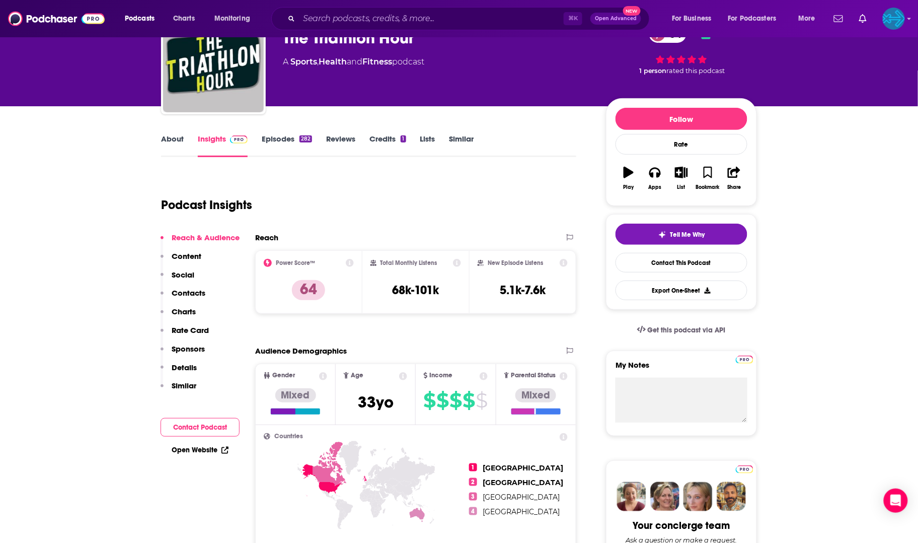
click at [269, 138] on link "Episodes 282" at bounding box center [287, 145] width 50 height 23
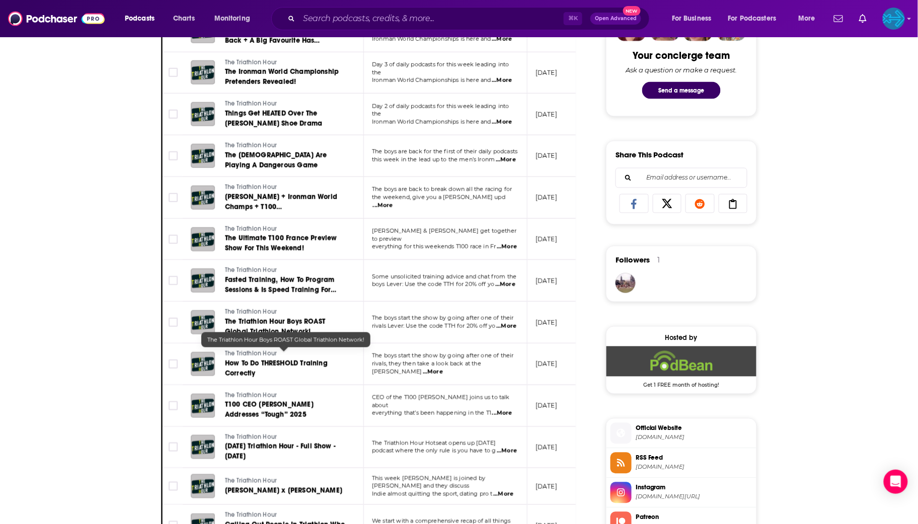
scroll to position [987, 0]
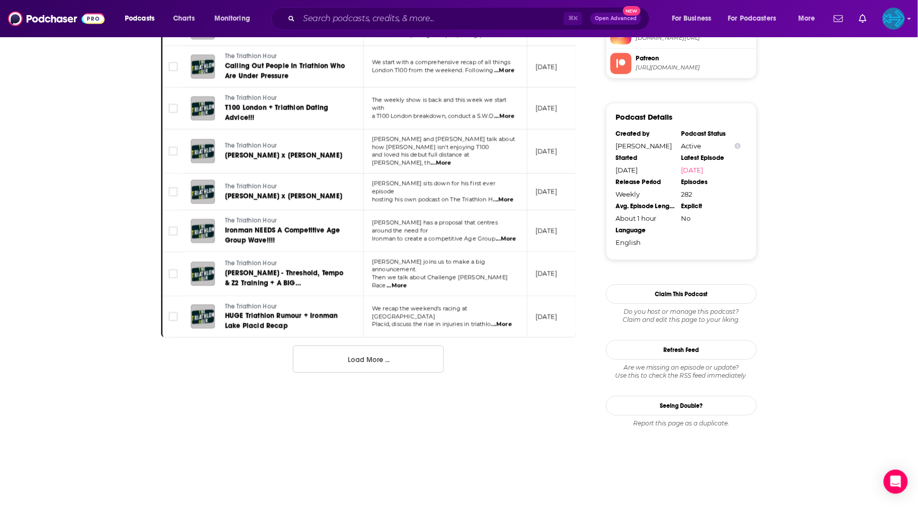
click at [344, 346] on button "Load More ..." at bounding box center [368, 359] width 151 height 27
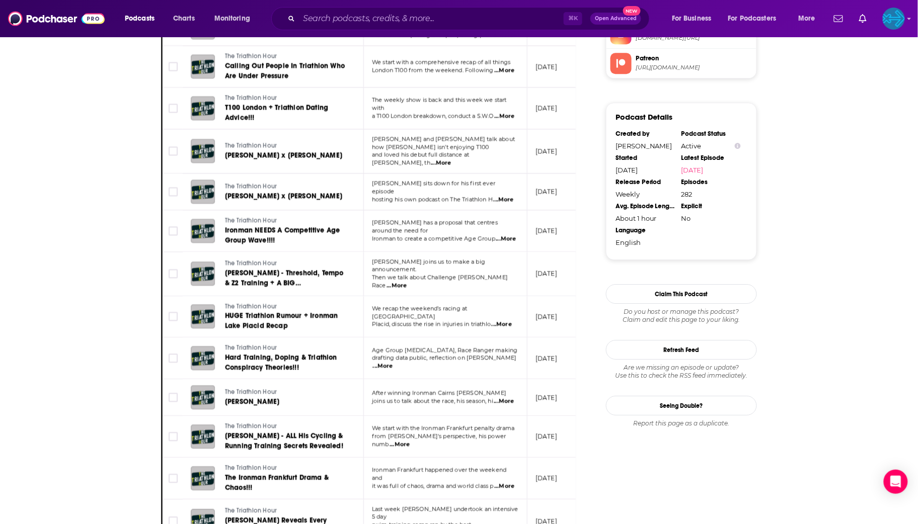
scroll to position [1838, 0]
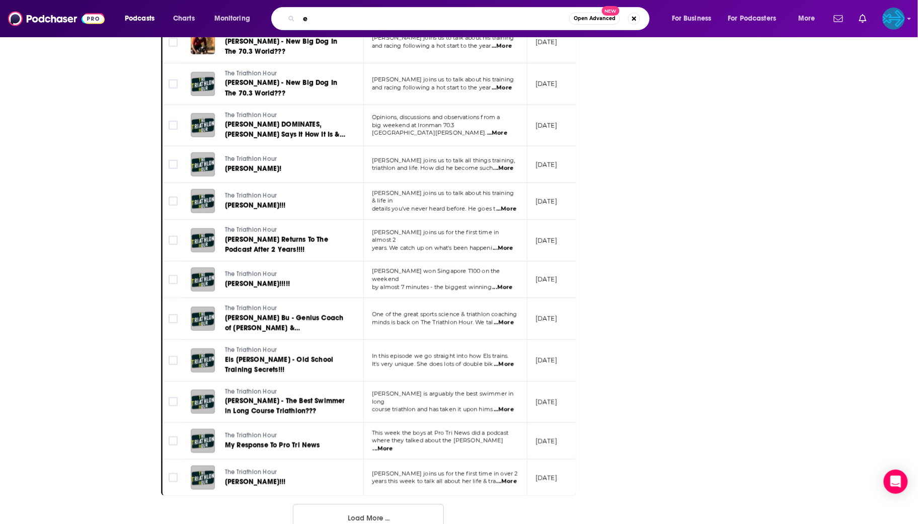
click at [404, 18] on input "e" at bounding box center [434, 19] width 270 height 16
type input "everything endurance"
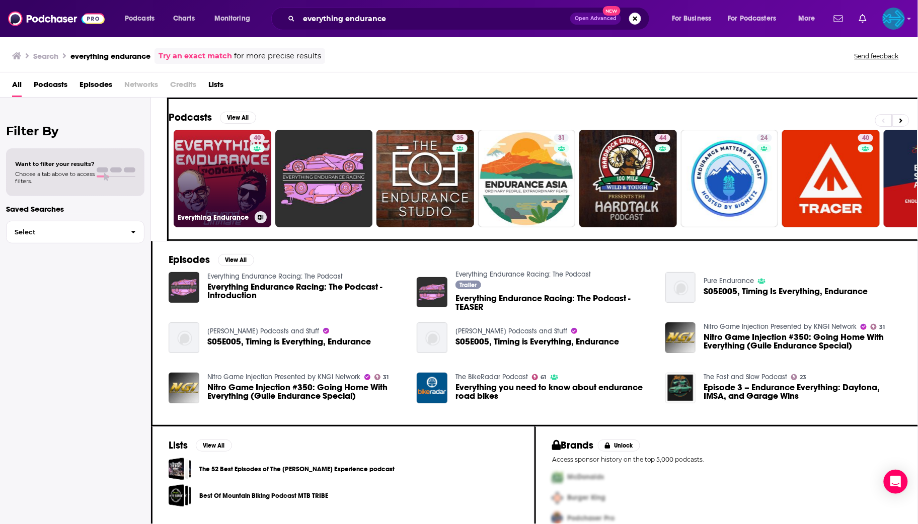
click at [199, 177] on link "40 Everything Endurance" at bounding box center [223, 179] width 98 height 98
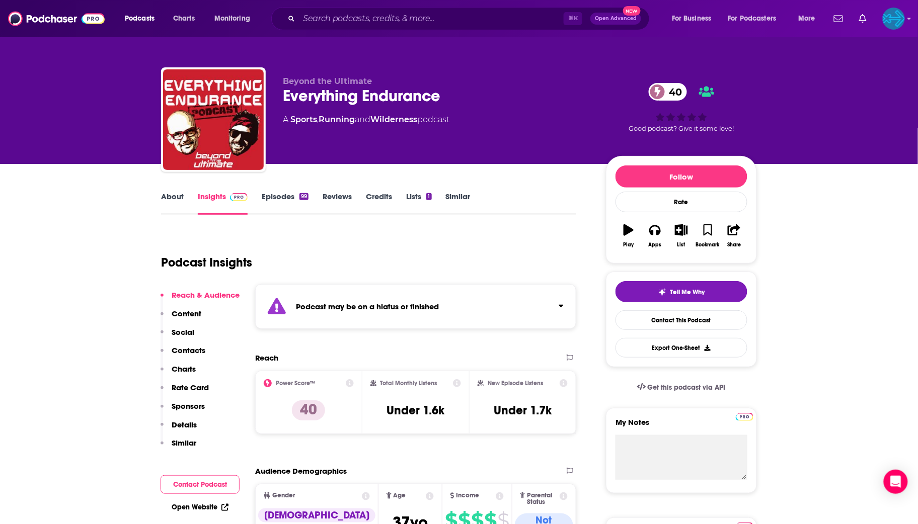
scroll to position [18, 0]
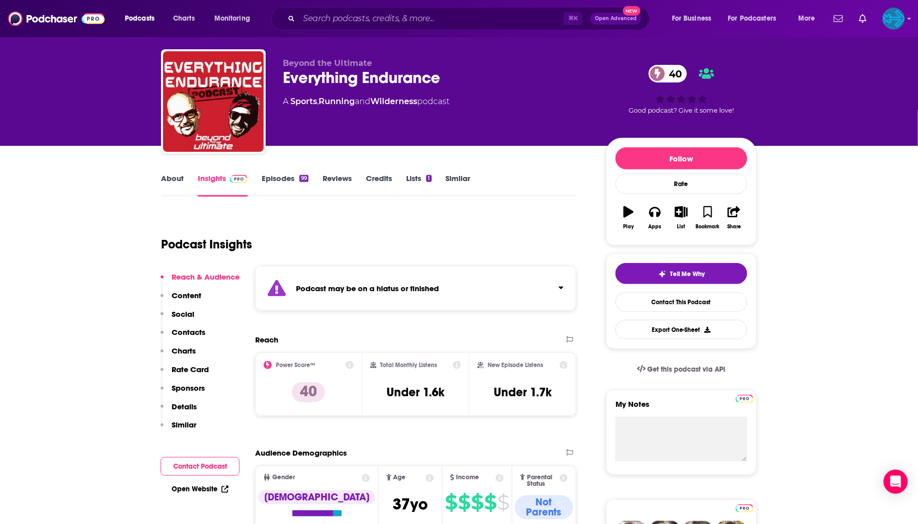
click at [285, 177] on link "Episodes 99" at bounding box center [285, 185] width 47 height 23
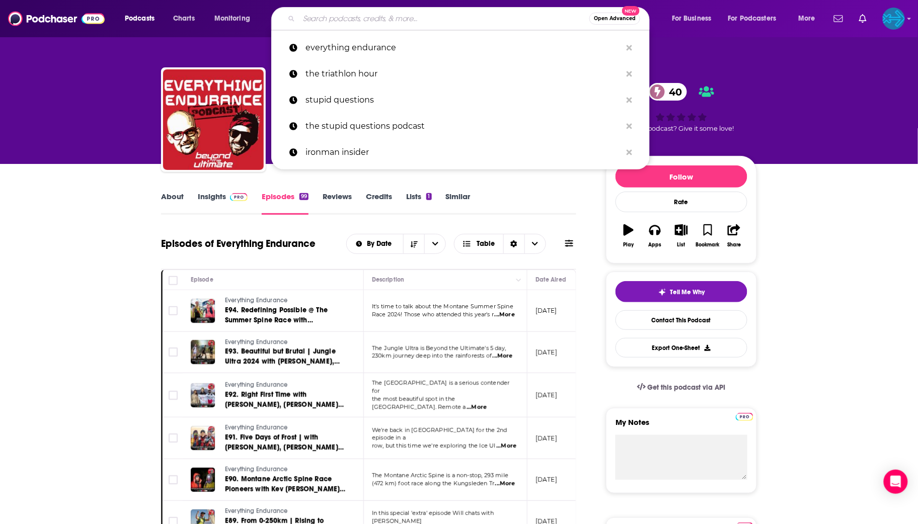
click at [386, 13] on input "Search podcasts, credits, & more..." at bounding box center [444, 19] width 290 height 16
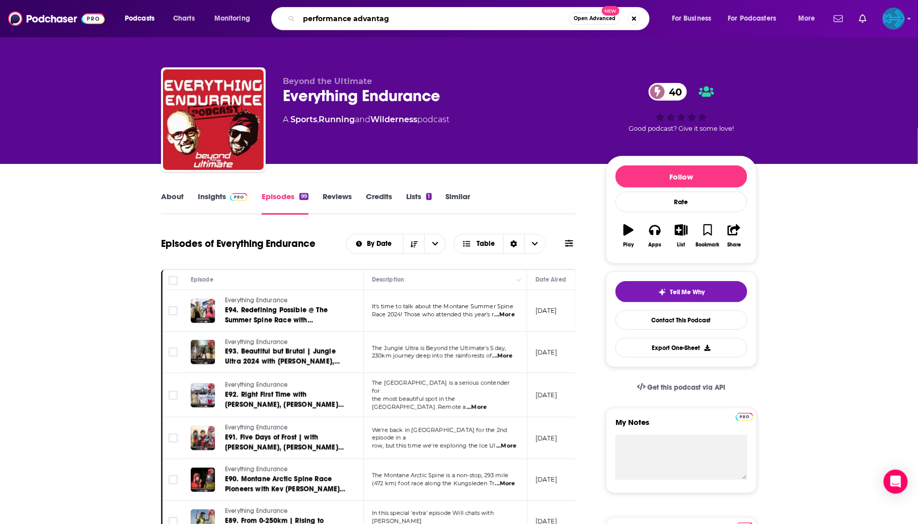
type input "performance advantage"
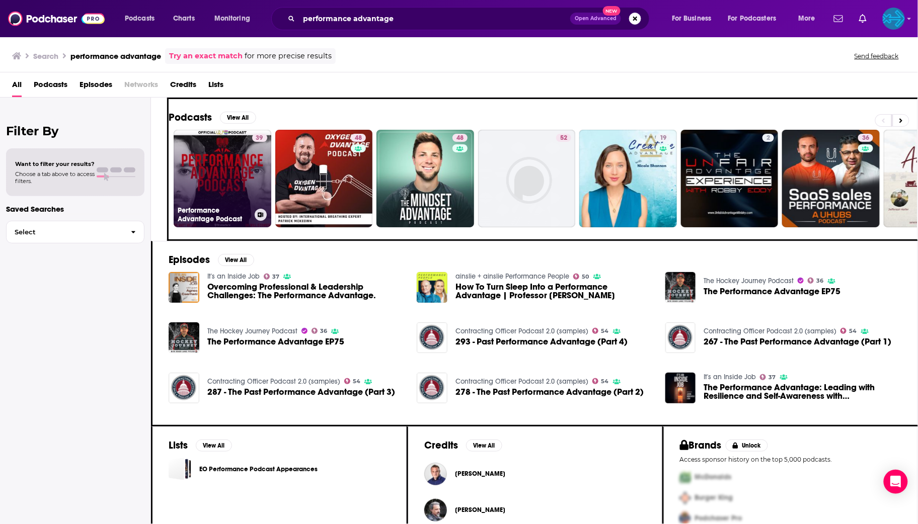
click at [219, 180] on link "39 Performance Advantage Podcast" at bounding box center [223, 179] width 98 height 98
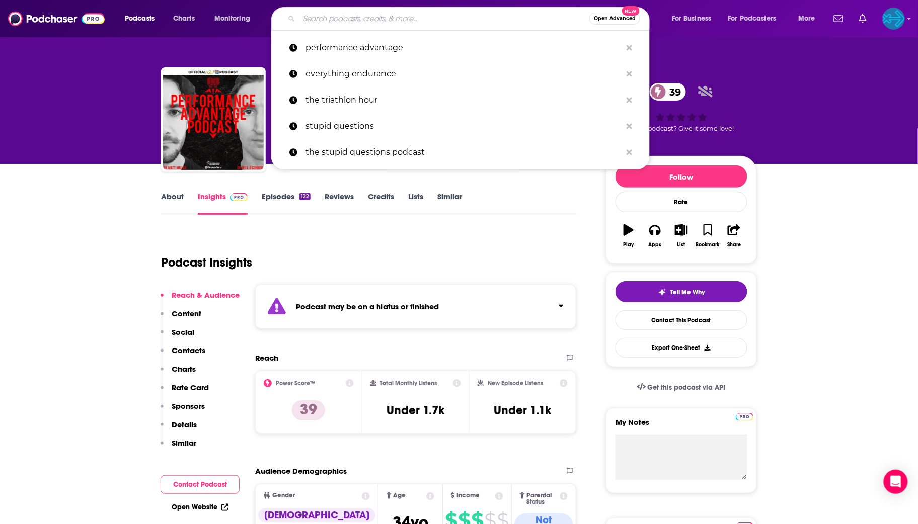
click at [415, 17] on input "Search podcasts, credits, & more..." at bounding box center [444, 19] width 290 height 16
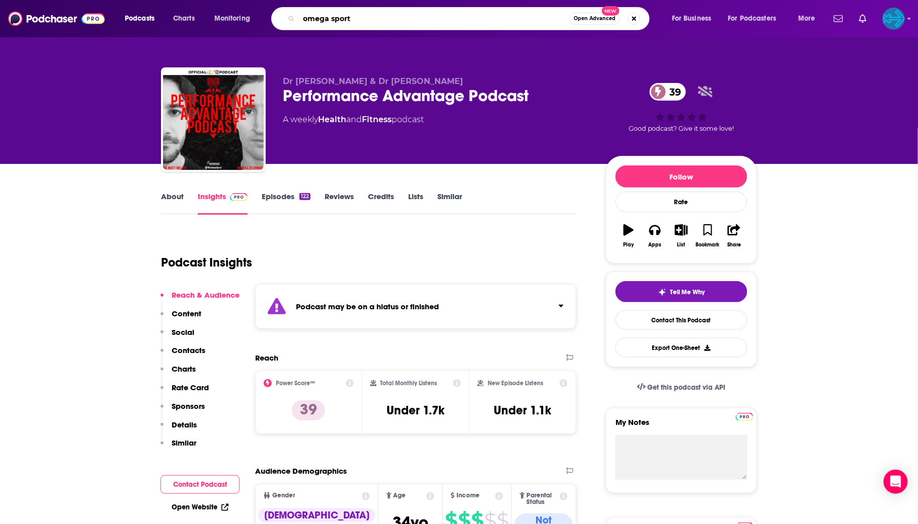
type input "omega sports"
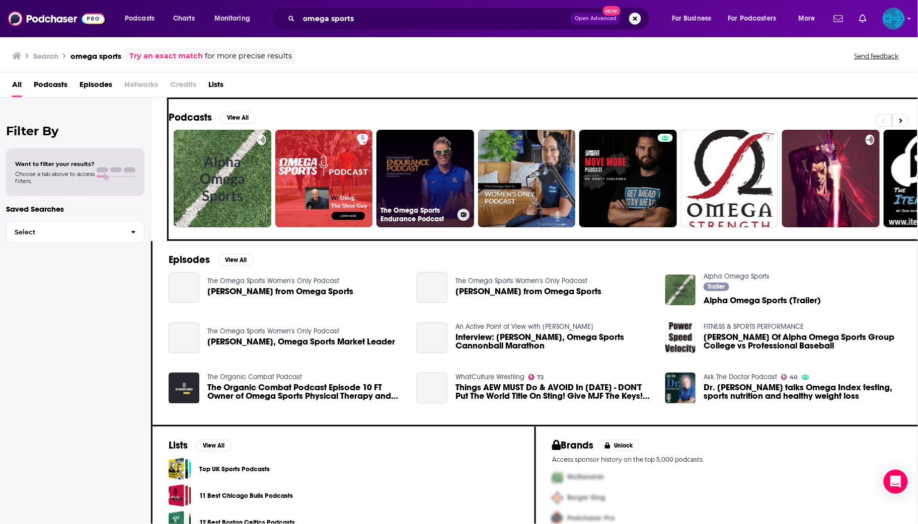
click at [422, 154] on link "The Omega Sports Endurance Podcast" at bounding box center [425, 179] width 98 height 98
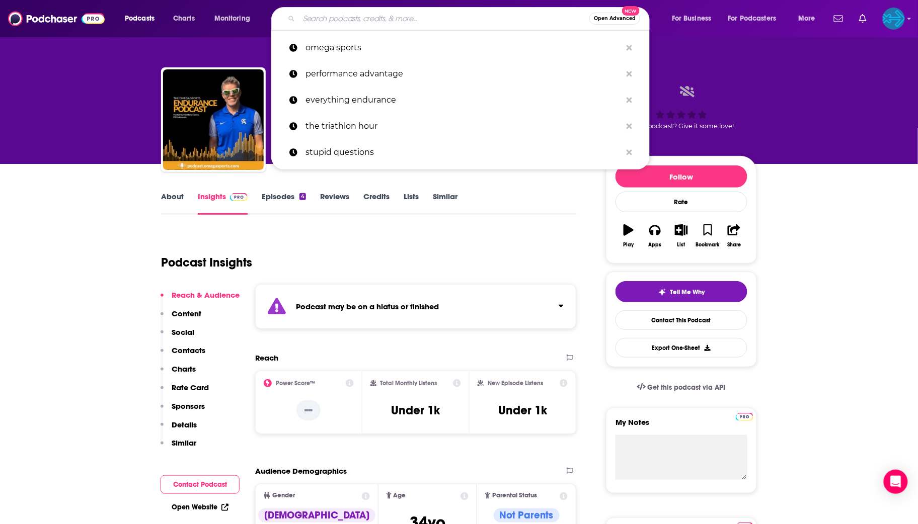
click at [411, 22] on input "Search podcasts, credits, & more..." at bounding box center [444, 19] width 290 height 16
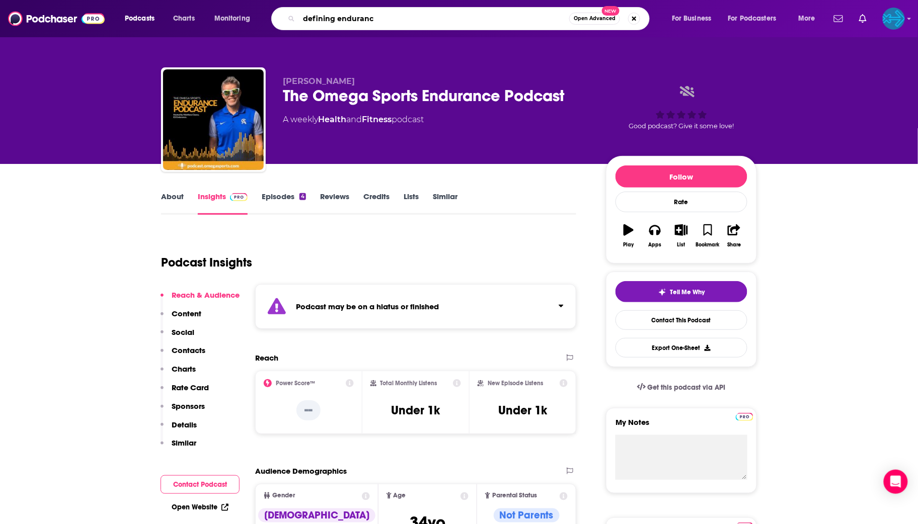
type input "defining endurance"
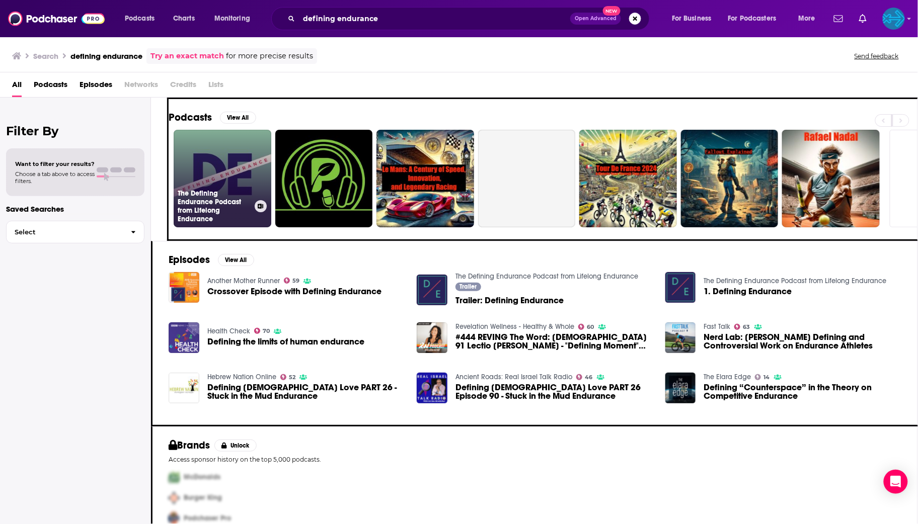
click at [231, 166] on link "The Defining Endurance Podcast from Lifelong Endurance" at bounding box center [223, 179] width 98 height 98
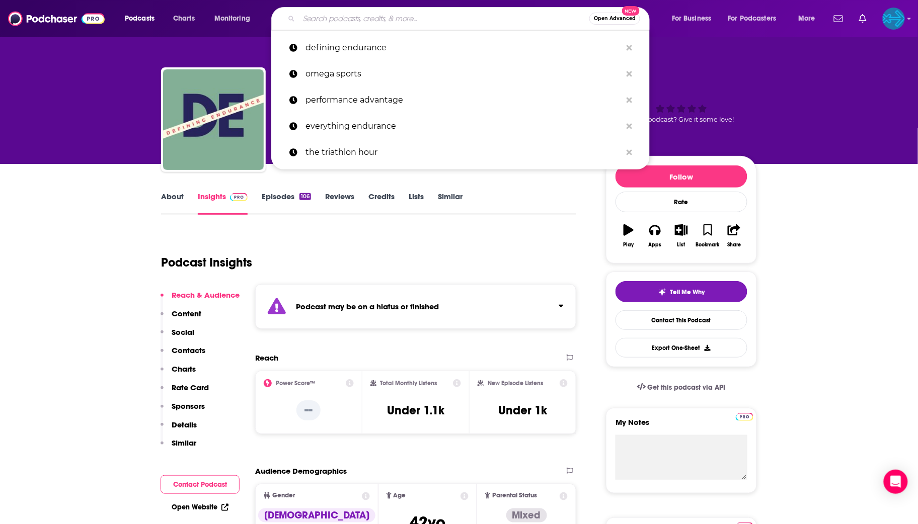
click at [356, 22] on input "Search podcasts, credits, & more..." at bounding box center [444, 19] width 290 height 16
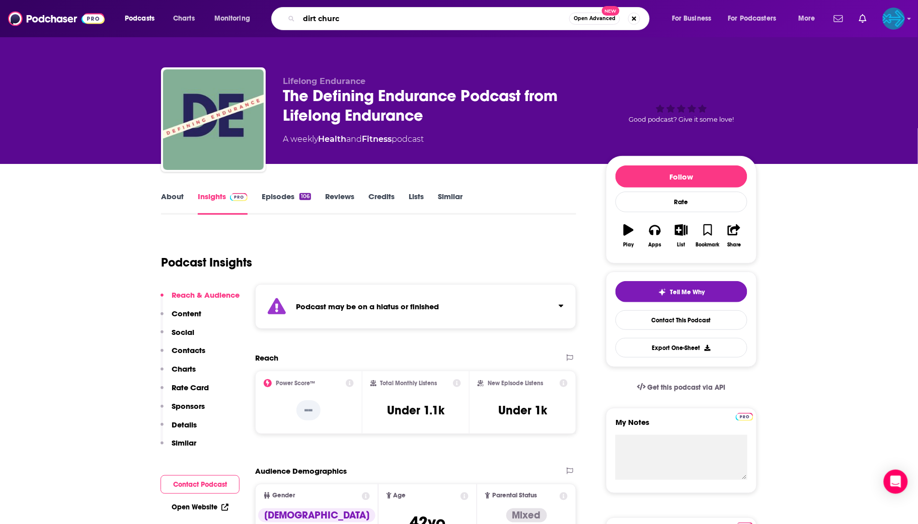
type input "dirt church"
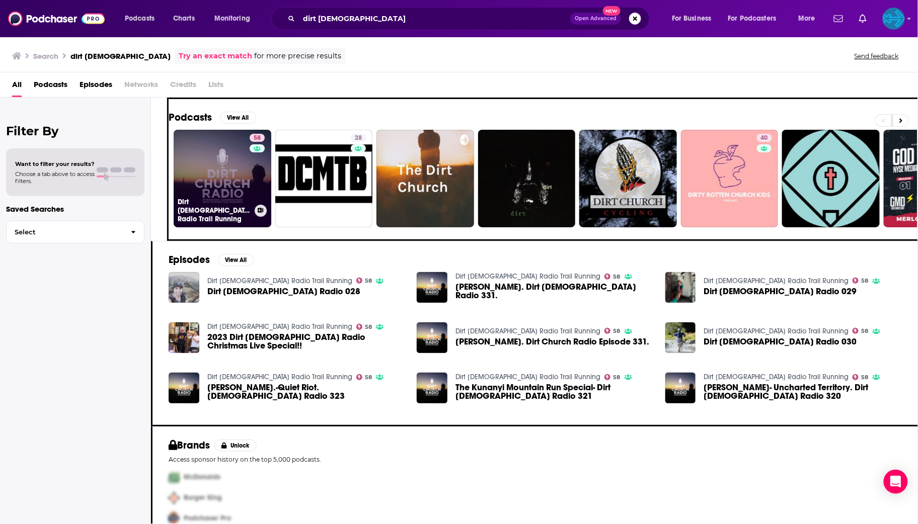
click at [223, 159] on link "58 Dirt Church Radio Trail Running" at bounding box center [223, 179] width 98 height 98
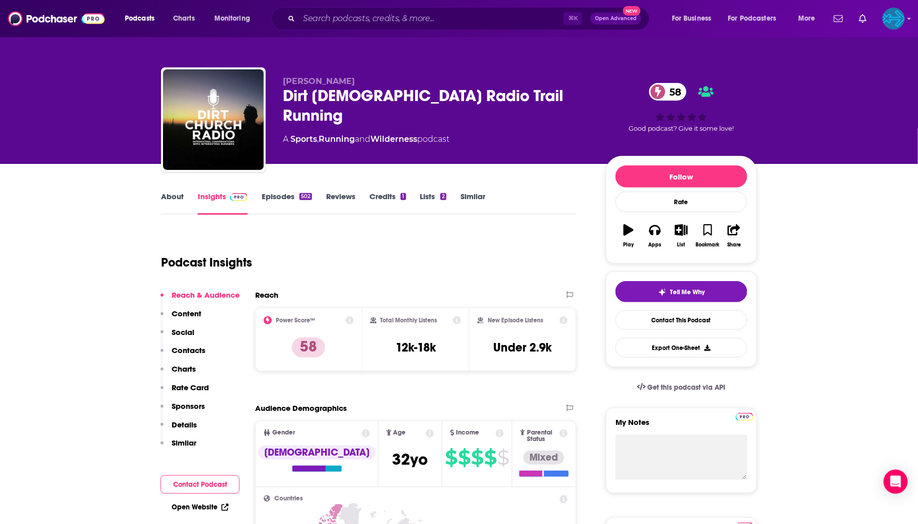
click at [286, 197] on link "Episodes 502" at bounding box center [287, 203] width 50 height 23
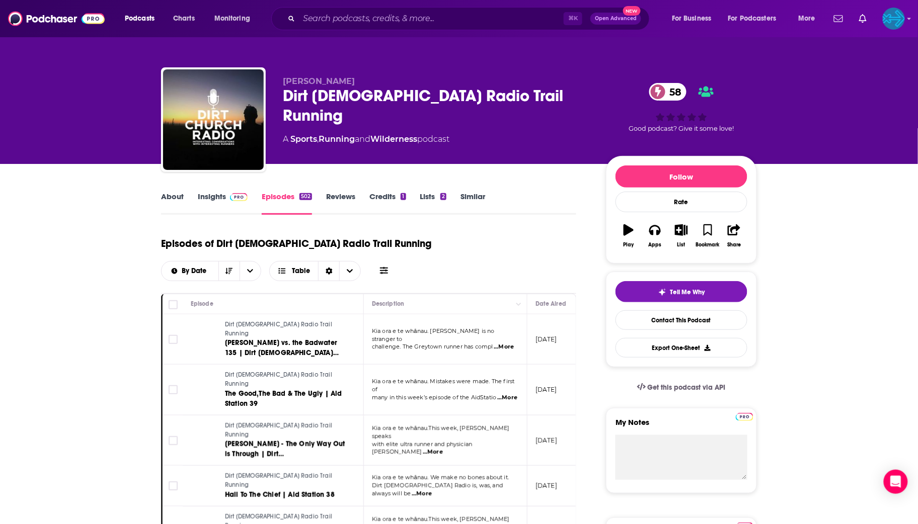
scroll to position [22, 0]
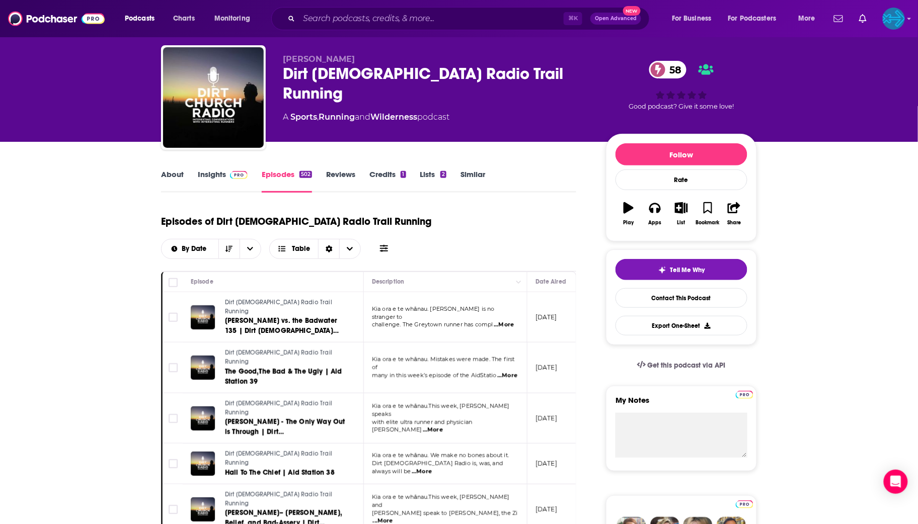
click at [216, 173] on link "Insights" at bounding box center [223, 181] width 50 height 23
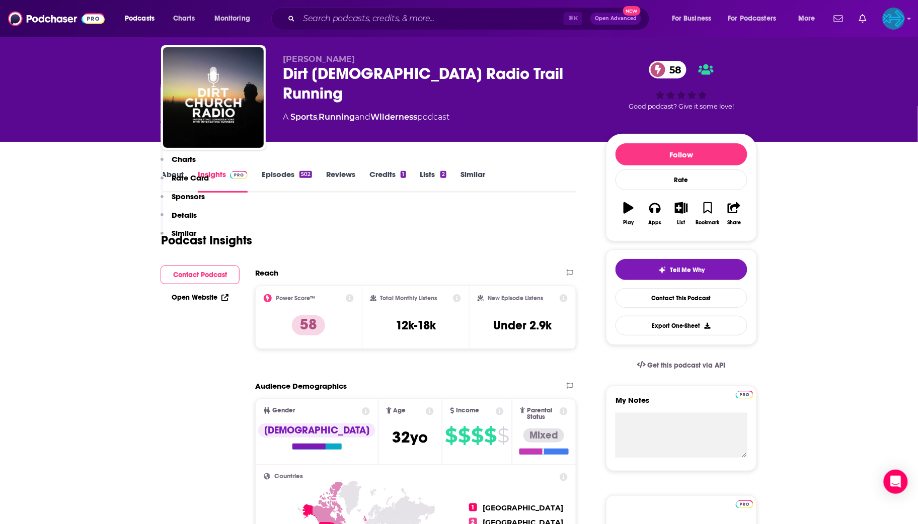
scroll to position [780, 0]
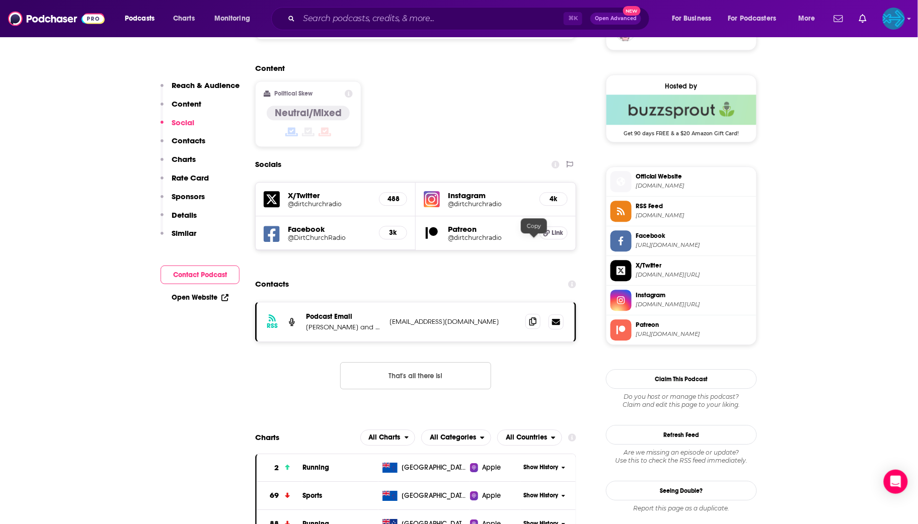
click at [535, 318] on icon at bounding box center [532, 322] width 7 height 8
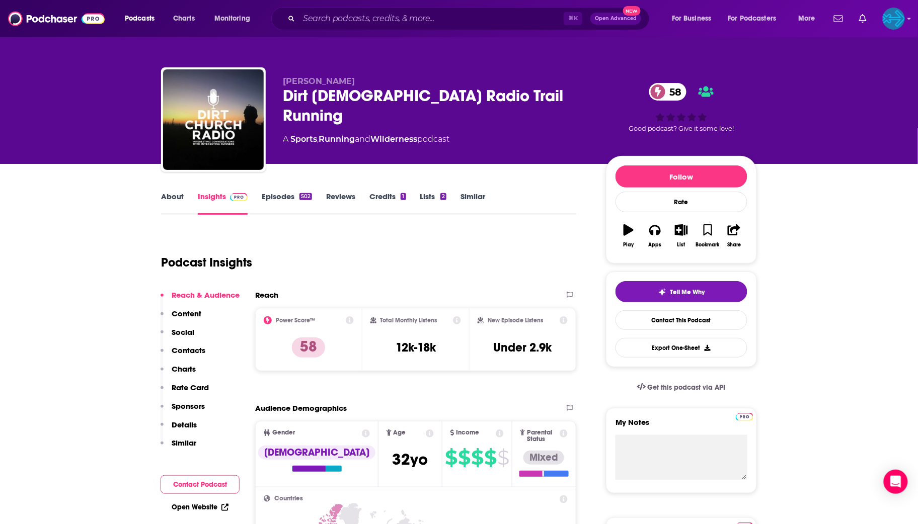
scroll to position [0, 0]
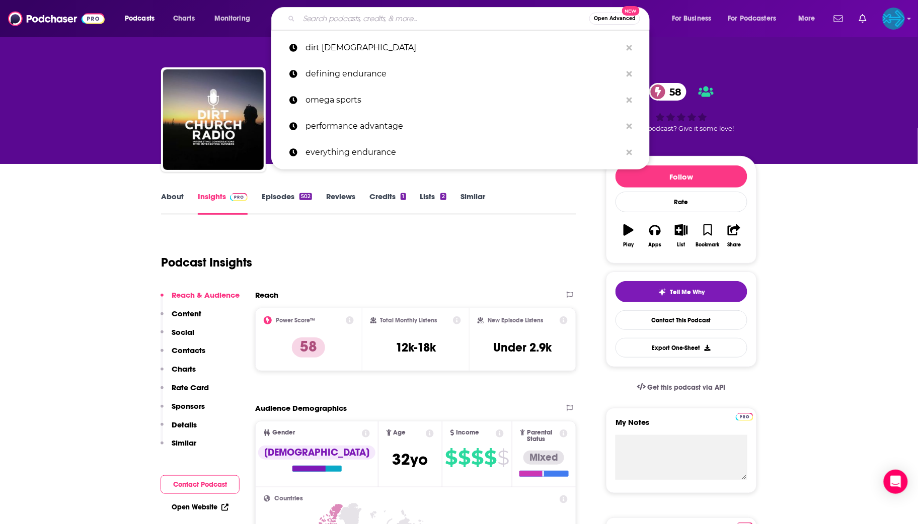
click at [363, 13] on input "Search podcasts, credits, & more..." at bounding box center [444, 19] width 290 height 16
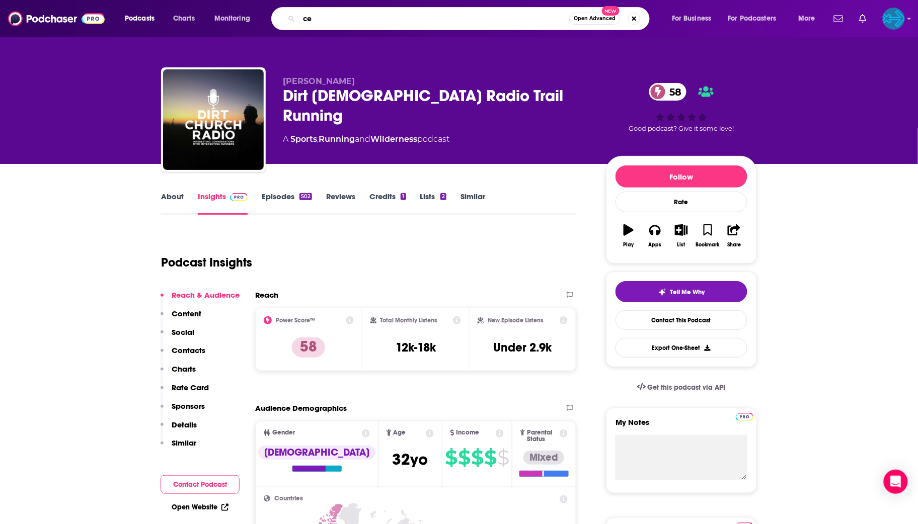
type input "c"
type input "v"
type input "becoming ultra"
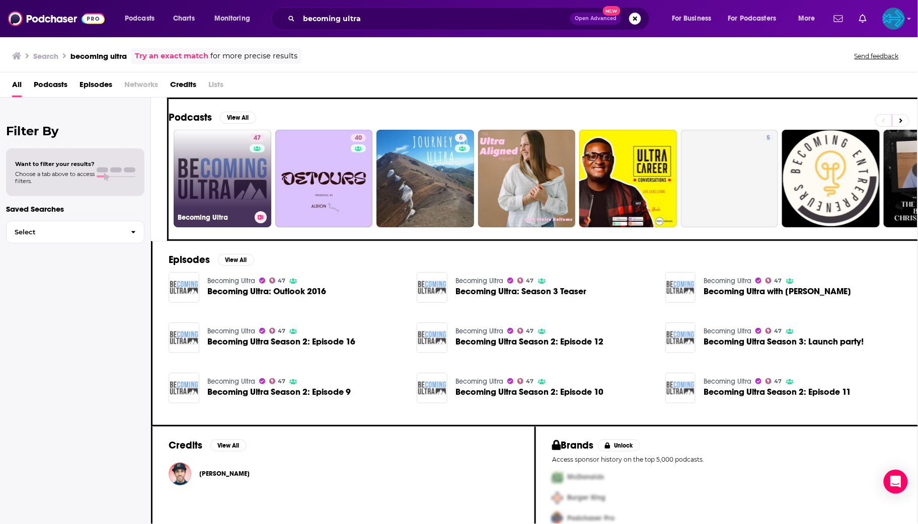
click at [204, 170] on link "47 Becoming Ultra" at bounding box center [223, 179] width 98 height 98
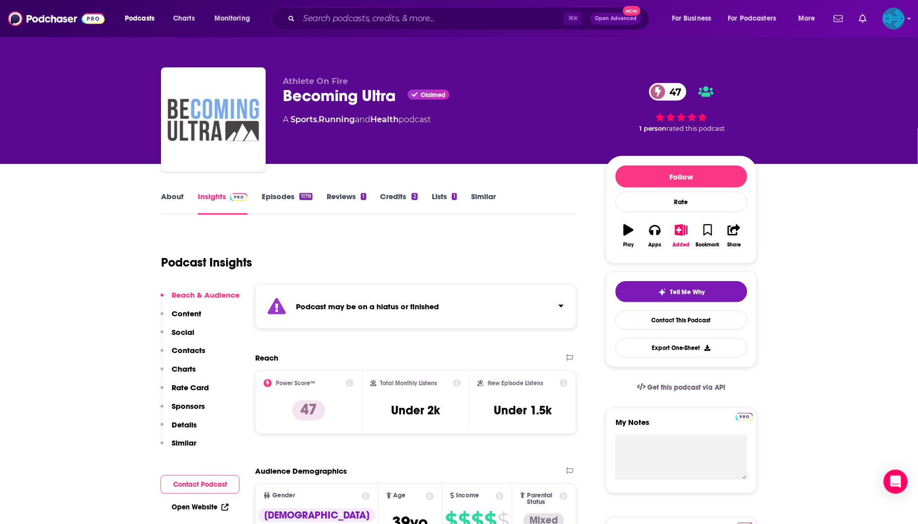
scroll to position [95, 0]
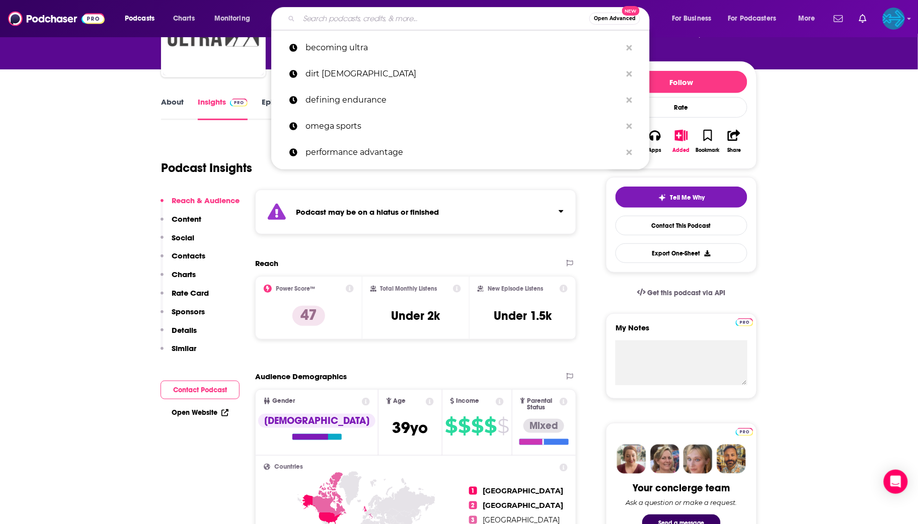
click at [334, 18] on input "Search podcasts, credits, & more..." at bounding box center [444, 19] width 290 height 16
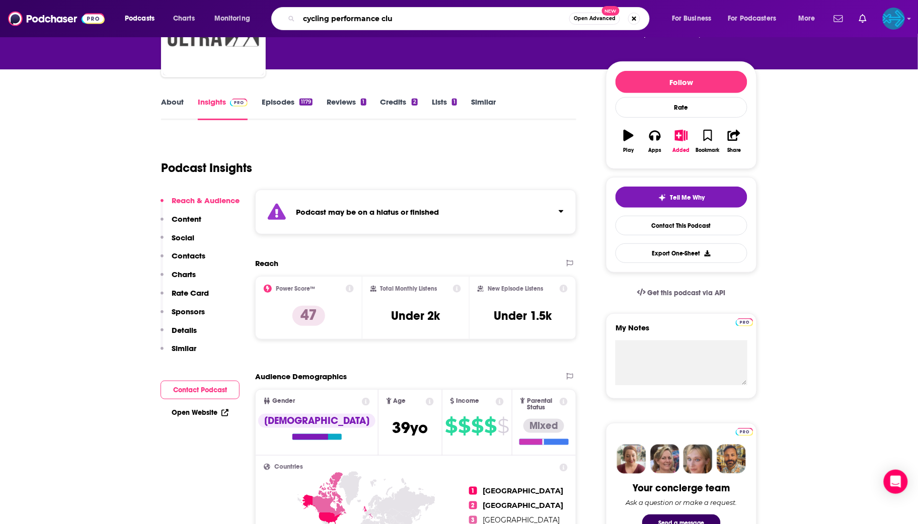
type input "cycling performance club"
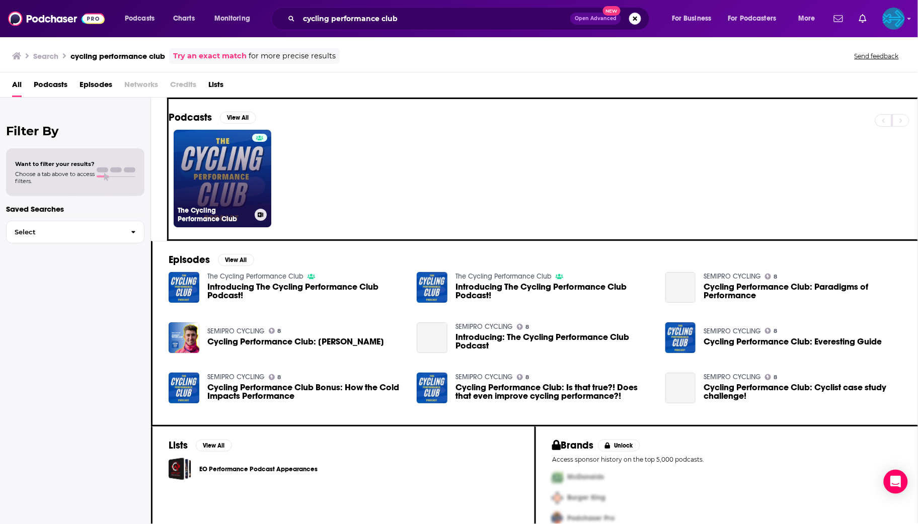
click at [206, 167] on link "The Cycling Performance Club" at bounding box center [223, 179] width 98 height 98
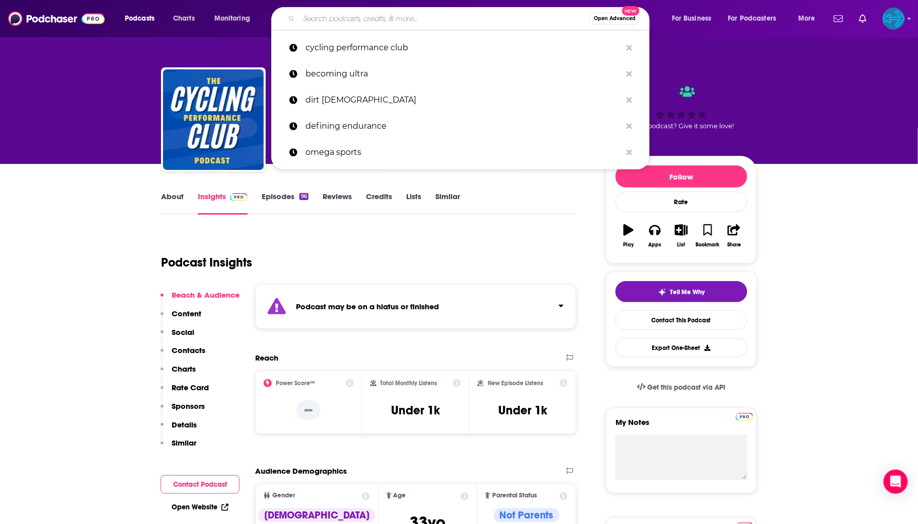
click at [334, 25] on input "Search podcasts, credits, & more..." at bounding box center [444, 19] width 290 height 16
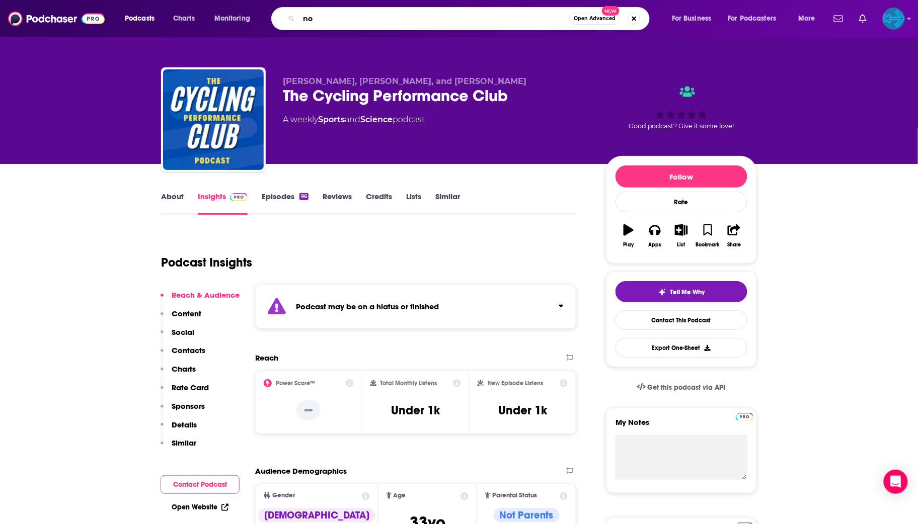
type input "n"
type input "moving the needle"
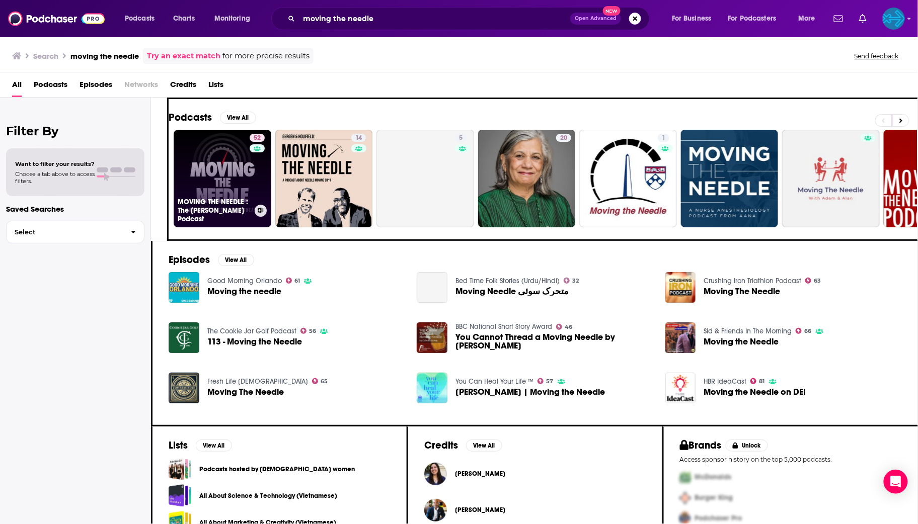
click at [233, 157] on link "52 MOVING THE NEEDLE : The Andrew Neethling Podcast" at bounding box center [223, 179] width 98 height 98
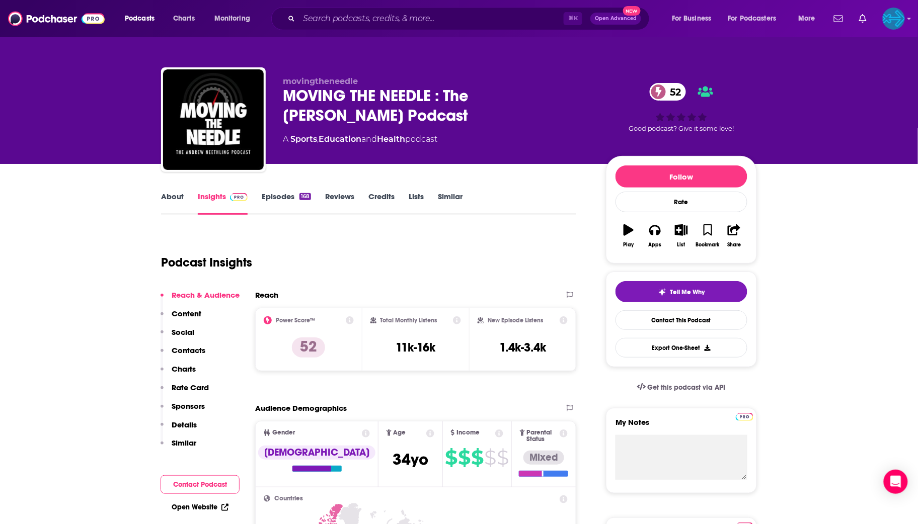
scroll to position [132, 0]
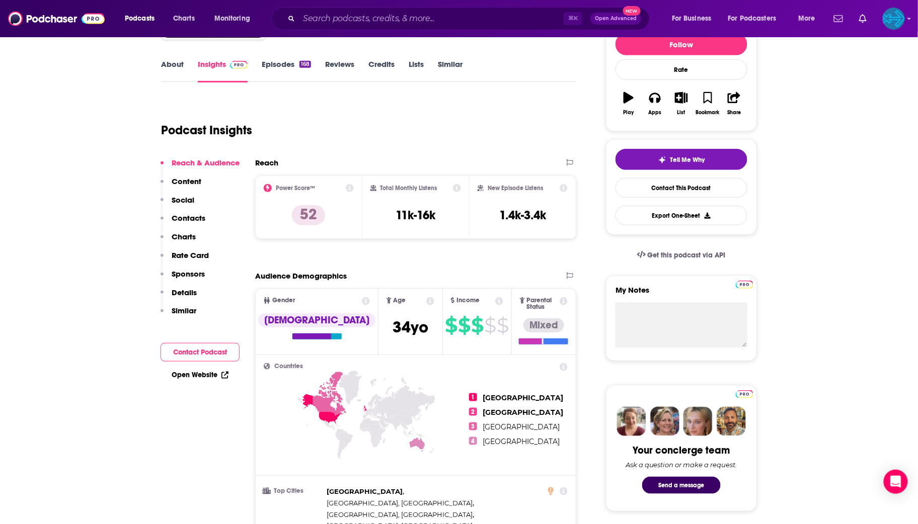
click at [281, 68] on link "Episodes 168" at bounding box center [286, 70] width 49 height 23
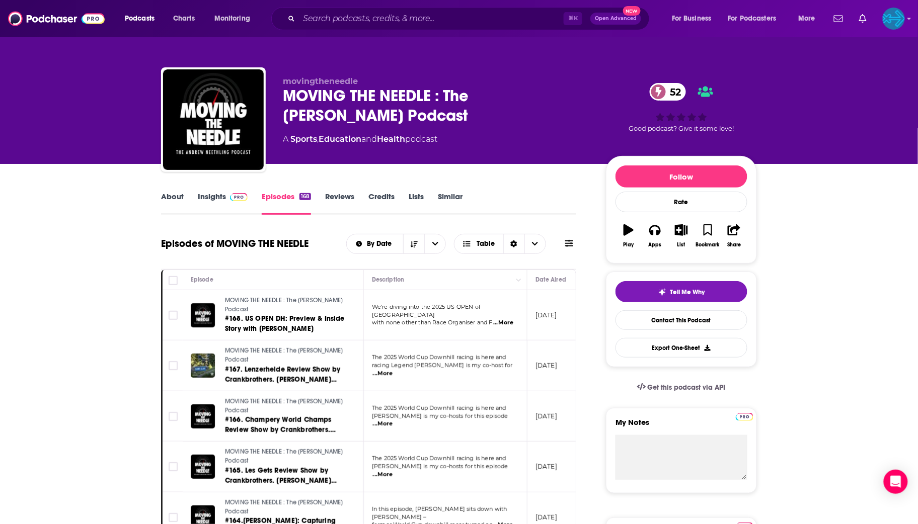
click at [223, 195] on link "Insights" at bounding box center [223, 203] width 50 height 23
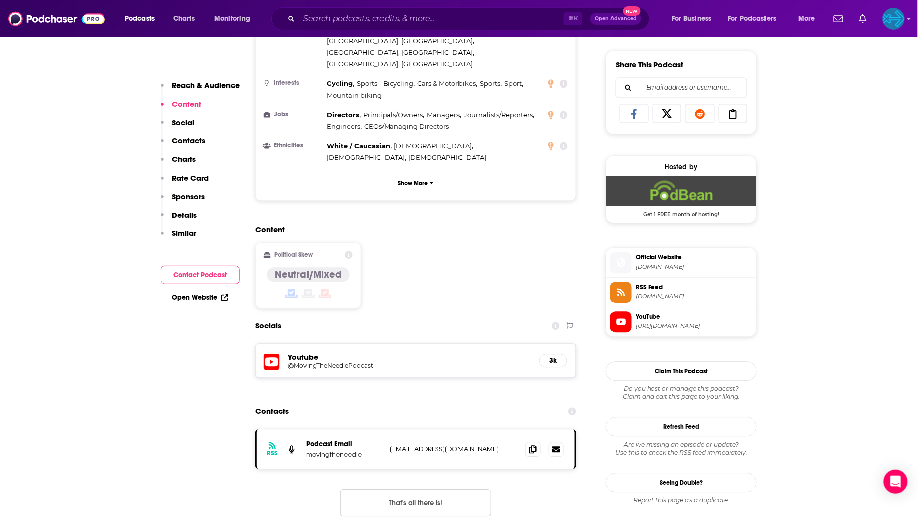
scroll to position [724, 0]
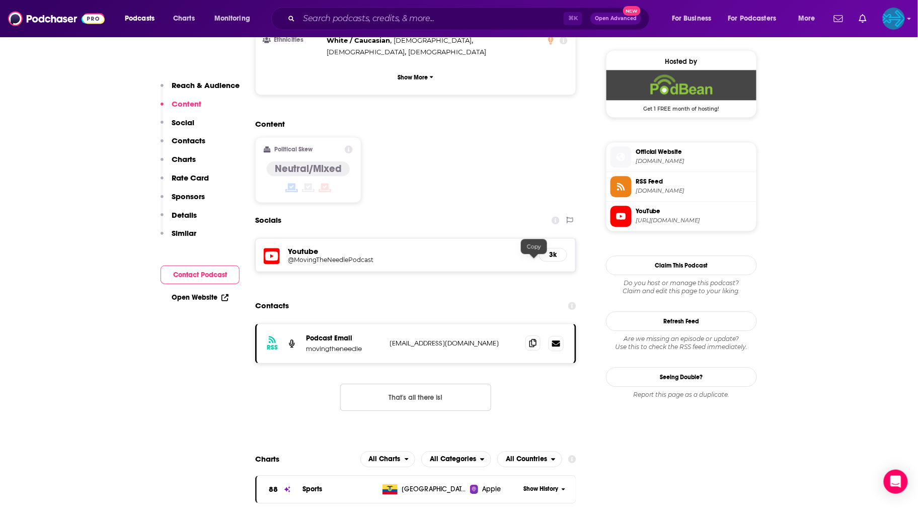
click at [534, 339] on icon at bounding box center [532, 343] width 7 height 8
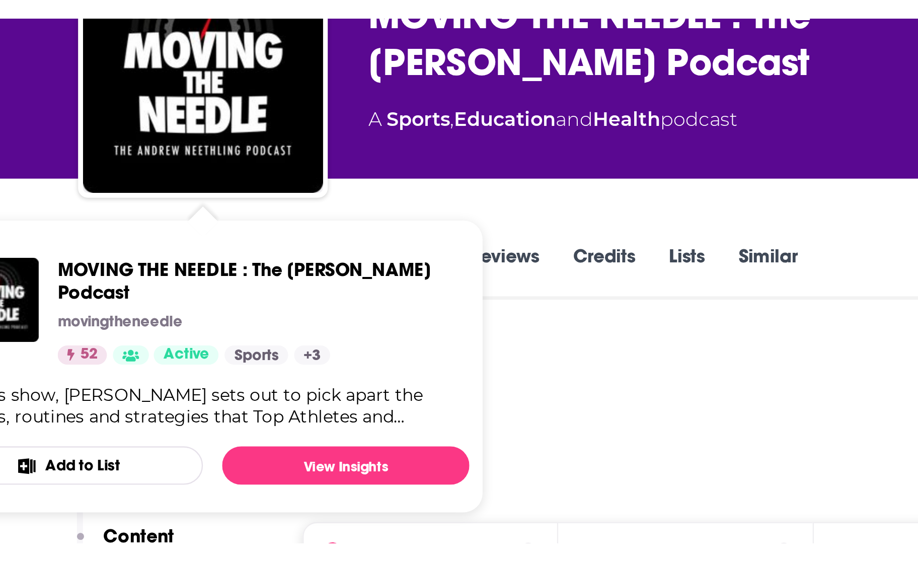
scroll to position [9, 0]
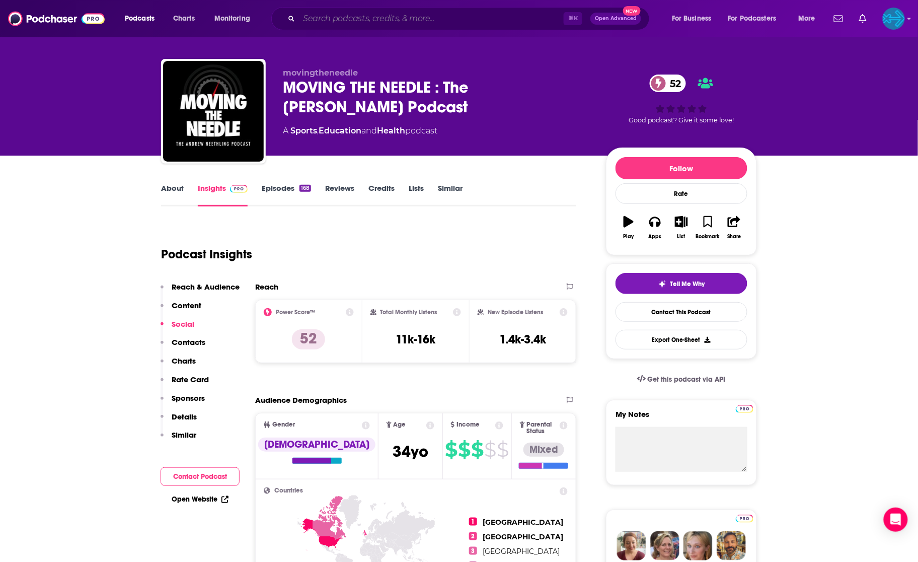
click at [423, 21] on input "Search podcasts, credits, & more..." at bounding box center [431, 19] width 265 height 16
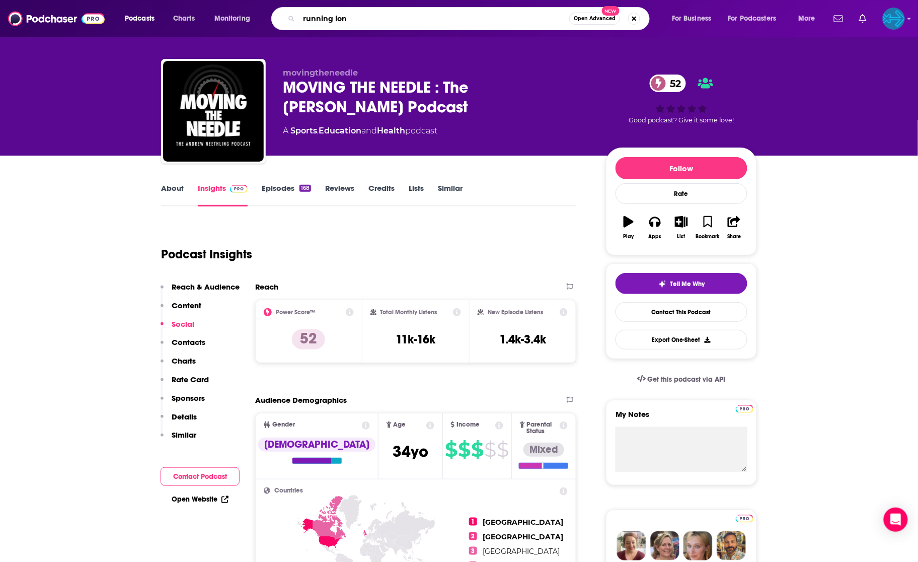
type input "running long"
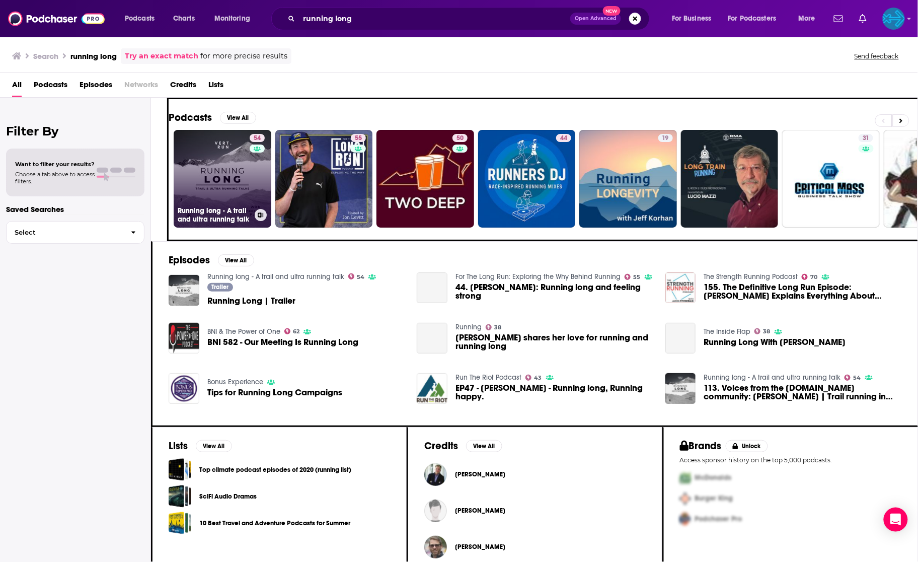
click at [210, 172] on link "54 Running long - A trail and ultra running talk" at bounding box center [223, 179] width 98 height 98
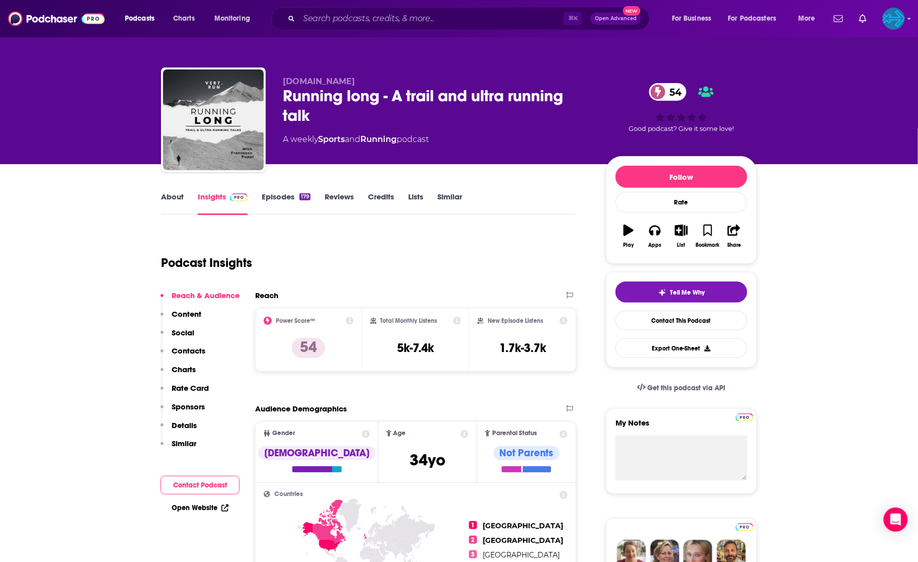
click at [284, 194] on link "Episodes 179" at bounding box center [286, 203] width 49 height 23
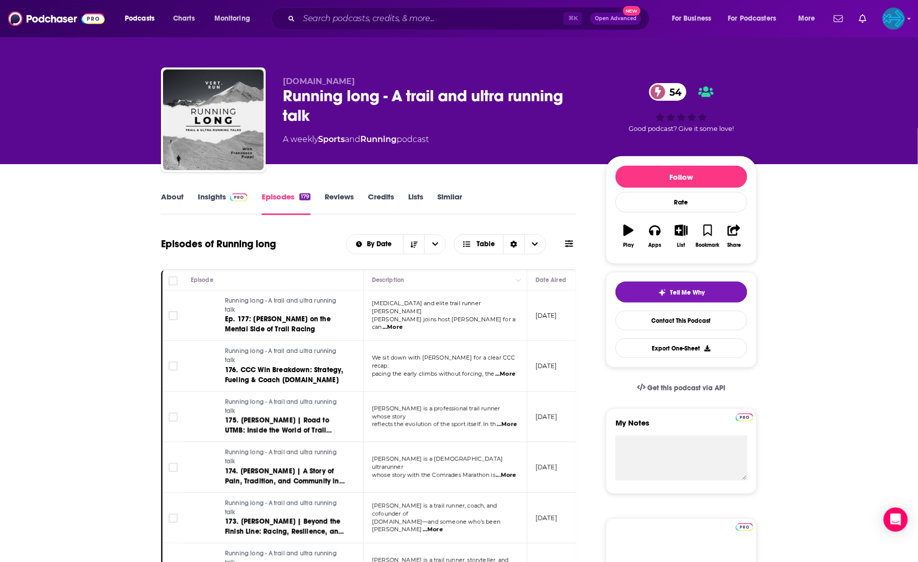
click at [220, 196] on link "Insights" at bounding box center [223, 203] width 50 height 23
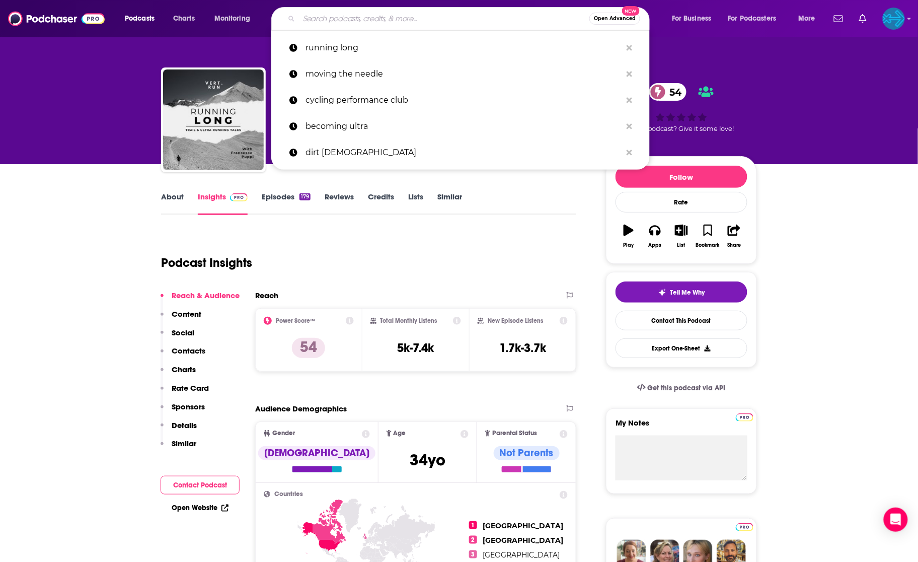
click at [390, 21] on input "Search podcasts, credits, & more..." at bounding box center [444, 19] width 290 height 16
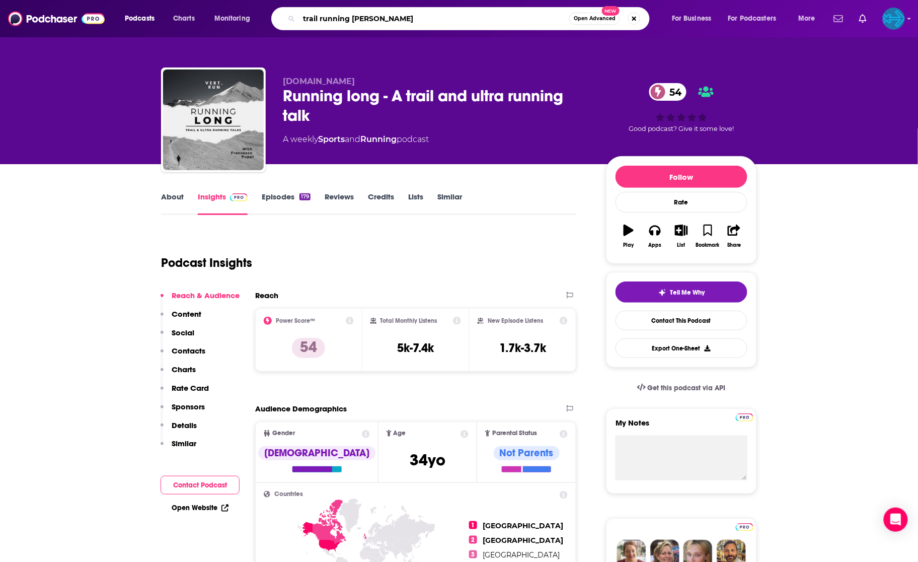
type input "trail running ireland"
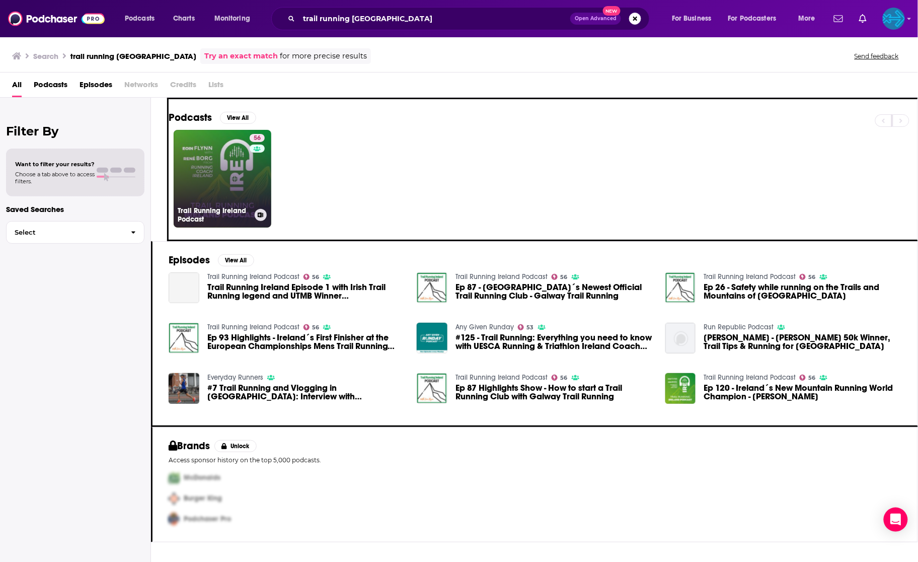
click at [217, 185] on link "56 Trail Running Ireland Podcast" at bounding box center [223, 179] width 98 height 98
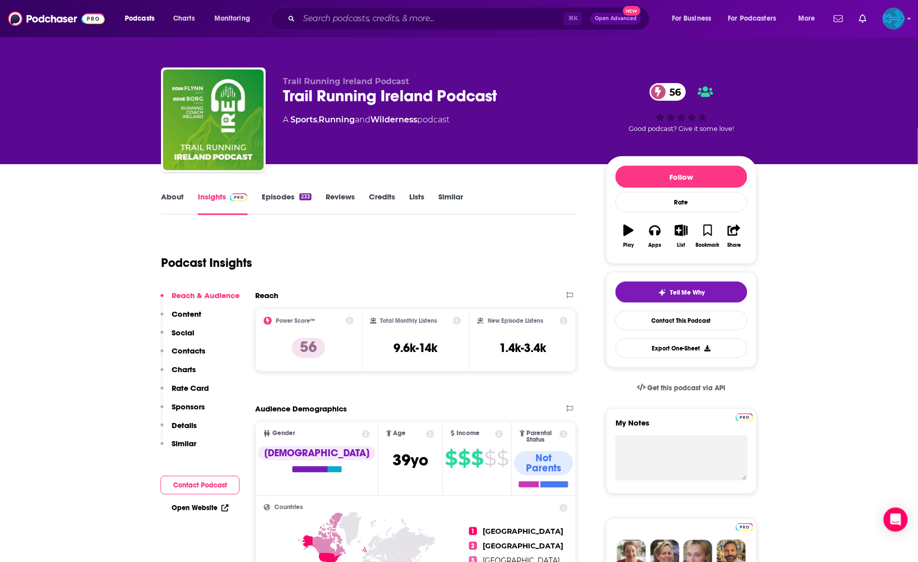
click at [290, 195] on link "Episodes 233" at bounding box center [287, 203] width 50 height 23
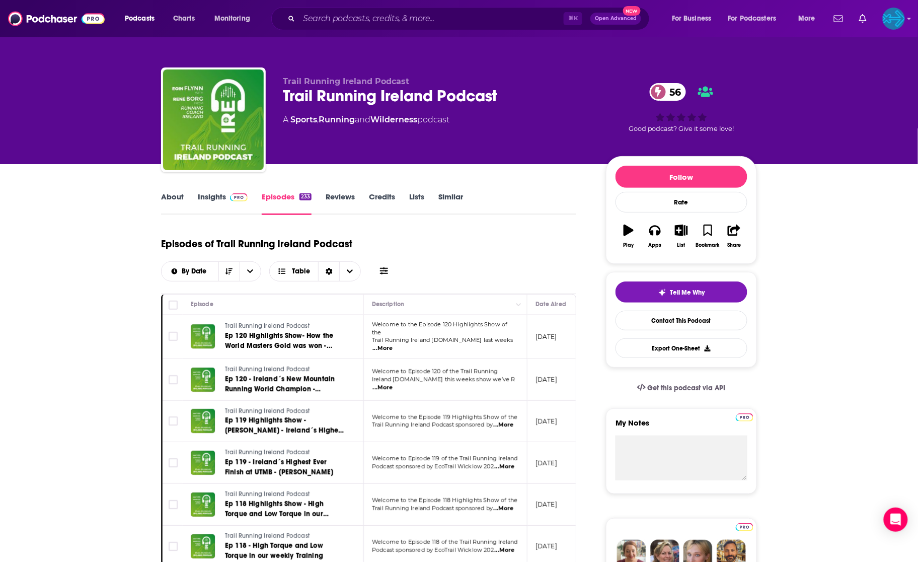
scroll to position [21, 0]
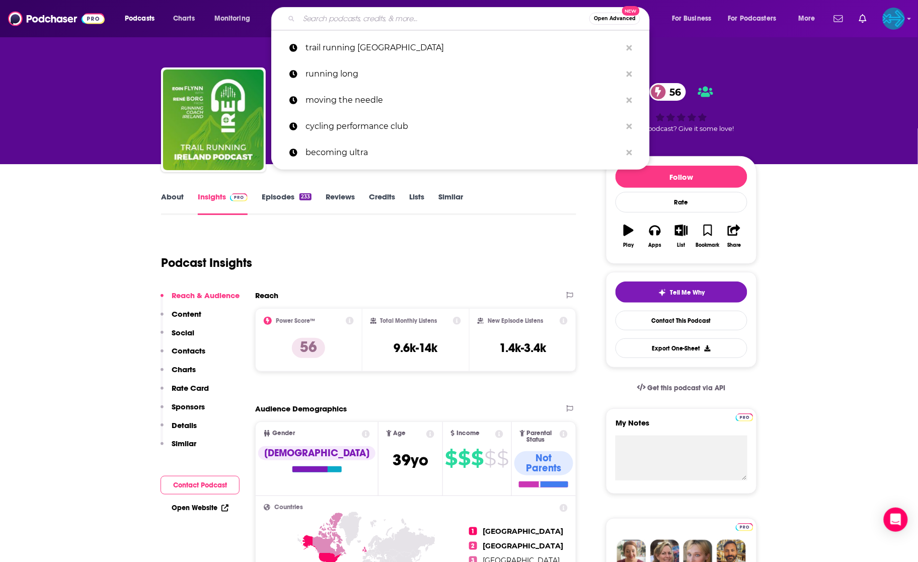
click at [370, 24] on input "Search podcasts, credits, & more..." at bounding box center [444, 19] width 290 height 16
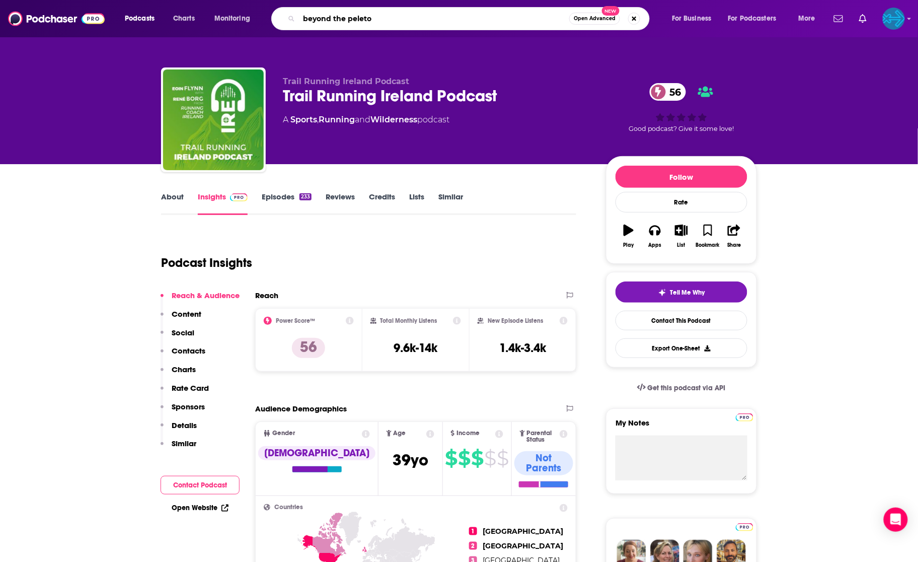
type input "beyond the peleton"
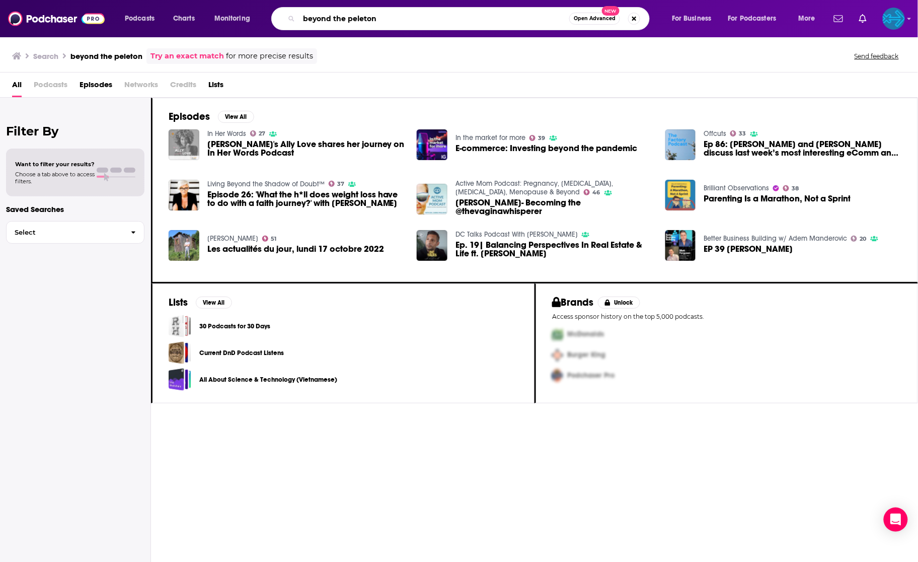
drag, startPoint x: 405, startPoint y: 18, endPoint x: 312, endPoint y: -24, distance: 102.5
click at [312, 0] on html "Podcasts Charts Monitoring beyond the peleton Open Advanced New For Business Fo…" at bounding box center [459, 281] width 918 height 562
type input "decoding athletes"
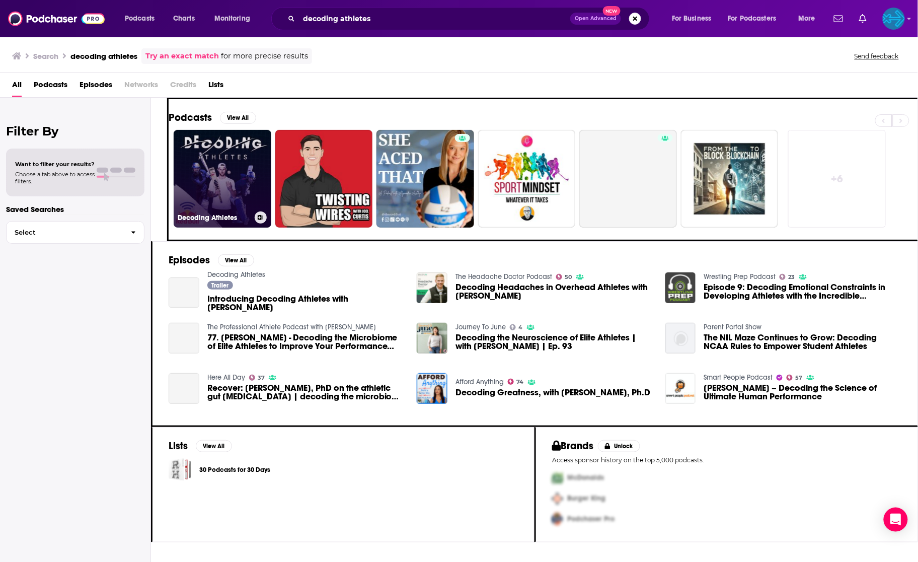
click at [205, 157] on link "Decoding Athletes" at bounding box center [223, 179] width 98 height 98
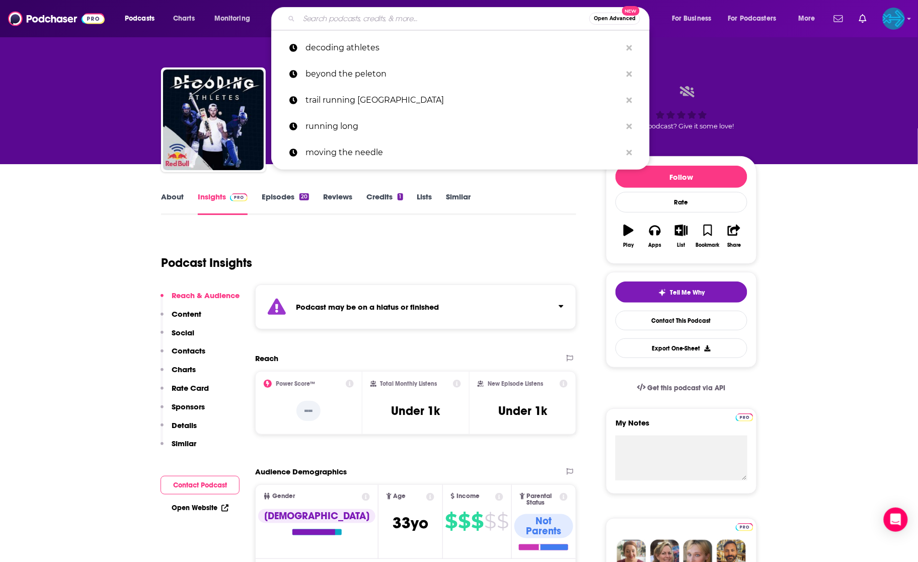
click at [346, 20] on input "Search podcasts, credits, & more..." at bounding box center [444, 19] width 290 height 16
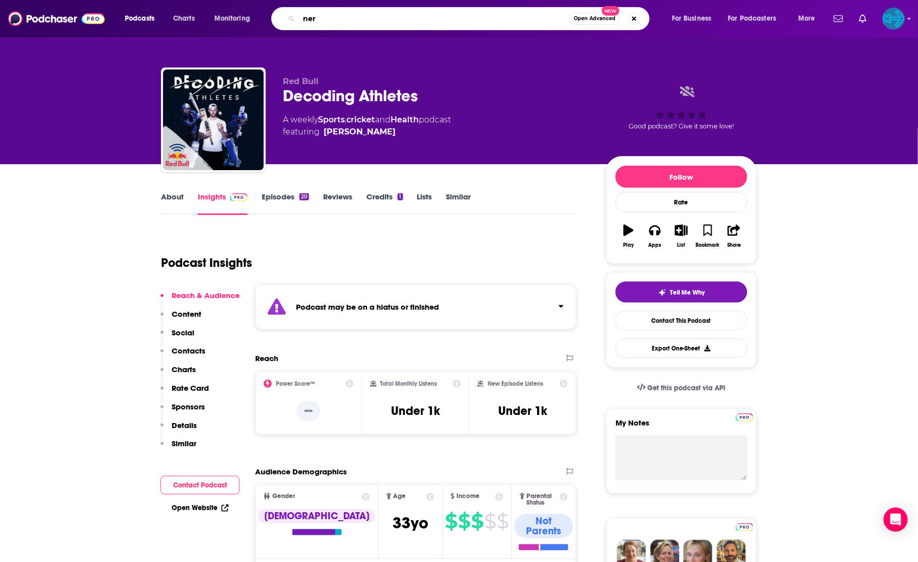
type input "nero"
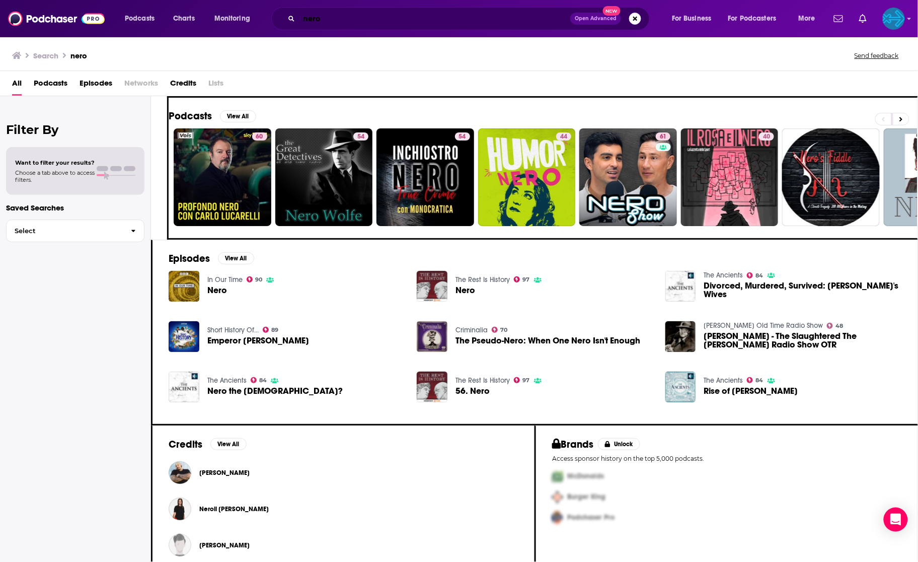
click at [341, 18] on input "nero" at bounding box center [434, 19] width 271 height 16
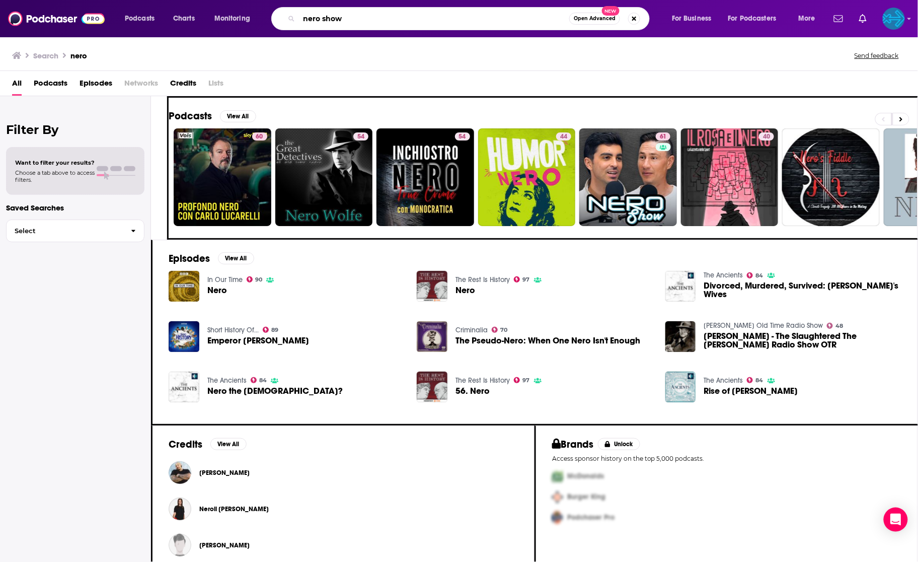
type input "nero show"
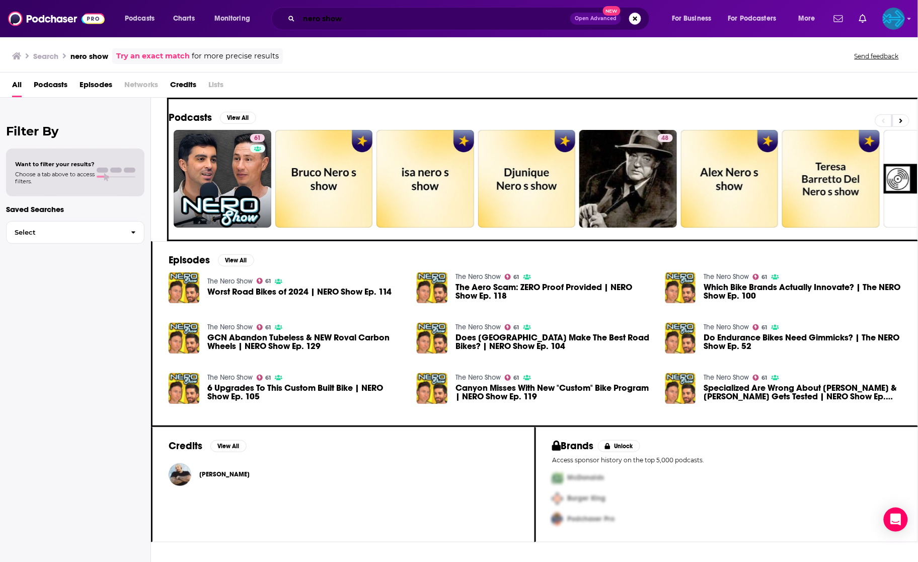
click at [308, 16] on input "nero show" at bounding box center [434, 19] width 271 height 16
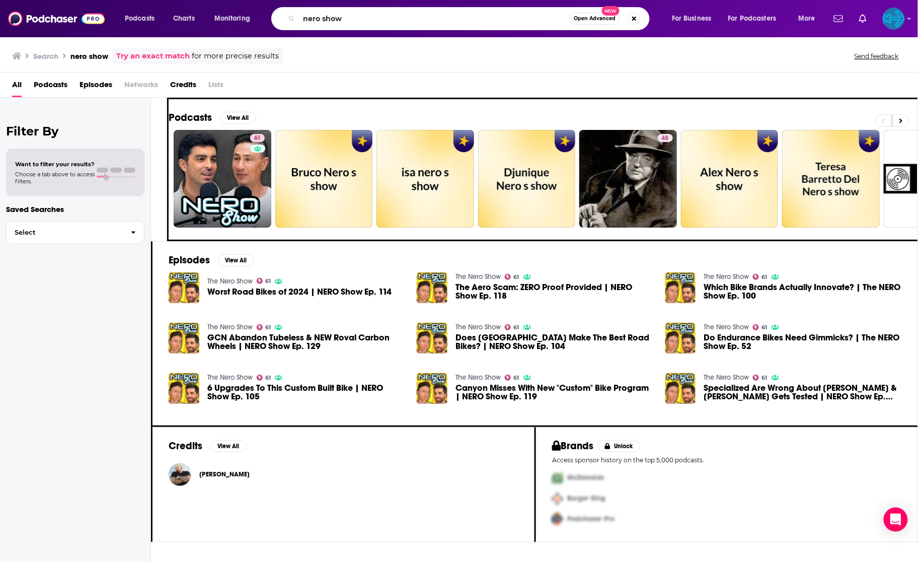
click at [221, 287] on span "Worst Road Bikes of 2024 | NERO Show Ep. 114" at bounding box center [299, 291] width 185 height 9
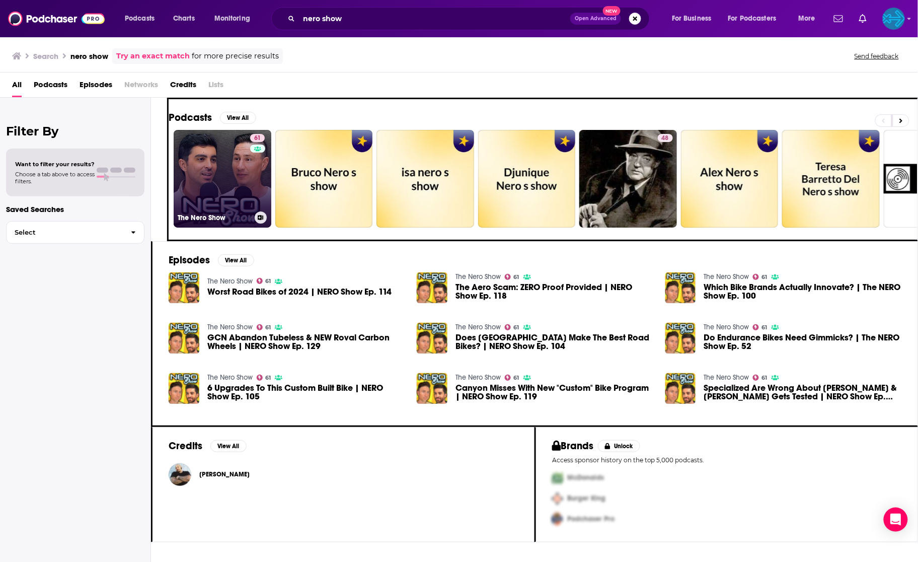
click at [206, 179] on link "61 The Nero Show" at bounding box center [223, 179] width 98 height 98
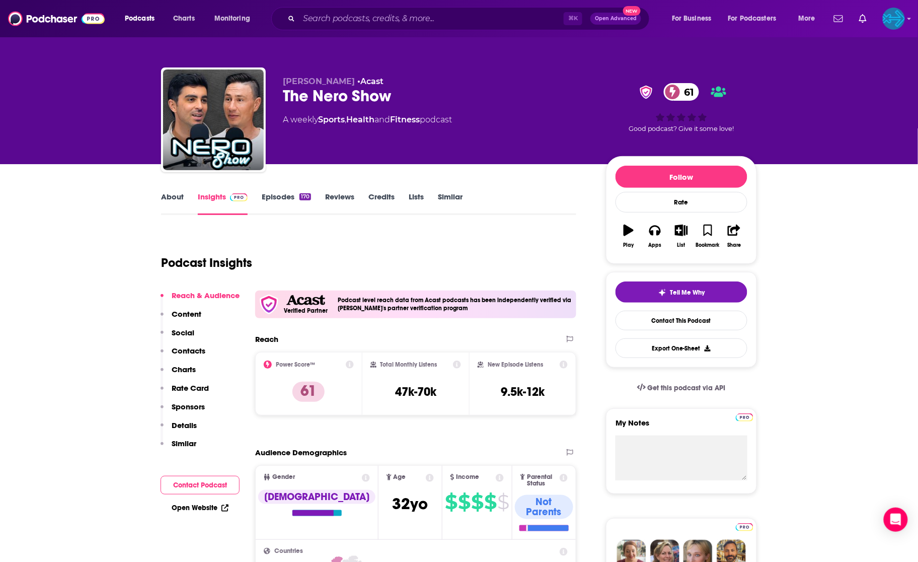
click at [286, 197] on link "Episodes 170" at bounding box center [286, 203] width 49 height 23
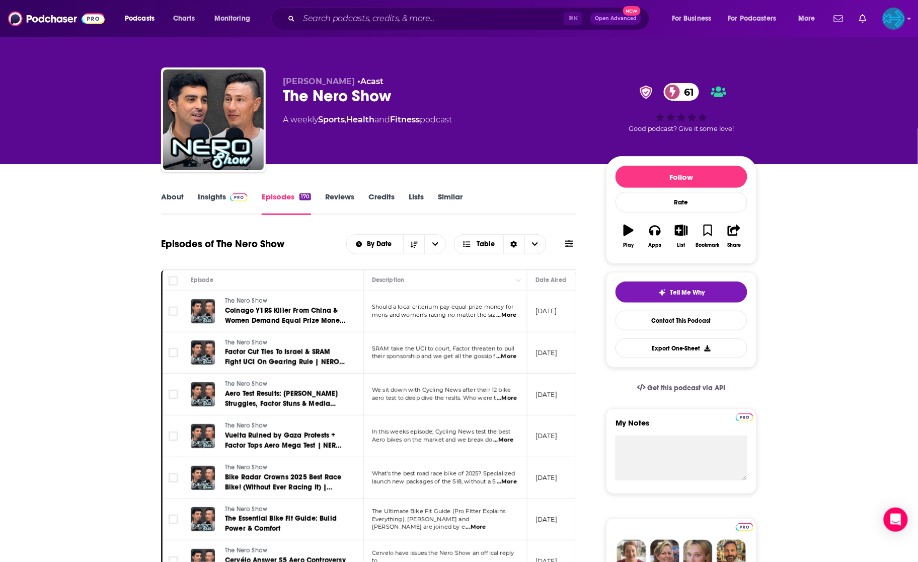
click at [220, 197] on link "Insights" at bounding box center [223, 203] width 50 height 23
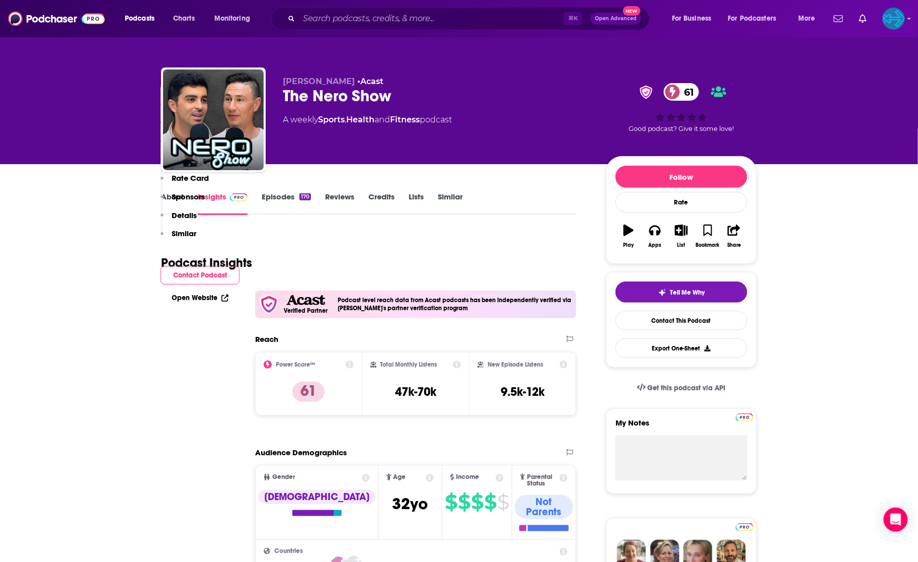
scroll to position [664, 0]
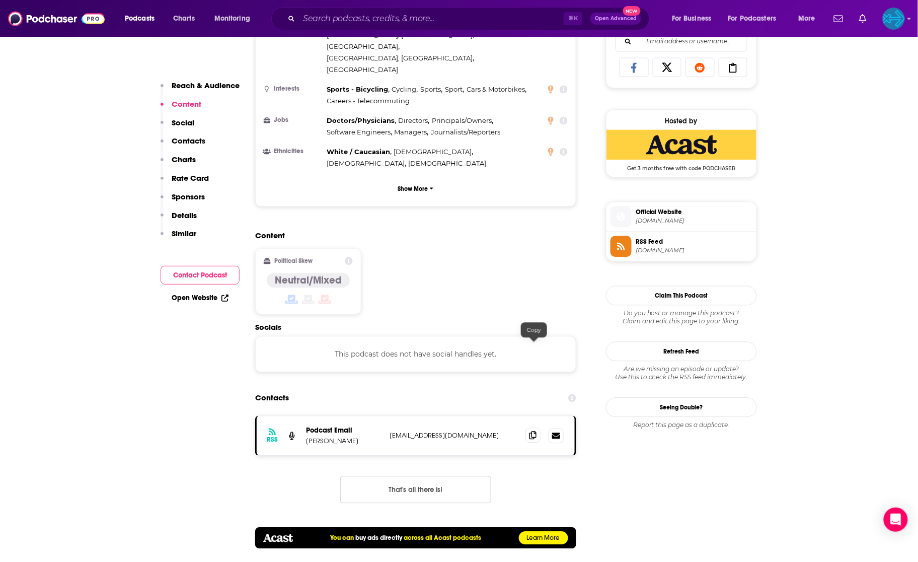
click at [534, 431] on icon at bounding box center [532, 435] width 7 height 8
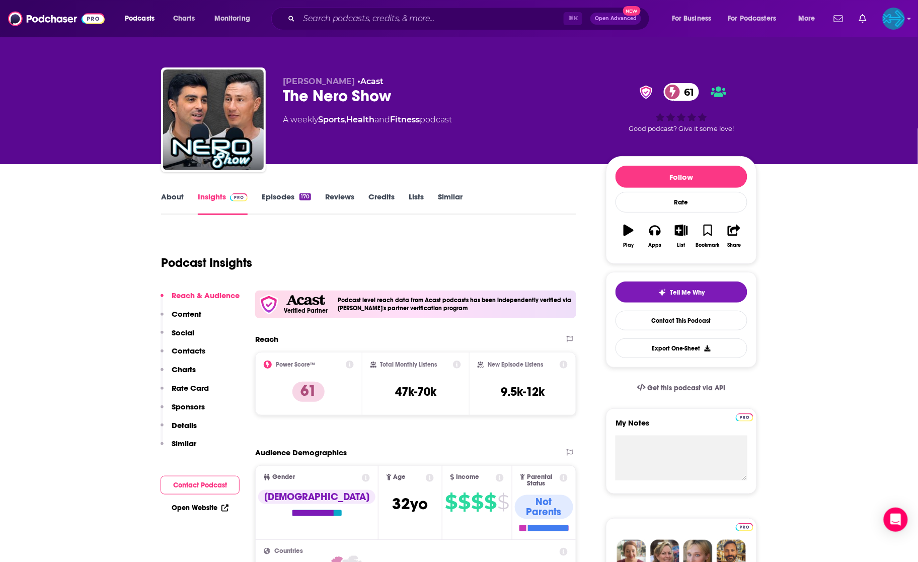
scroll to position [0, 0]
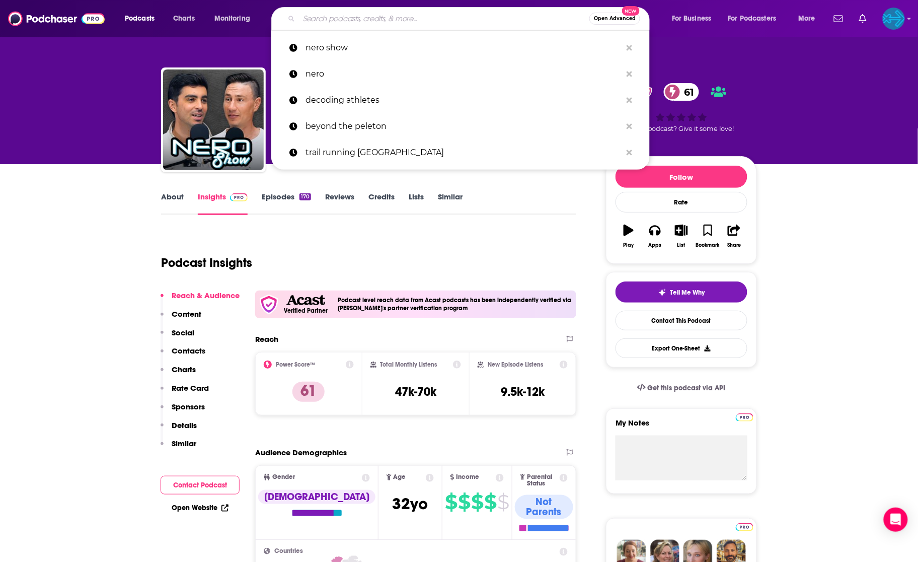
click at [397, 19] on input "Search podcasts, credits, & more..." at bounding box center [444, 19] width 290 height 16
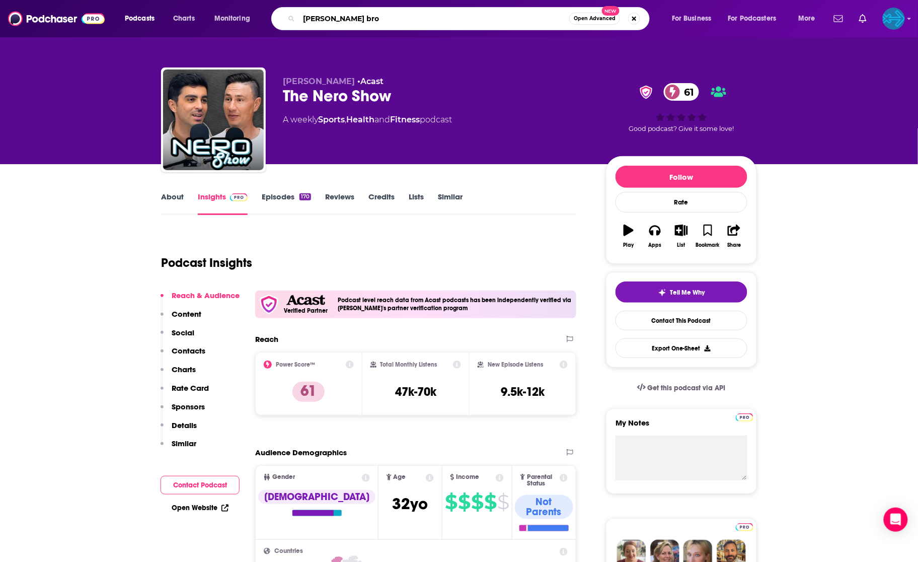
type input "bonk bros"
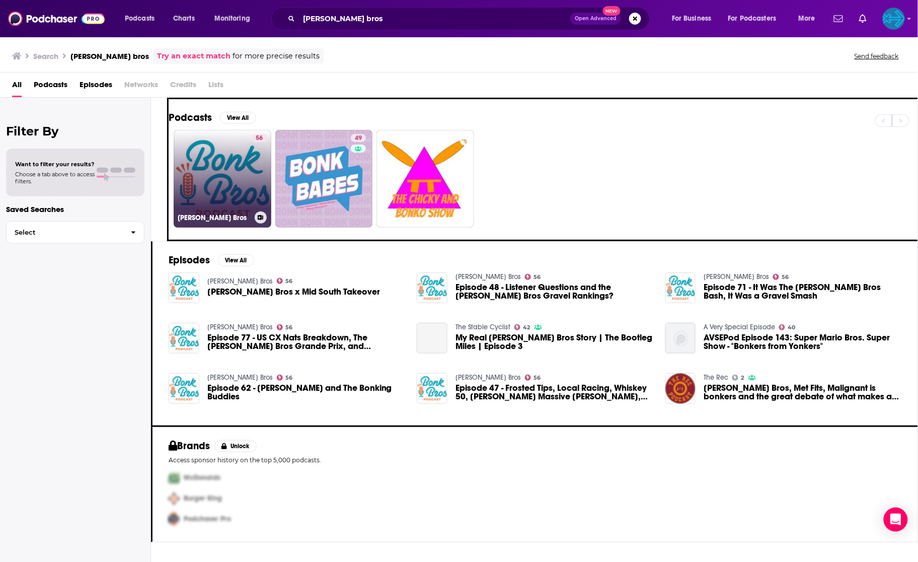
click at [221, 166] on link "56 Bonk Bros" at bounding box center [223, 179] width 98 height 98
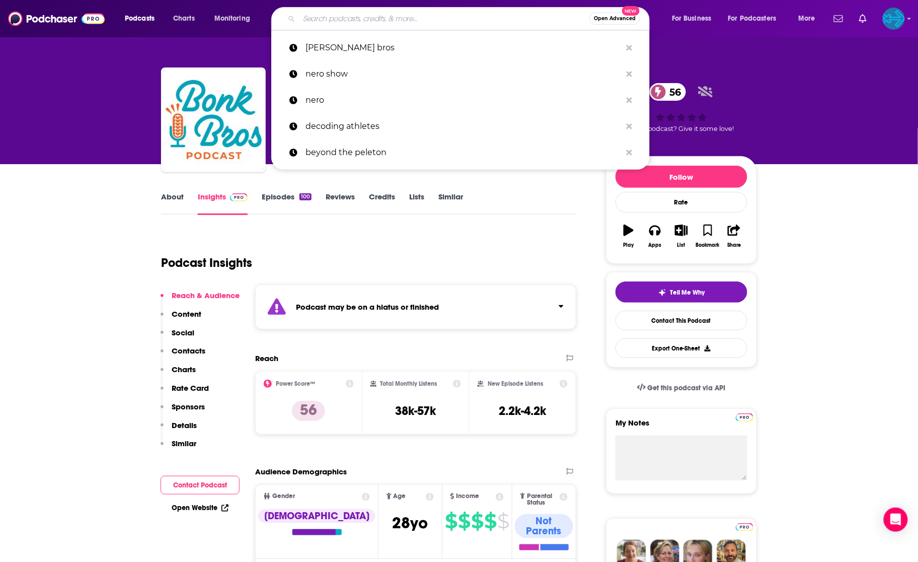
click at [354, 22] on input "Search podcasts, credits, & more..." at bounding box center [444, 19] width 290 height 16
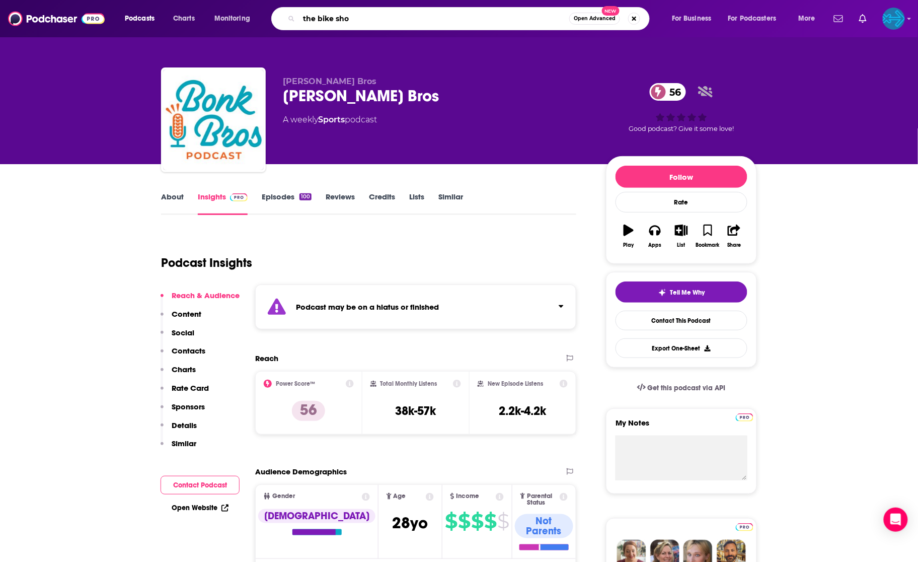
type input "the bike show"
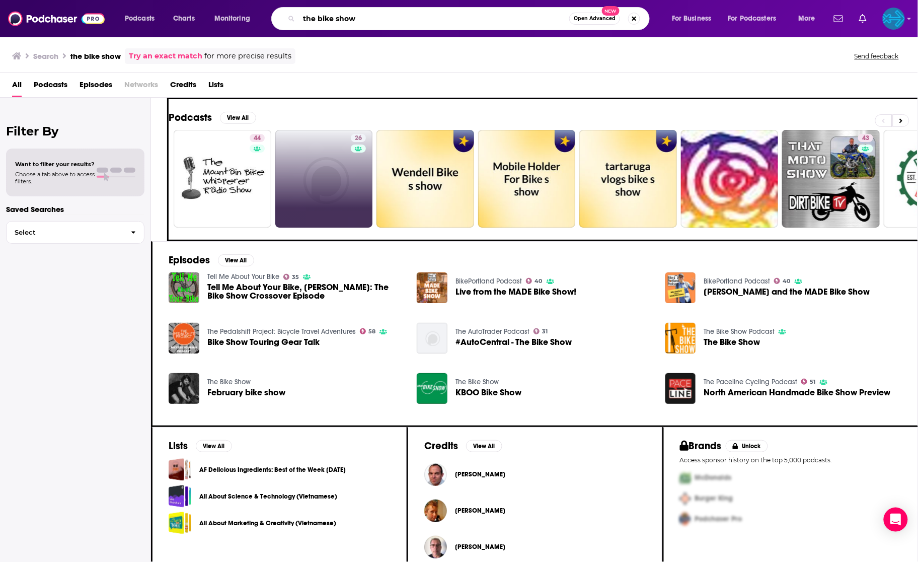
drag, startPoint x: 373, startPoint y: 25, endPoint x: 334, endPoint y: -5, distance: 49.5
click at [334, 0] on html "Podcasts Charts Monitoring the bike show Open Advanced New For Business For Pod…" at bounding box center [459, 281] width 918 height 562
type input "the slow ride"
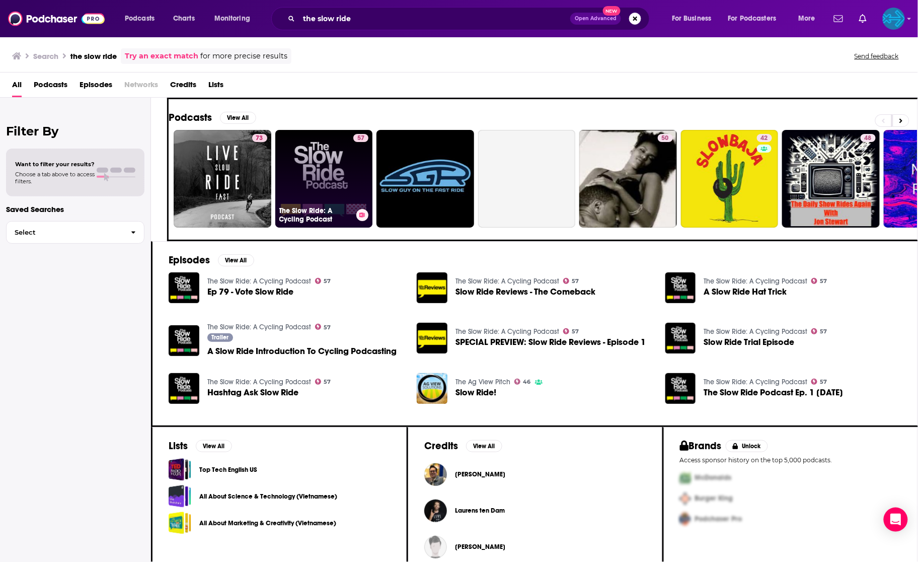
click at [327, 163] on link "57 The Slow Ride: A Cycling Podcast" at bounding box center [324, 179] width 98 height 98
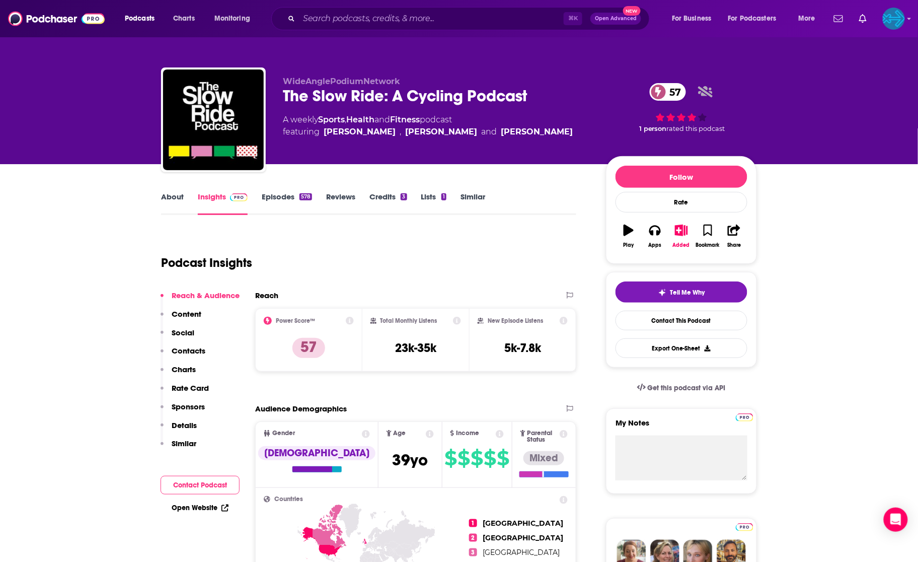
click at [289, 193] on link "Episodes 578" at bounding box center [287, 203] width 50 height 23
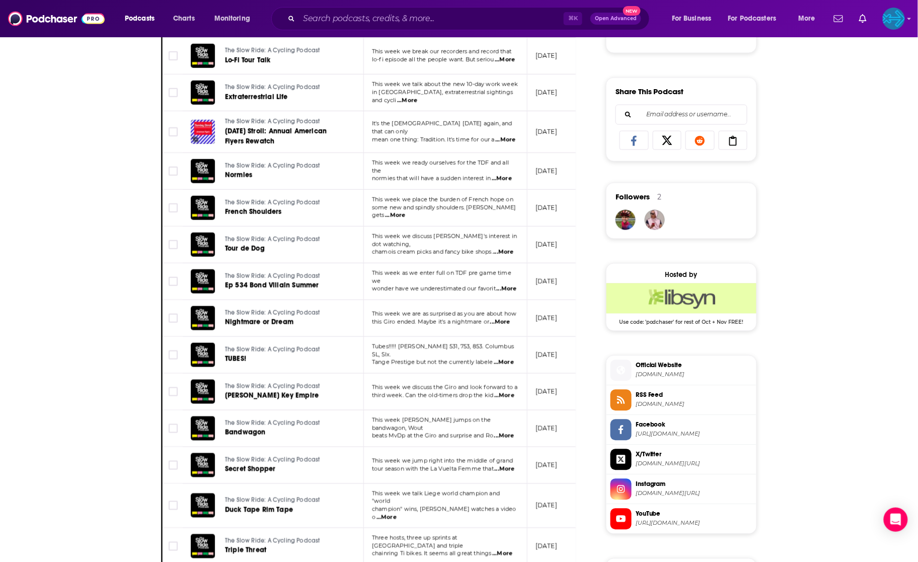
scroll to position [781, 0]
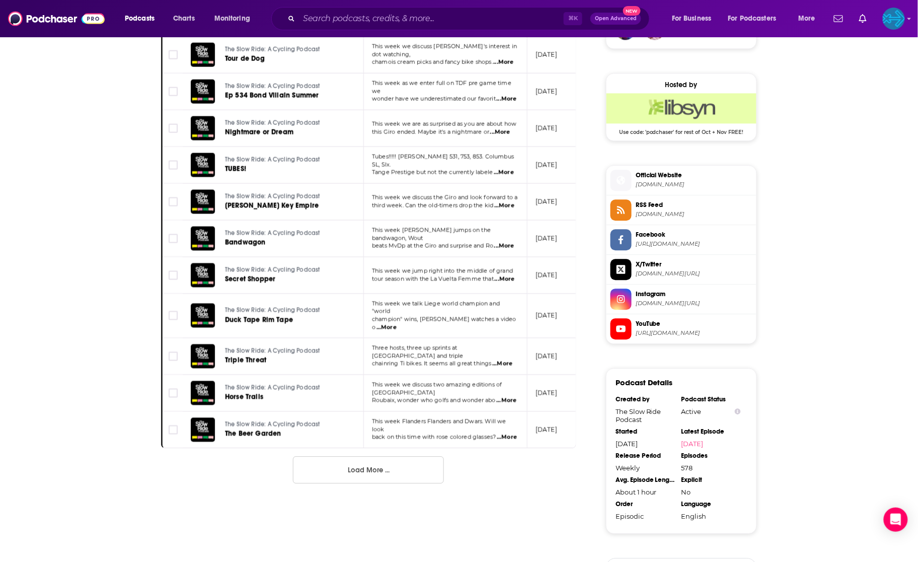
click at [341, 456] on button "Load More ..." at bounding box center [368, 469] width 151 height 27
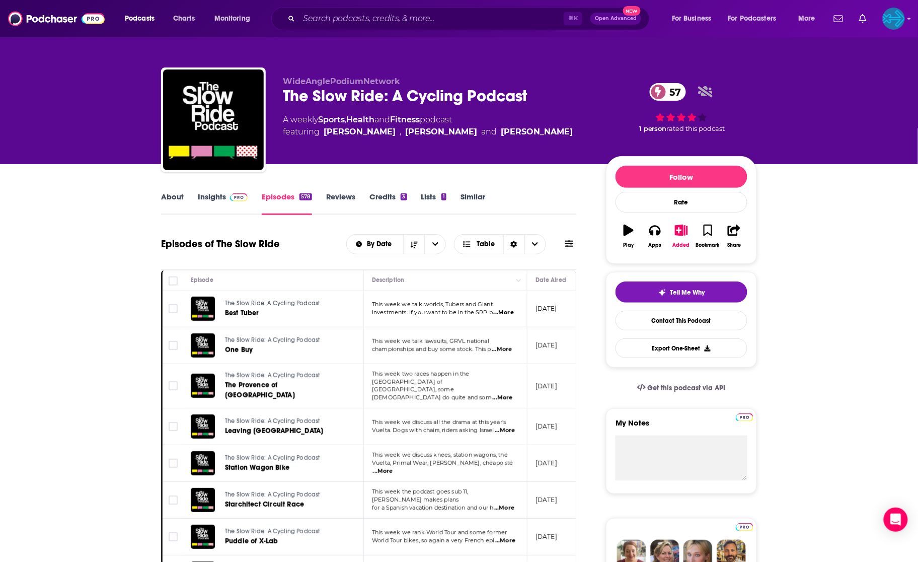
scroll to position [0, 0]
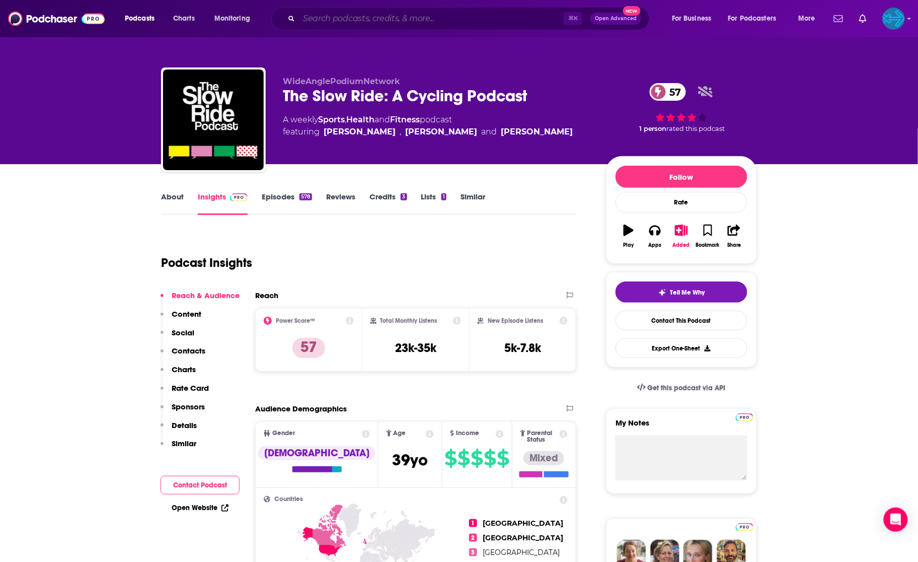
click at [381, 19] on input "Search podcasts, credits, & more..." at bounding box center [431, 19] width 265 height 16
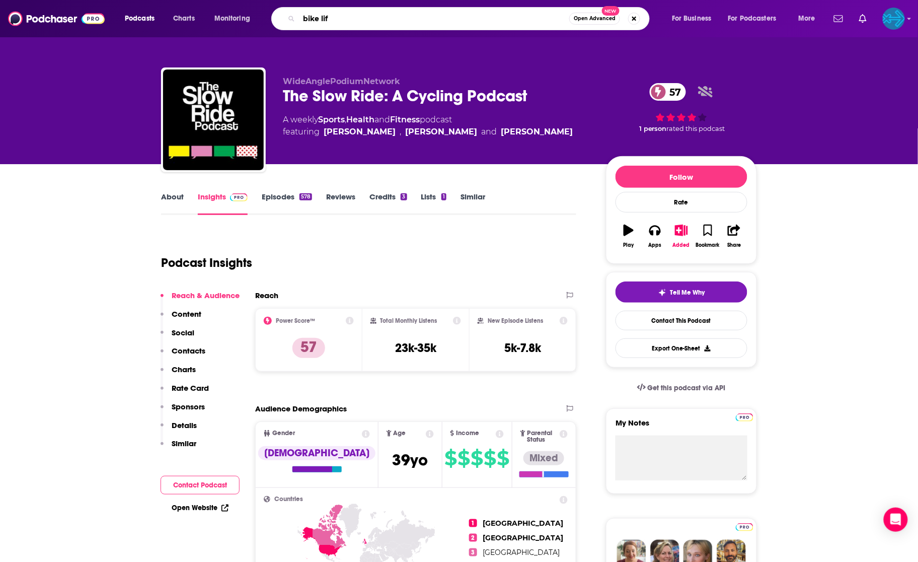
type input "bike life"
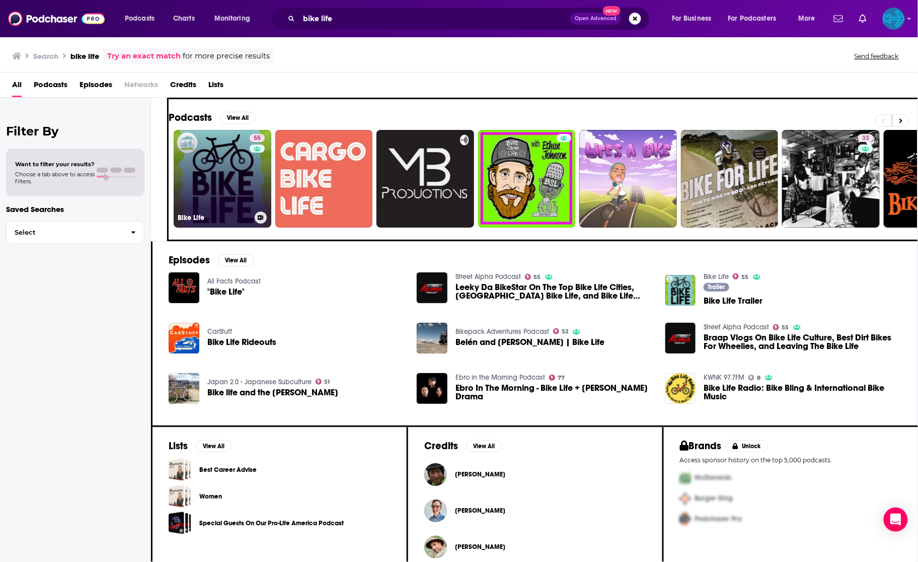
click at [229, 172] on link "55 Bike Life" at bounding box center [223, 179] width 98 height 98
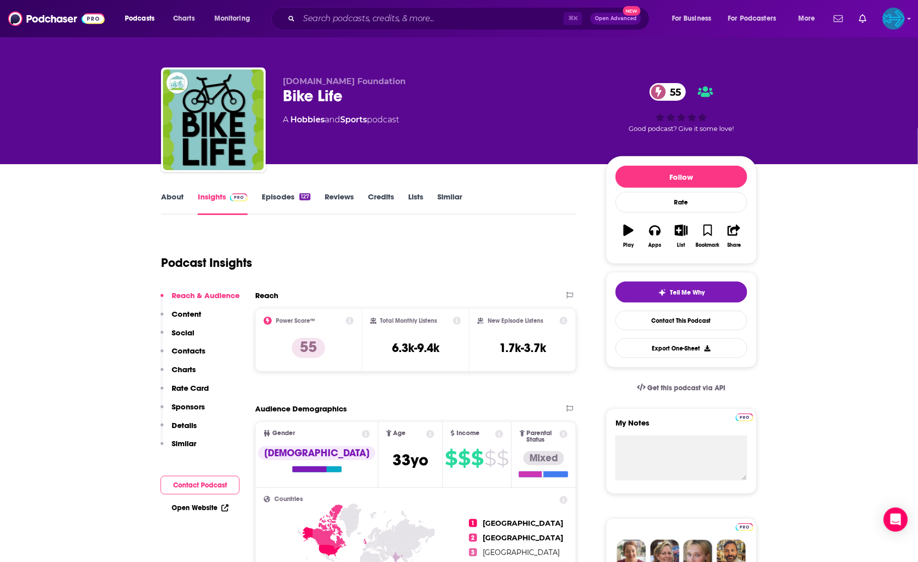
click at [277, 198] on link "Episodes 127" at bounding box center [286, 203] width 49 height 23
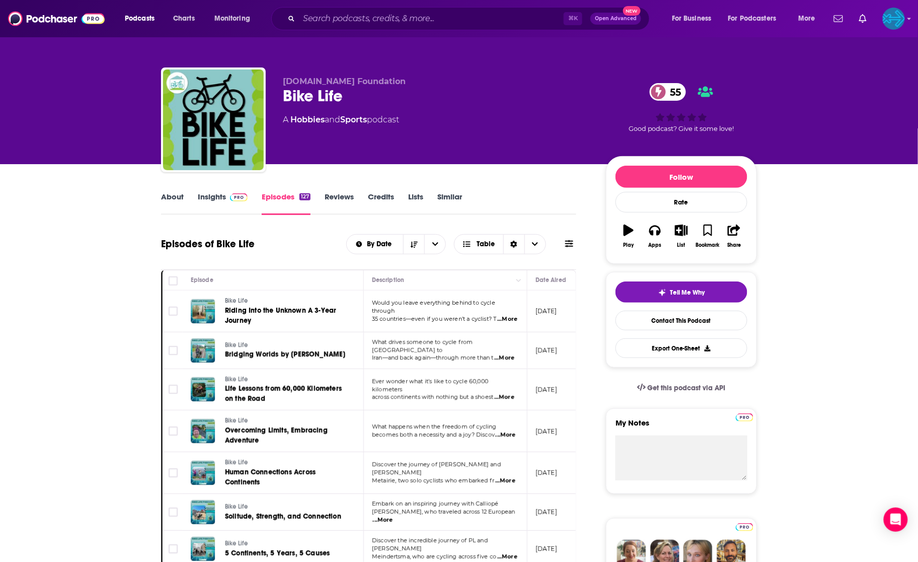
scroll to position [103, 0]
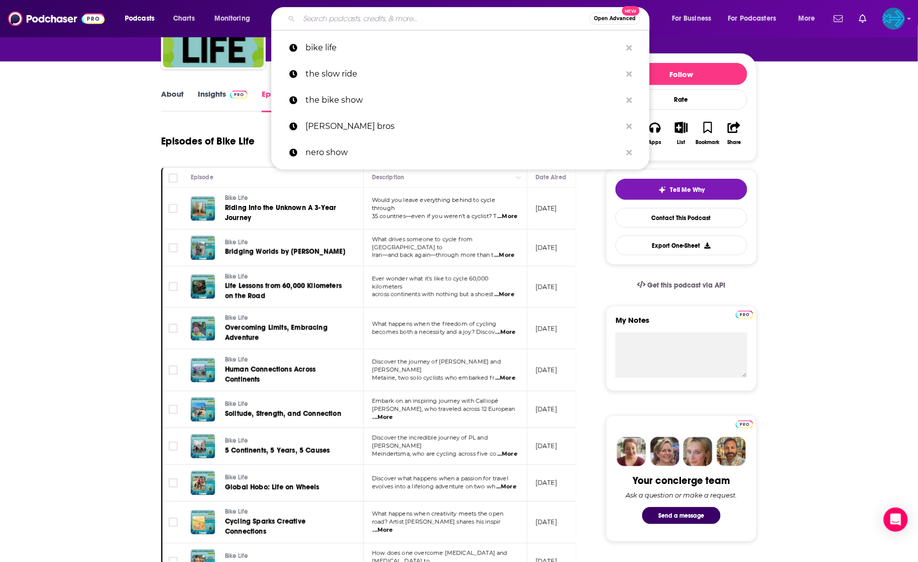
click at [348, 25] on input "Search podcasts, credits, & more..." at bounding box center [444, 19] width 290 height 16
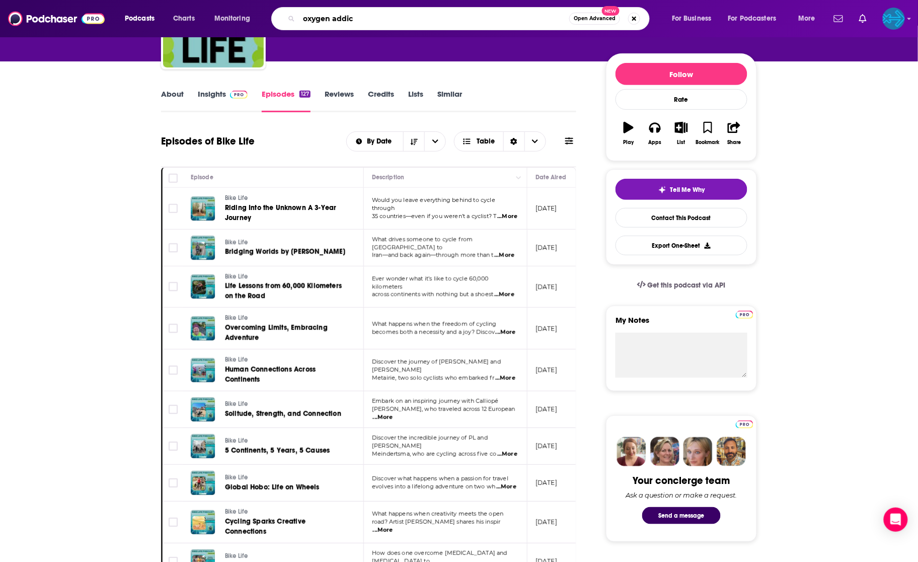
type input "oxygen addict"
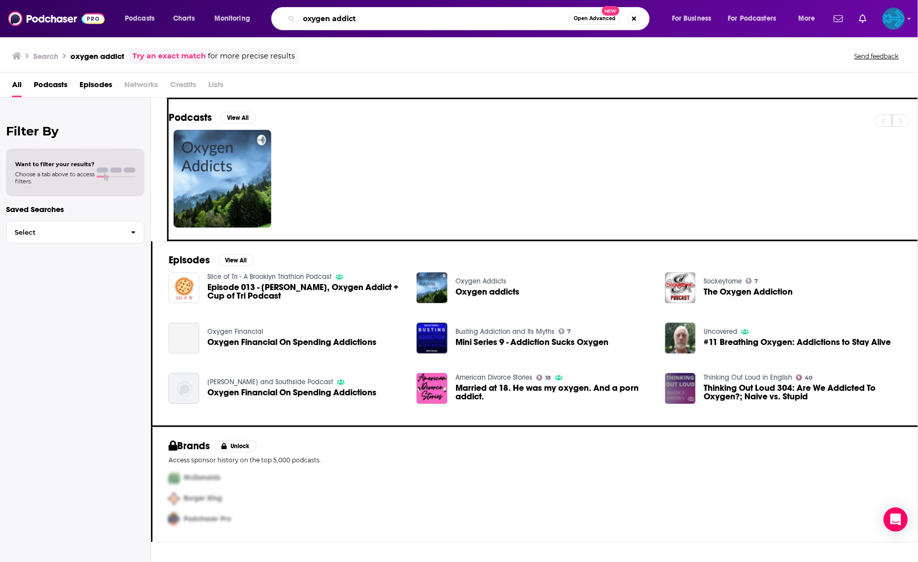
click at [336, 20] on input "oxygen addict" at bounding box center [434, 19] width 270 height 16
type input "oxygenaddict"
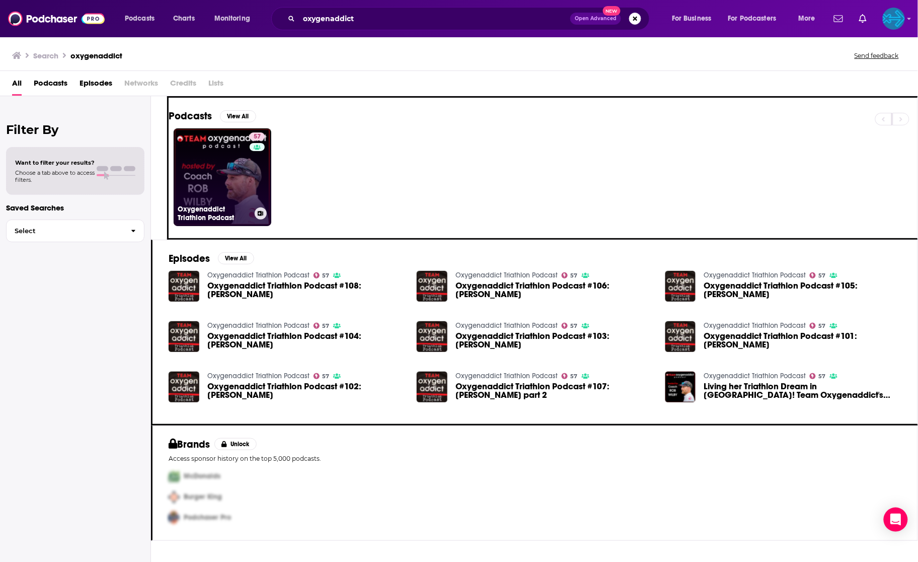
click at [233, 145] on link "57 Oxygenaddict Triathlon Podcast" at bounding box center [223, 177] width 98 height 98
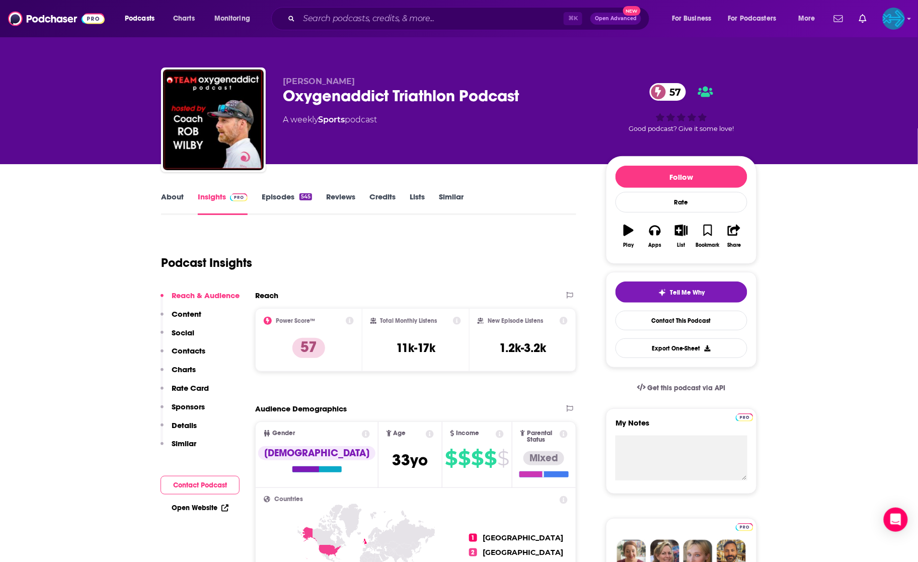
click at [283, 195] on link "Episodes 545" at bounding box center [287, 203] width 50 height 23
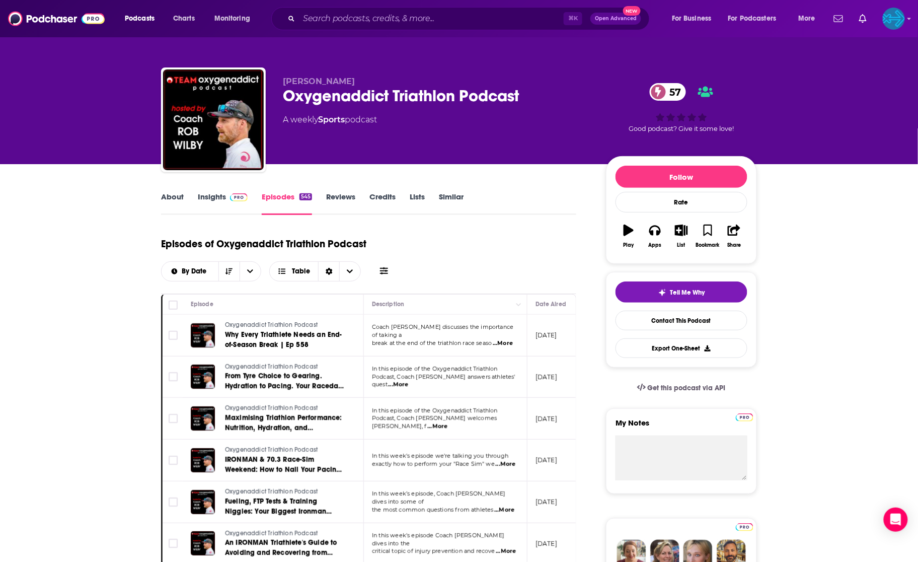
scroll to position [105, 0]
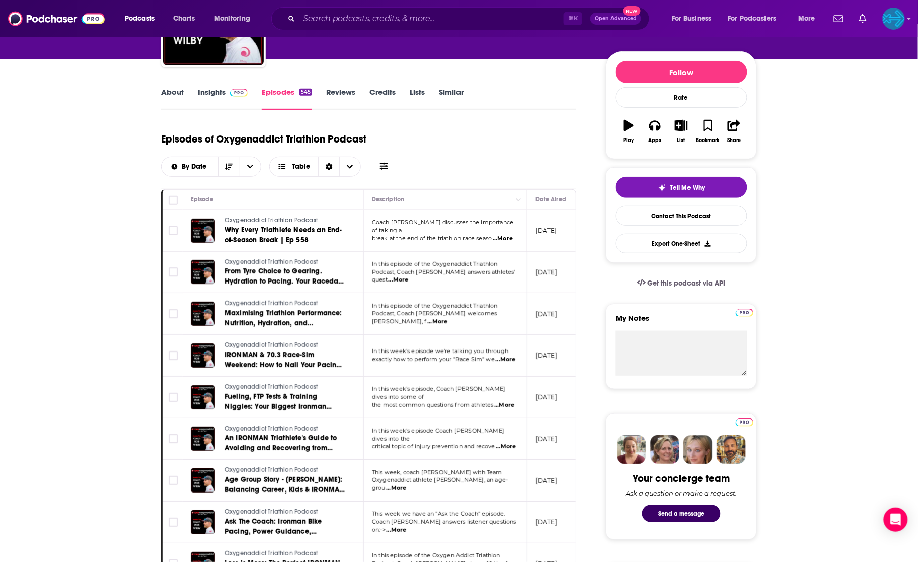
click at [214, 90] on link "Insights" at bounding box center [223, 98] width 50 height 23
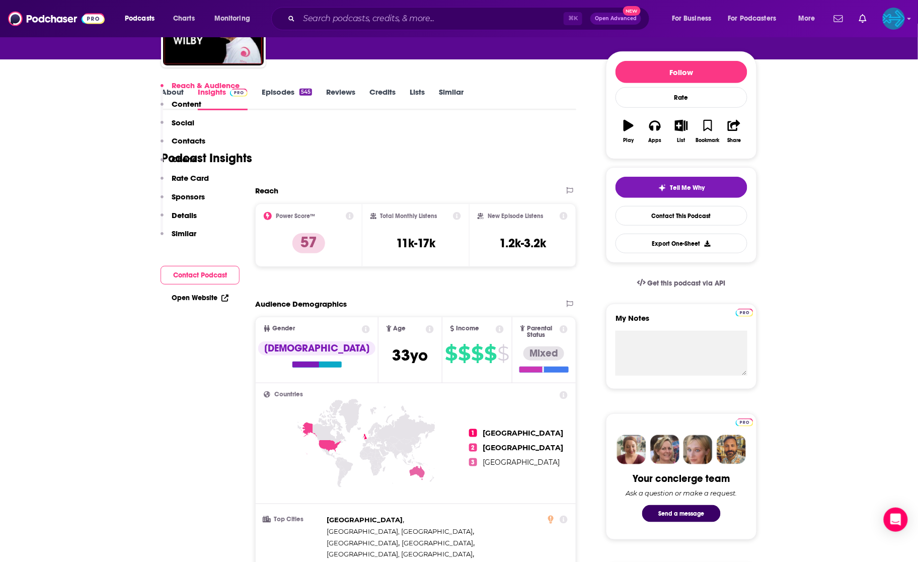
scroll to position [635, 0]
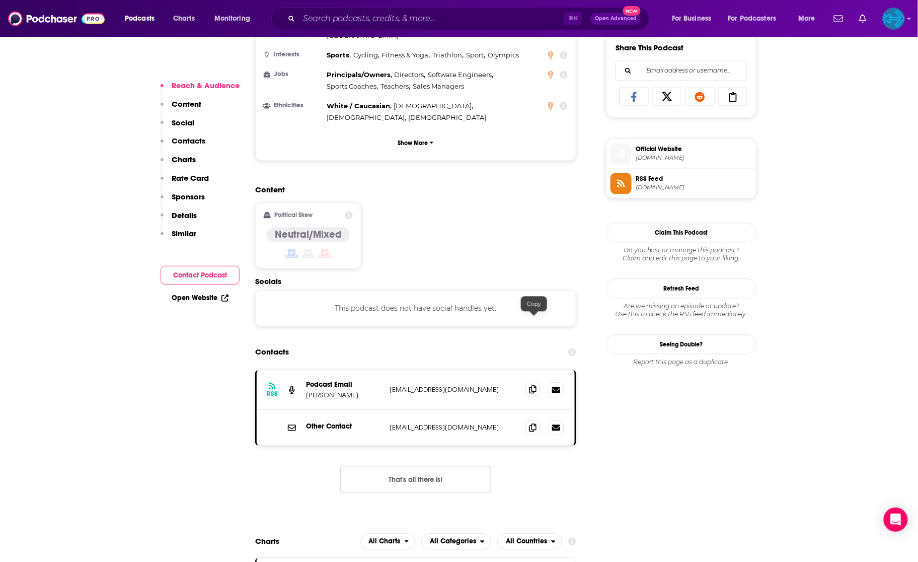
click at [532, 386] on icon at bounding box center [532, 390] width 7 height 8
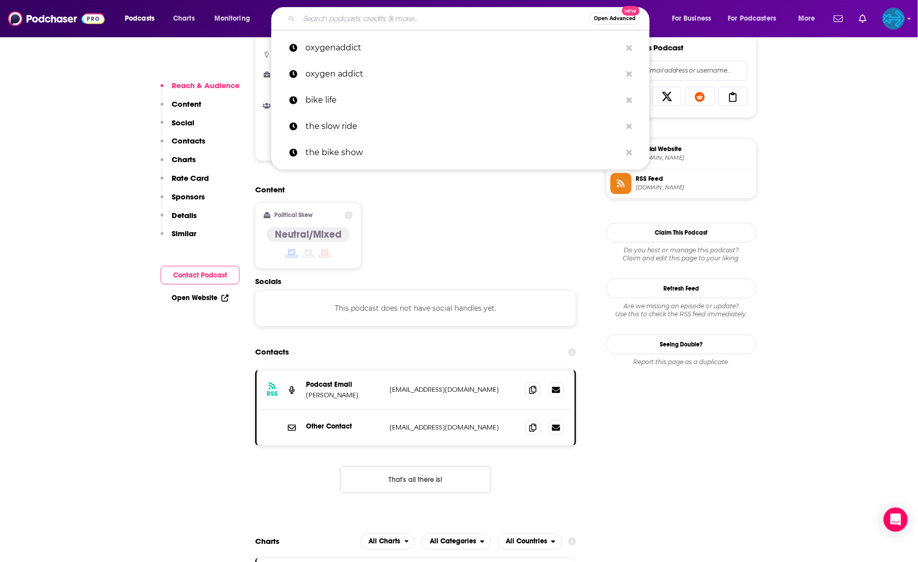
click at [390, 17] on input "Search podcasts, credits, & more..." at bounding box center [444, 19] width 290 height 16
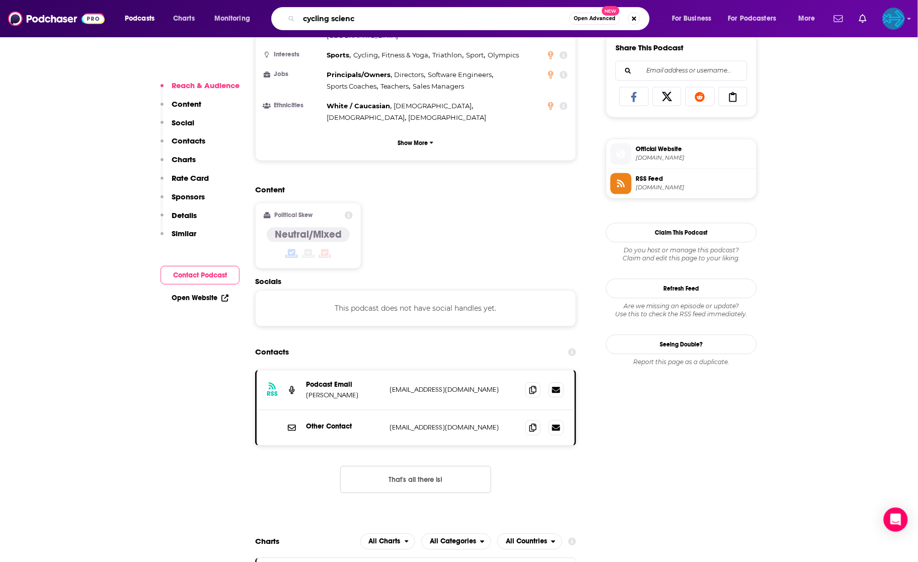
type input "cycling science"
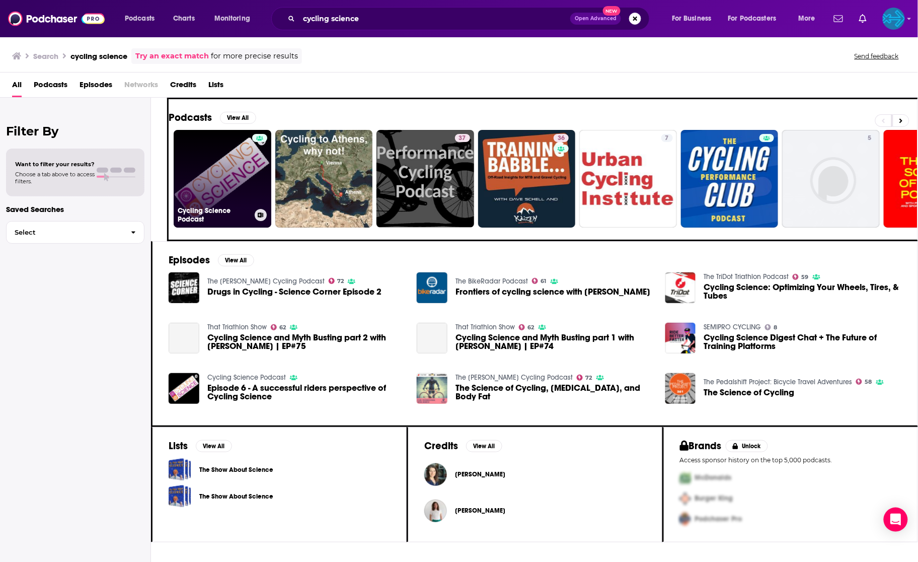
click at [202, 153] on link "Cycling Science Podcast" at bounding box center [223, 179] width 98 height 98
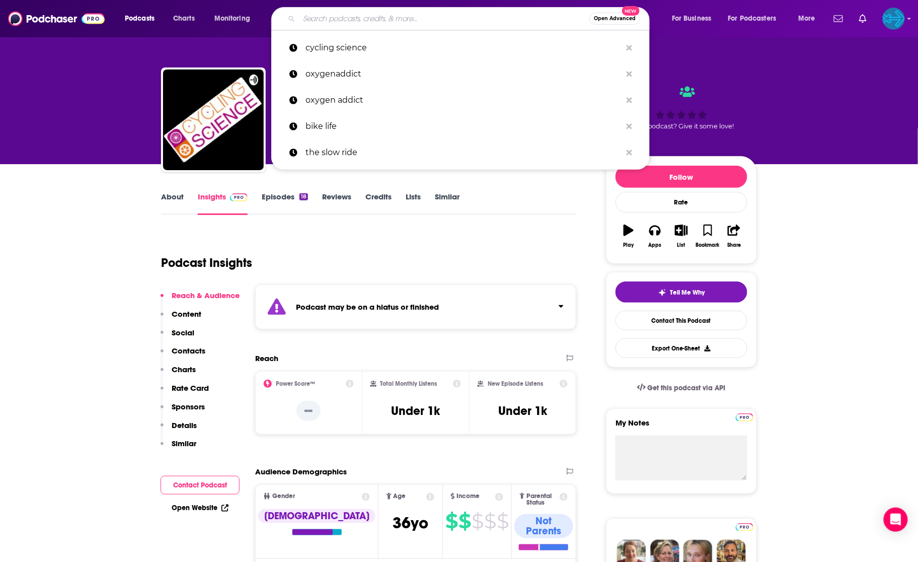
click at [348, 21] on input "Search podcasts, credits, & more..." at bounding box center [444, 19] width 290 height 16
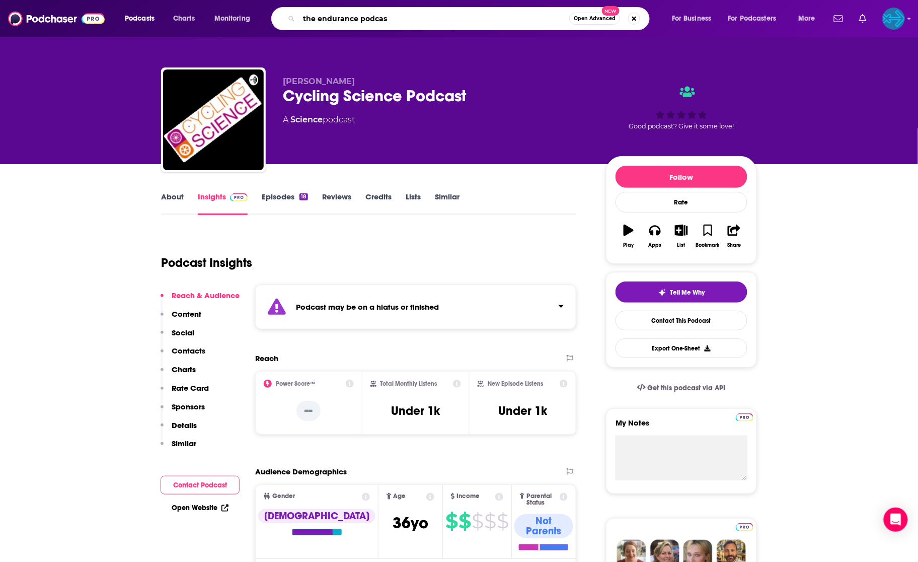
type input "the endurance podcast"
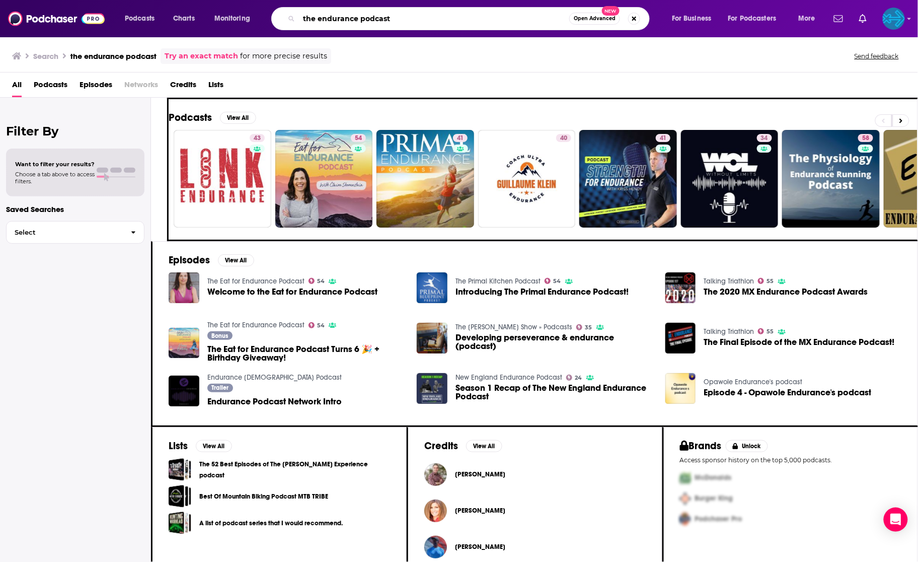
drag, startPoint x: 324, startPoint y: 18, endPoint x: 289, endPoint y: 5, distance: 36.5
click at [289, 5] on div "Podcasts Charts Monitoring the endurance podcast Open Advanced New For Business…" at bounding box center [459, 18] width 918 height 37
type input "endurance podcast"
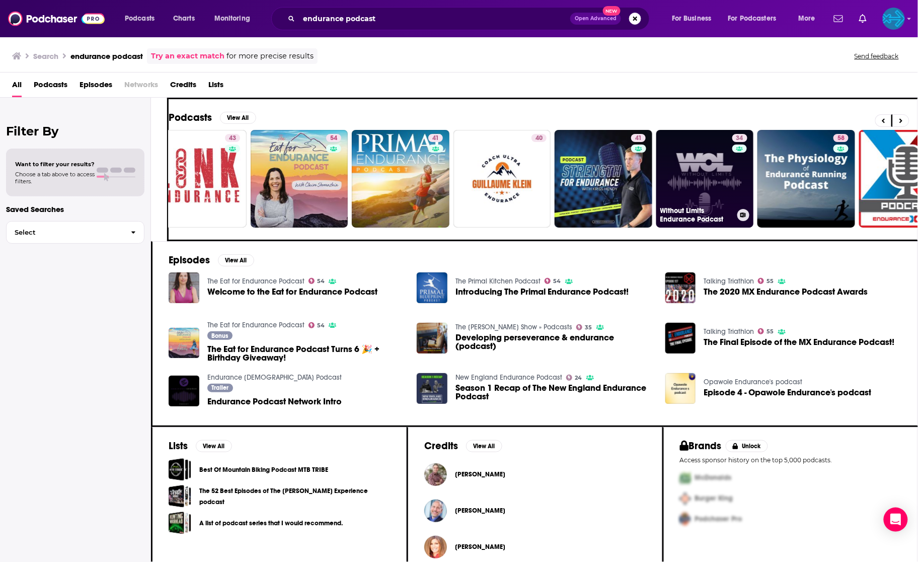
scroll to position [0, 135]
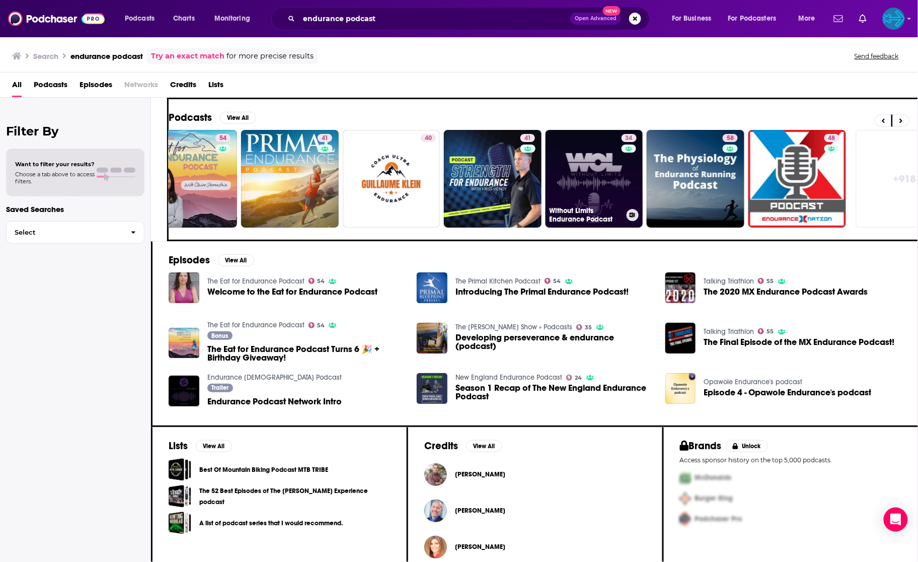
click at [612, 183] on link "34 Without Limits Endurance Podcast" at bounding box center [595, 179] width 98 height 98
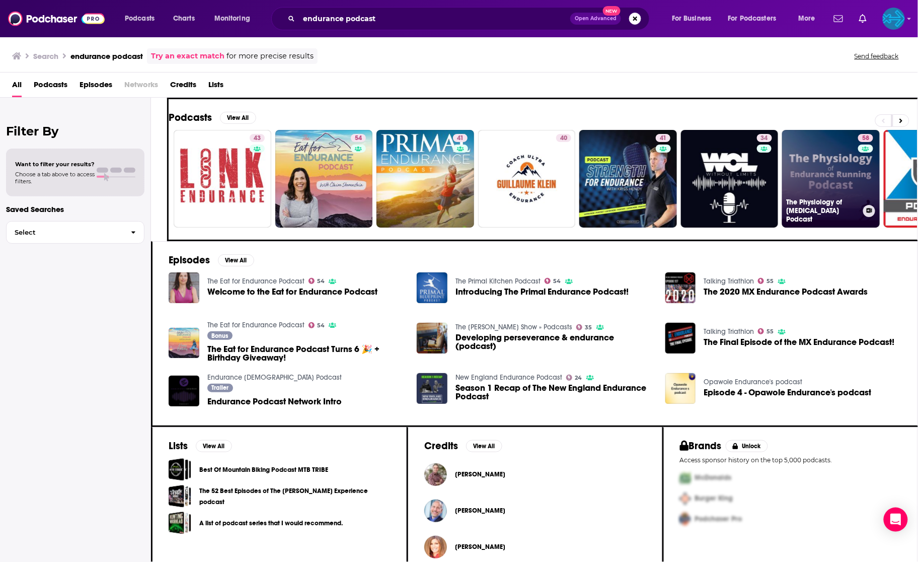
click at [810, 172] on link "58 The Physiology of Endurance Running Podcast" at bounding box center [831, 179] width 98 height 98
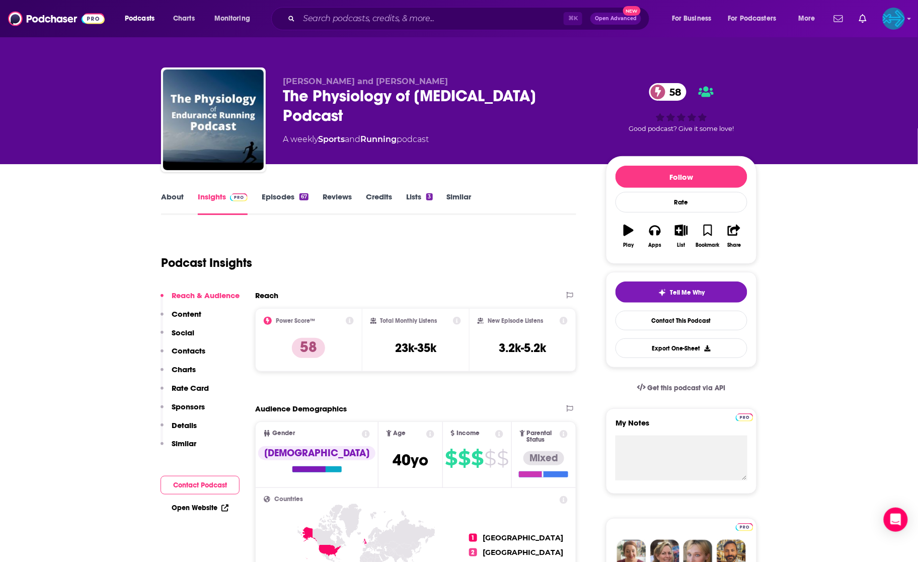
click at [287, 196] on link "Episodes 67" at bounding box center [285, 203] width 47 height 23
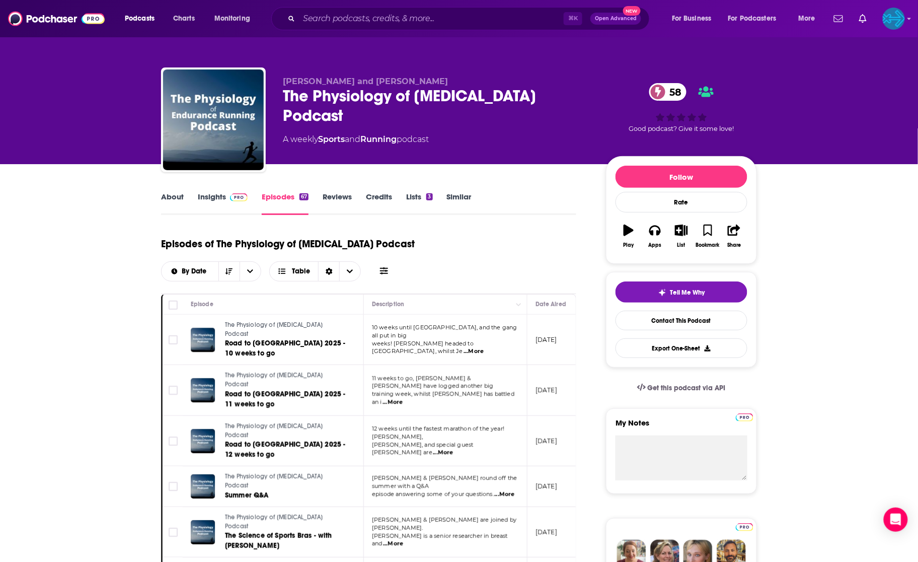
click at [209, 201] on link "Insights" at bounding box center [223, 203] width 50 height 23
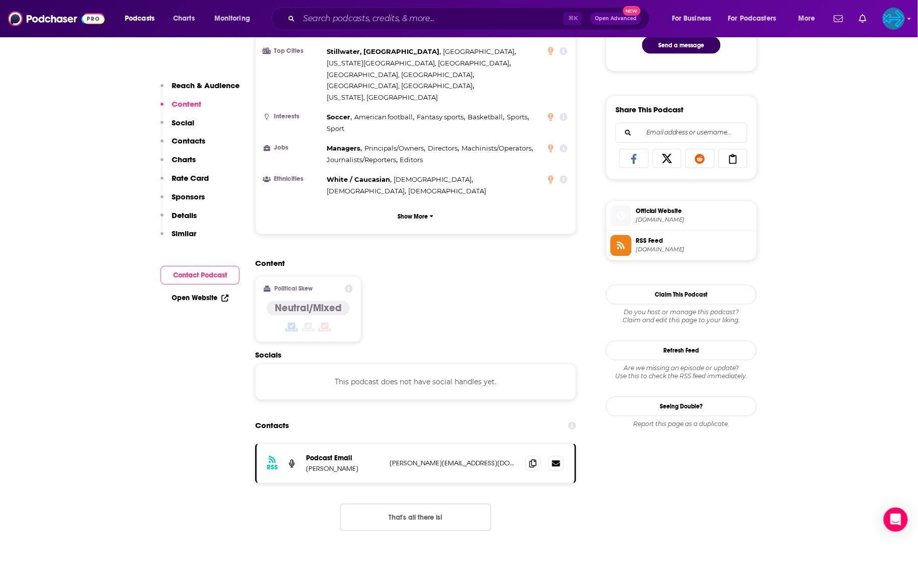
scroll to position [626, 0]
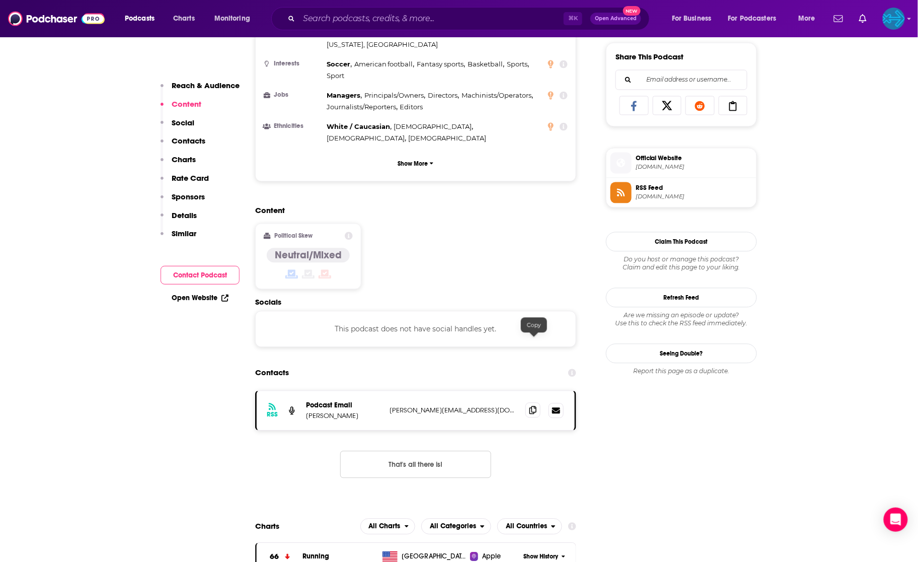
click at [532, 406] on icon at bounding box center [532, 410] width 7 height 8
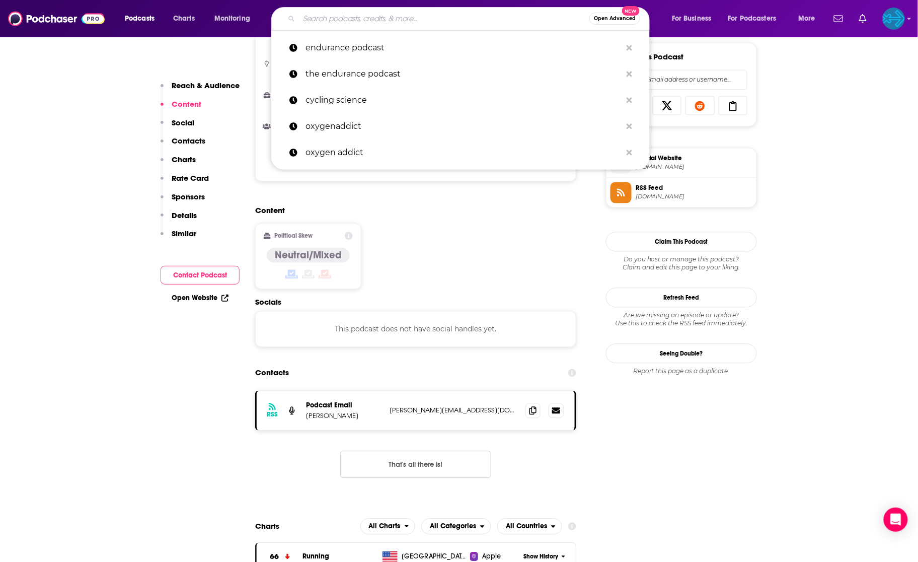
click at [423, 18] on input "Search podcasts, credits, & more..." at bounding box center [444, 19] width 290 height 16
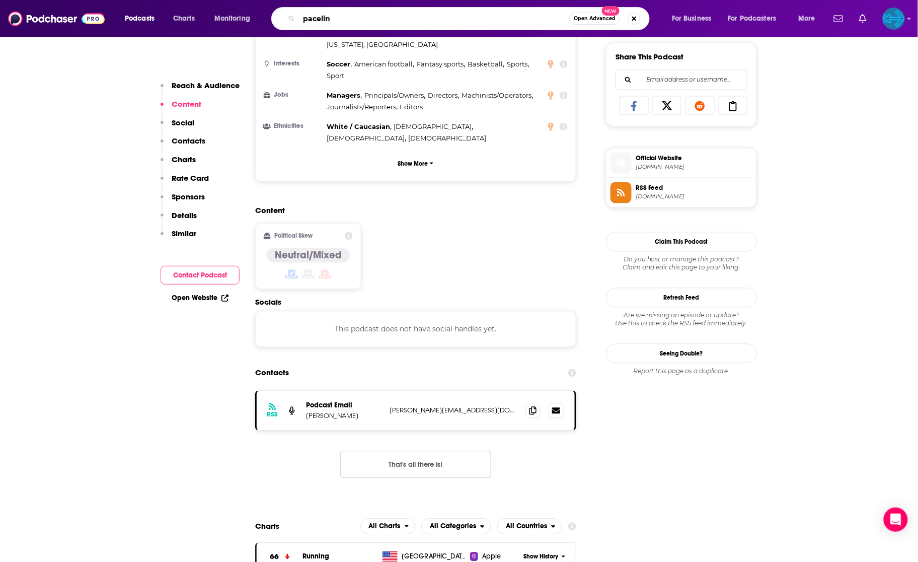
type input "paceline"
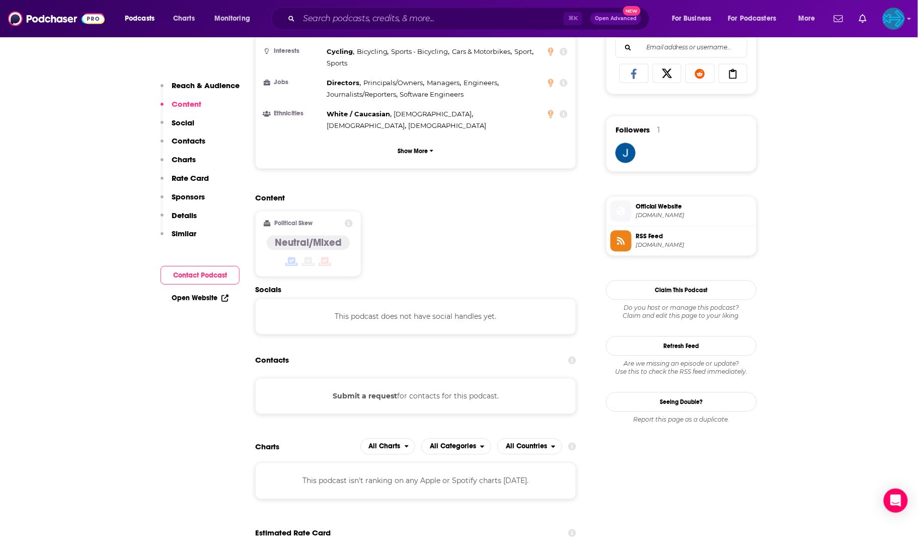
scroll to position [658, 0]
click at [358, 390] on button "Submit a request" at bounding box center [365, 395] width 64 height 11
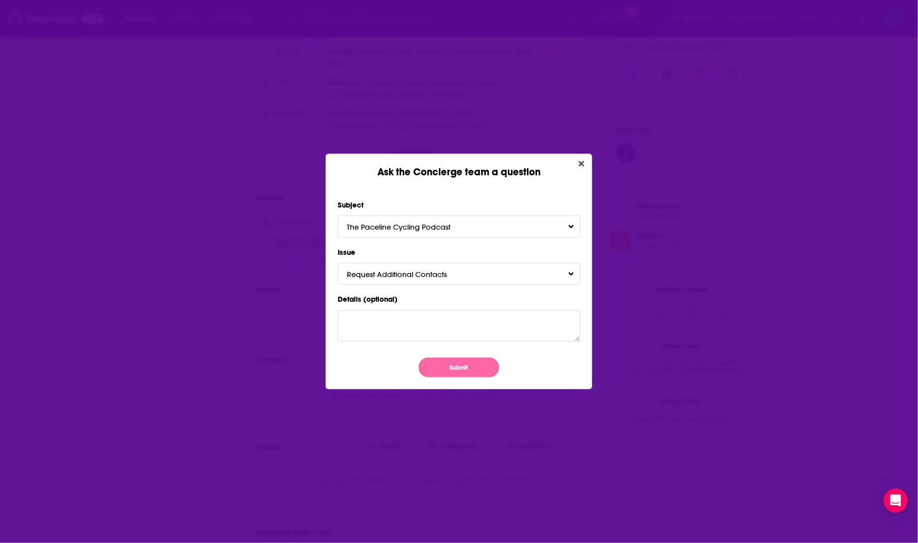
click at [476, 368] on button "Submit" at bounding box center [459, 367] width 81 height 20
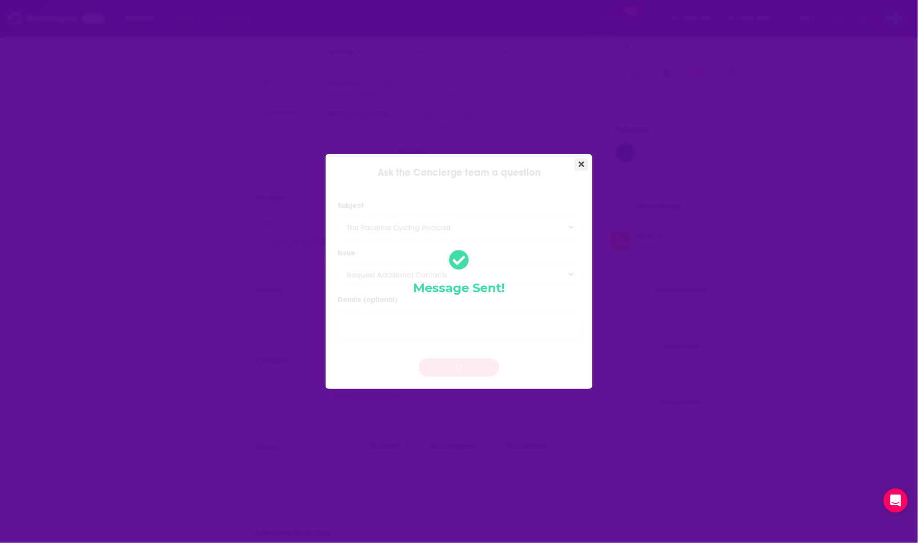
click at [583, 163] on icon "Close" at bounding box center [582, 164] width 6 height 8
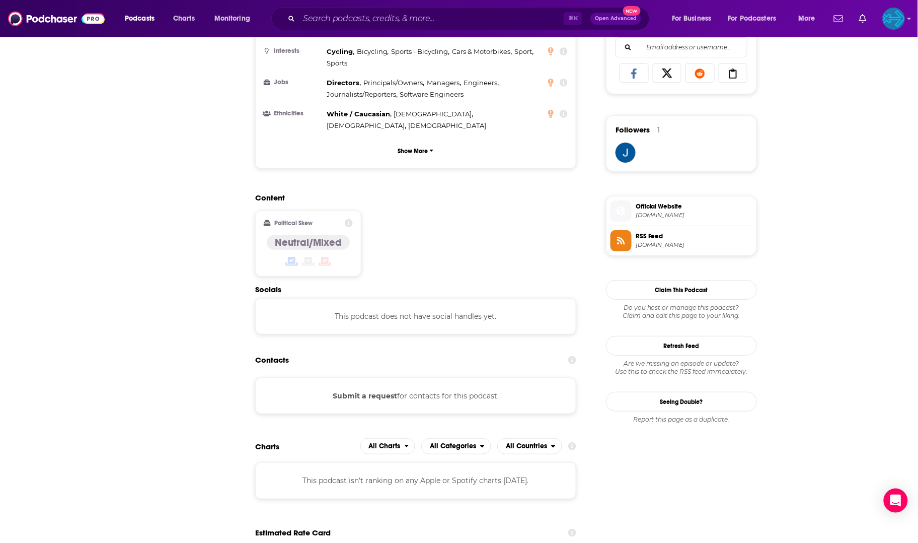
scroll to position [658, 0]
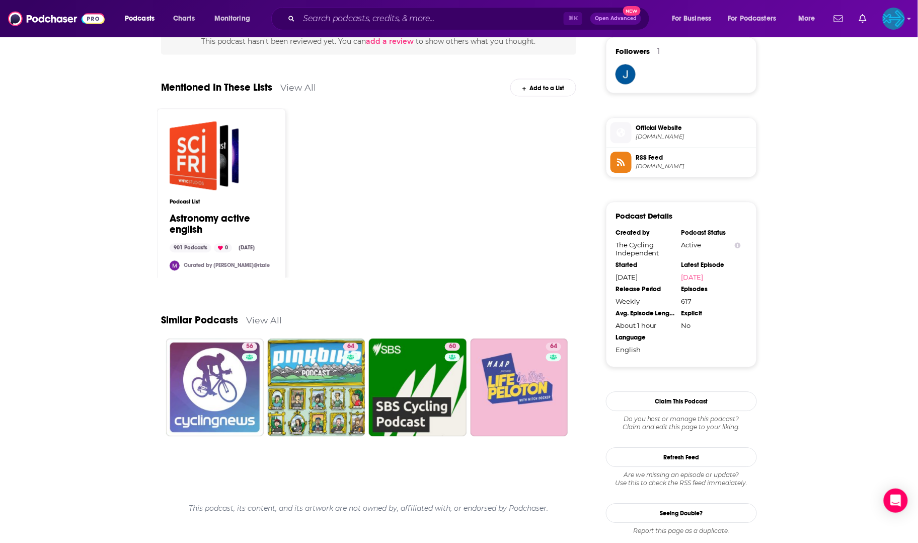
scroll to position [742, 0]
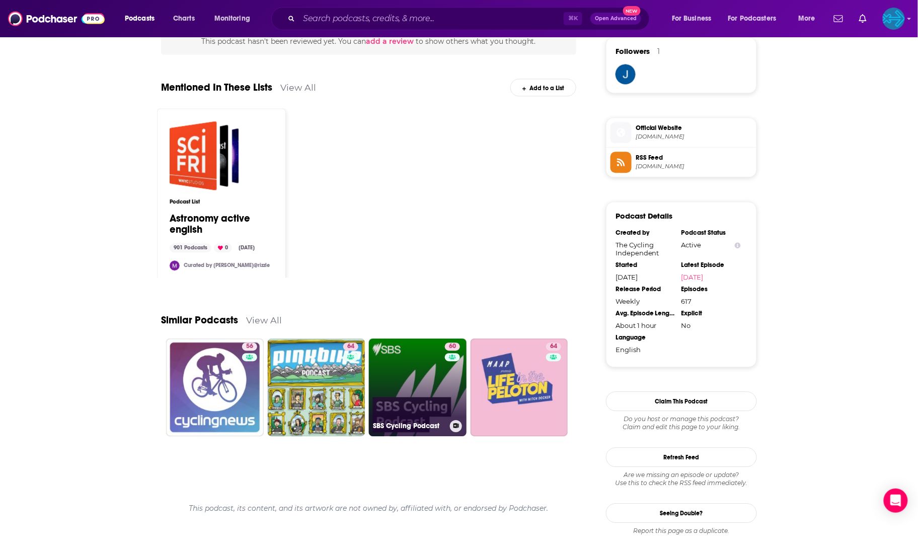
click at [429, 375] on link "60 SBS Cycling Podcast" at bounding box center [418, 387] width 98 height 98
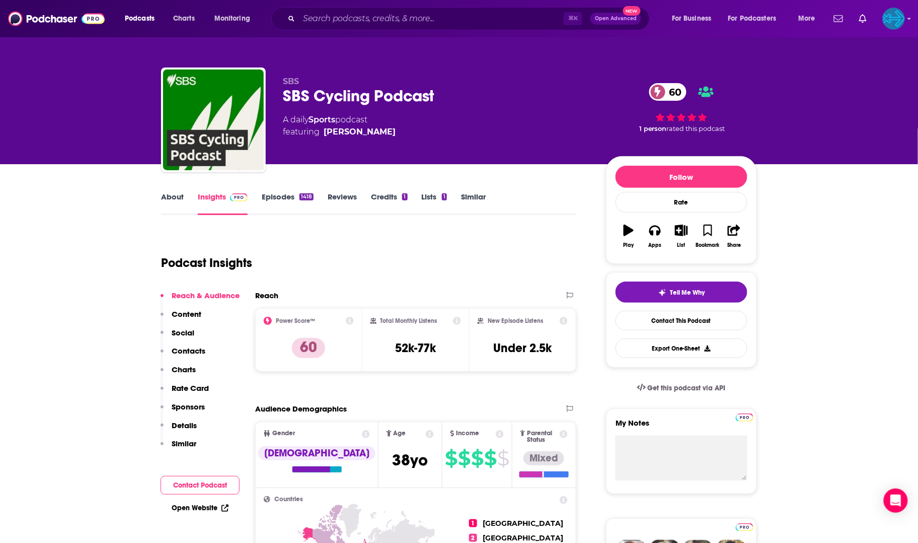
click at [274, 200] on link "Episodes 1418" at bounding box center [288, 203] width 52 height 23
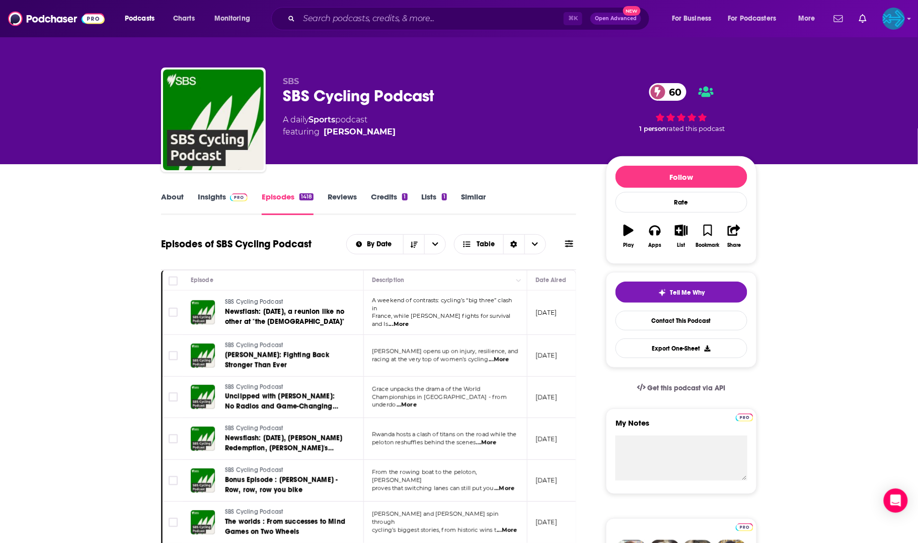
click at [213, 195] on link "Insights" at bounding box center [223, 203] width 50 height 23
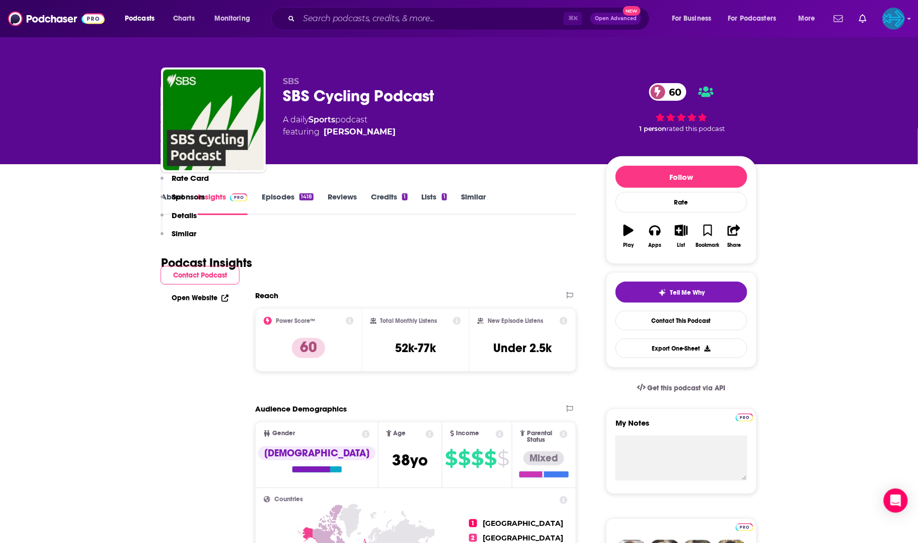
scroll to position [746, 0]
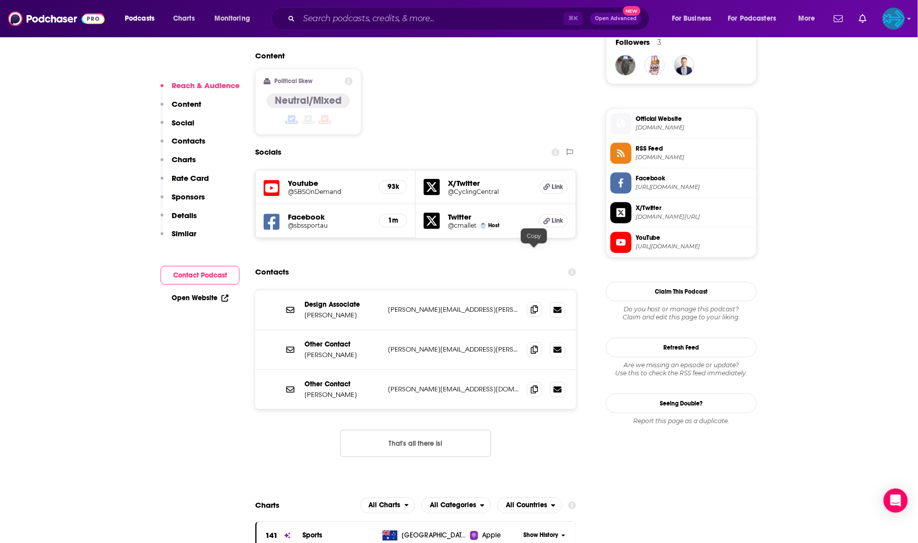
click at [535, 305] on icon at bounding box center [534, 309] width 7 height 8
click at [536, 345] on icon at bounding box center [534, 349] width 7 height 8
